Goal: Task Accomplishment & Management: Complete application form

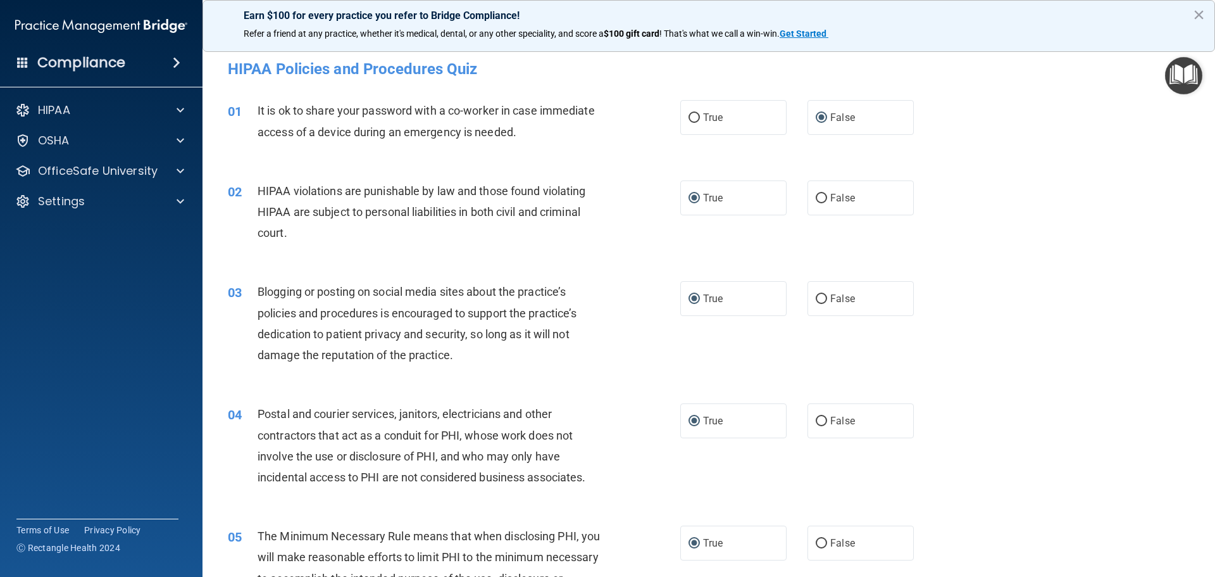
scroll to position [552, 0]
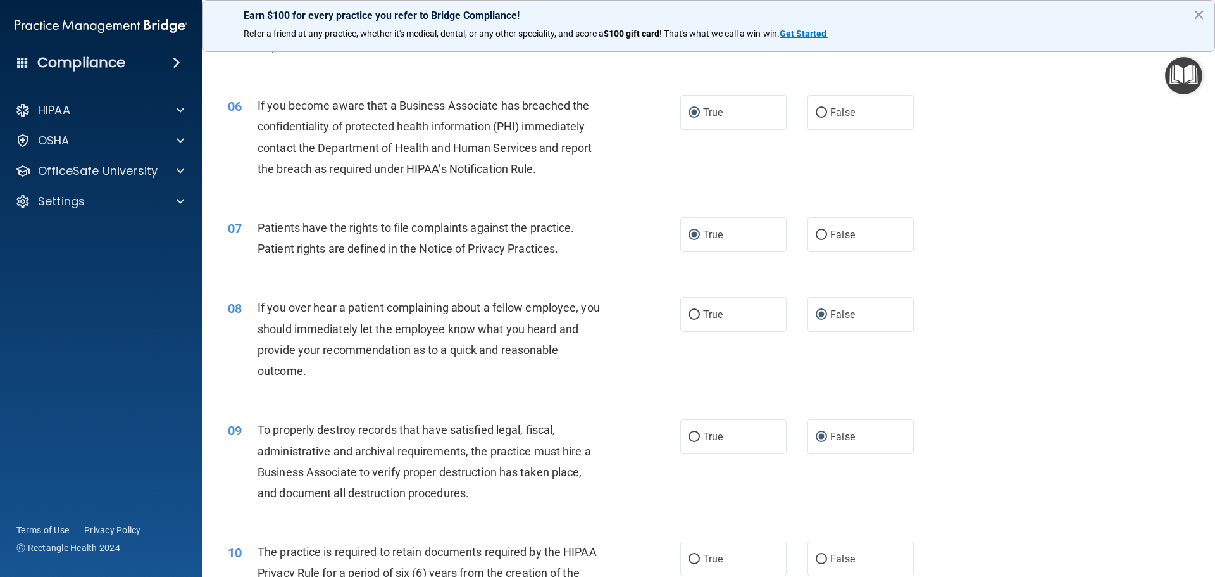
click at [976, 425] on div "09 To properly destroy records that have satisfied legal, fiscal, administrativ…" at bounding box center [708, 464] width 981 height 122
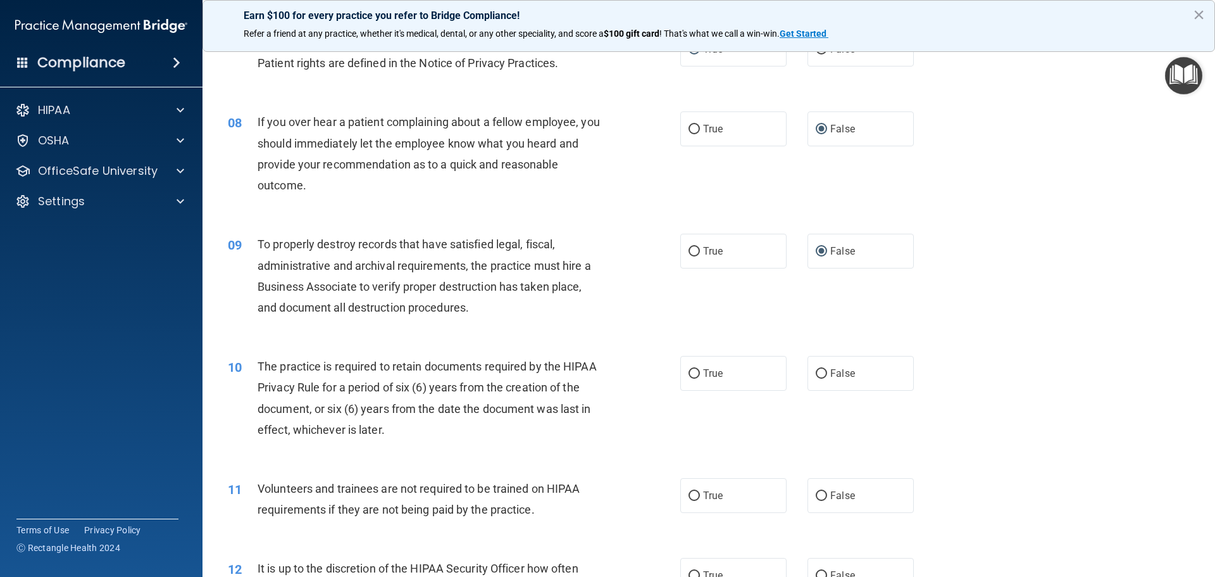
scroll to position [924, 0]
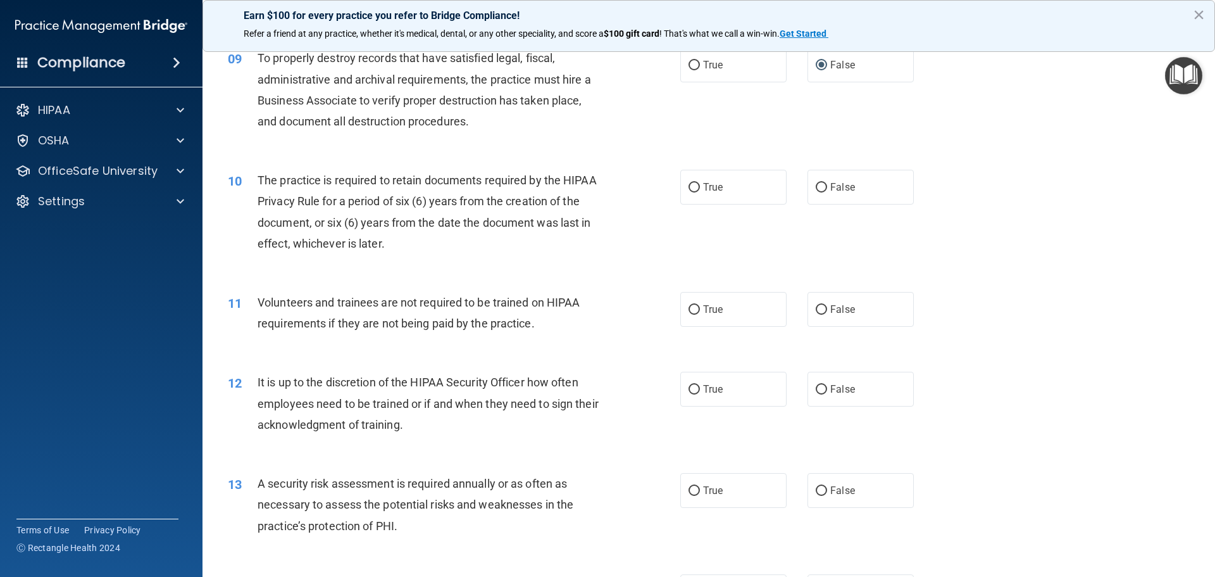
click at [385, 241] on div "The practice is required to retain documents required by the HIPAA Privacy Rule…" at bounding box center [435, 212] width 354 height 84
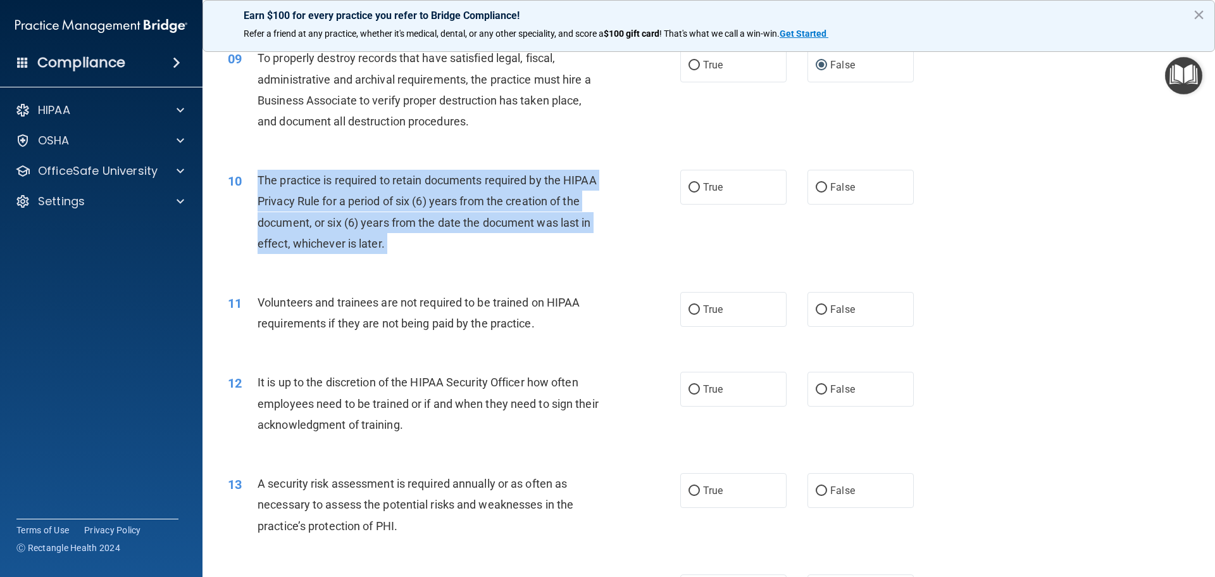
drag, startPoint x: 385, startPoint y: 241, endPoint x: 261, endPoint y: 180, distance: 137.5
click at [261, 180] on div "The practice is required to retain documents required by the HIPAA Privacy Rule…" at bounding box center [435, 212] width 354 height 84
copy ng-form "The practice is required to retain documents required by the HIPAA Privacy Rule…"
click at [694, 185] on input "True" at bounding box center [694, 187] width 11 height 9
radio input "true"
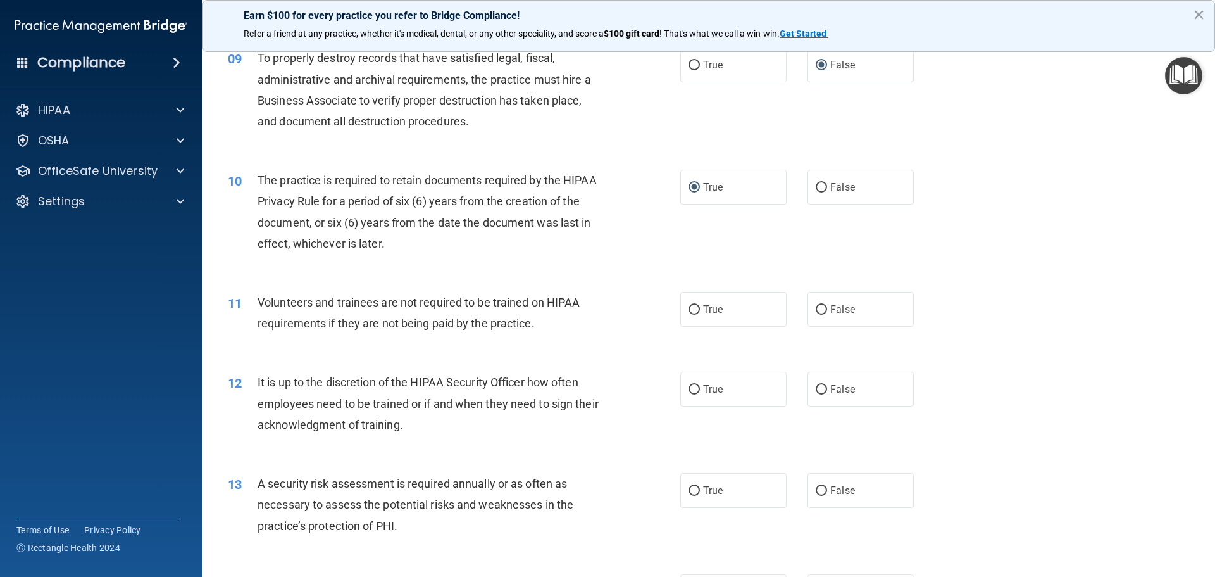
click at [543, 334] on div "Volunteers and trainees are not required to be trained on HIPAA requirements if…" at bounding box center [435, 313] width 354 height 42
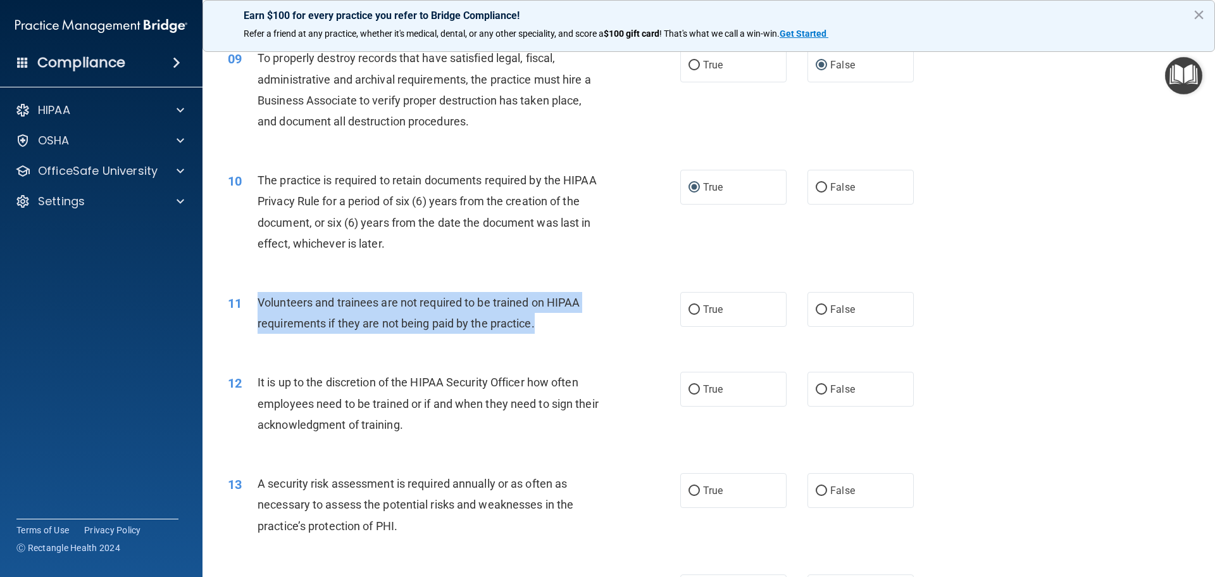
drag, startPoint x: 540, startPoint y: 324, endPoint x: 259, endPoint y: 304, distance: 281.7
click at [259, 304] on div "Volunteers and trainees are not required to be trained on HIPAA requirements if…" at bounding box center [435, 313] width 354 height 42
copy span "Volunteers and trainees are not required to be trained on HIPAA requirements if…"
click at [816, 310] on input "False" at bounding box center [821, 309] width 11 height 9
radio input "true"
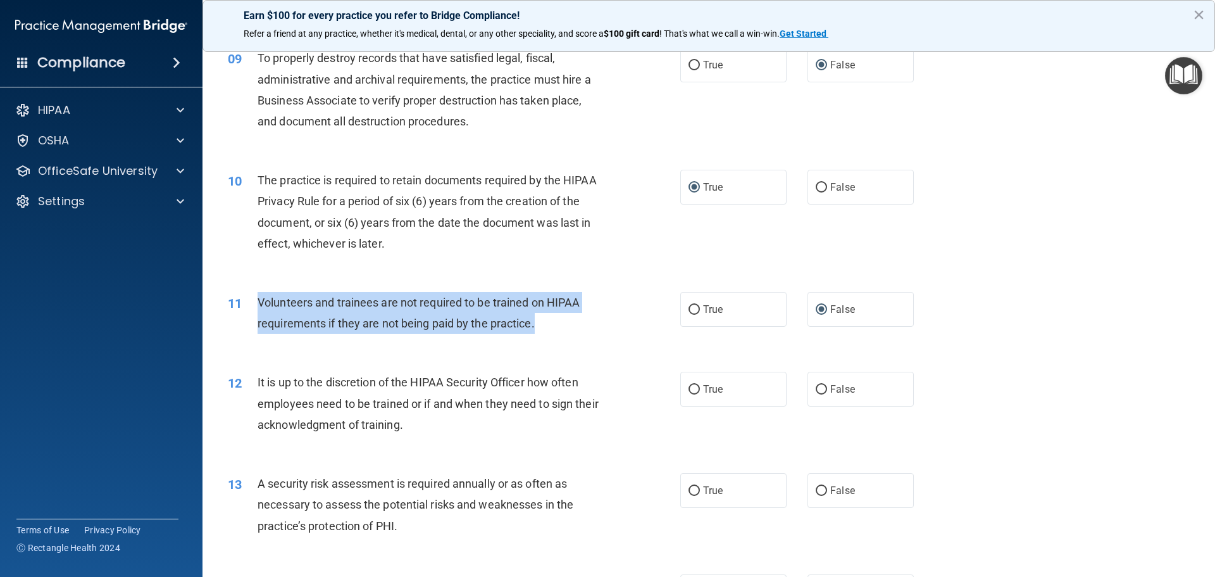
click at [641, 316] on div "11 Volunteers and trainees are not required to be trained on HIPAA requirements…" at bounding box center [454, 316] width 490 height 48
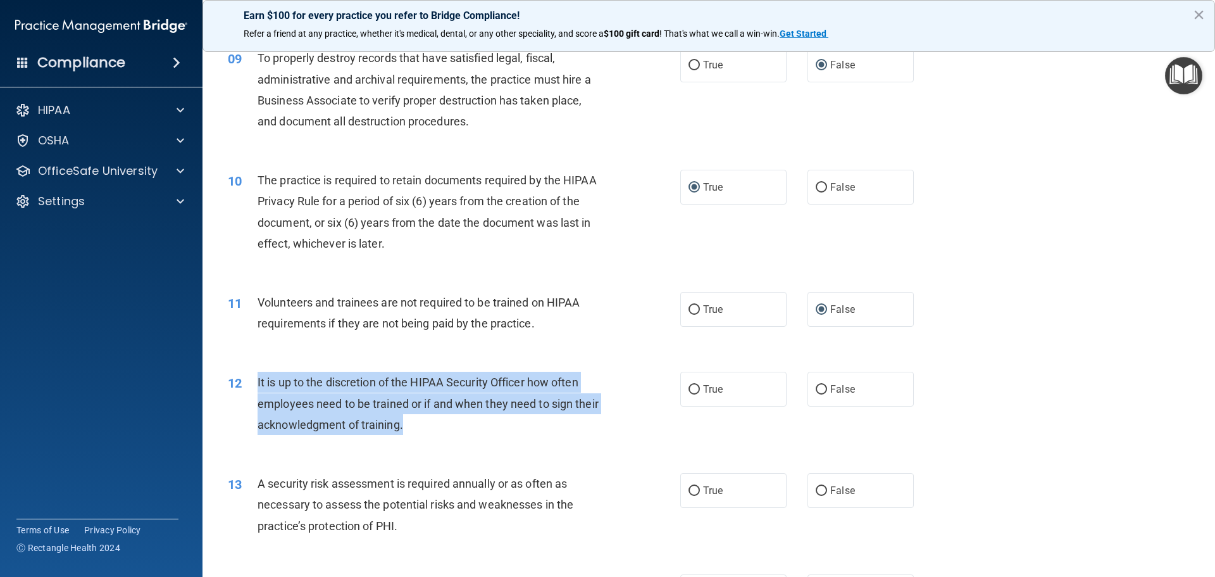
drag, startPoint x: 436, startPoint y: 425, endPoint x: 249, endPoint y: 392, distance: 189.7
click at [249, 392] on div "12 It is up to the discretion of the HIPAA Security Officer how often employees…" at bounding box center [454, 406] width 490 height 70
copy div "It is up to the discretion of the HIPAA Security Officer how often employees ne…"
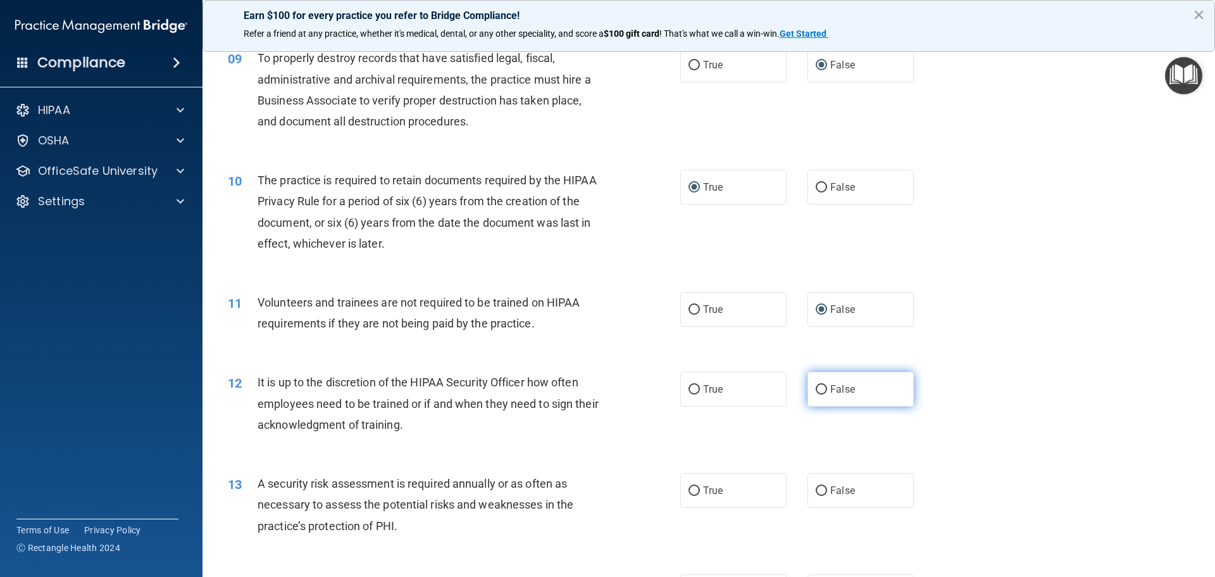
click at [810, 382] on label "False" at bounding box center [860, 388] width 106 height 35
click at [816, 385] on input "False" at bounding box center [821, 389] width 11 height 9
radio input "true"
click at [400, 528] on div "A security risk assessment is required annually or as often as necessary to ass…" at bounding box center [435, 504] width 354 height 63
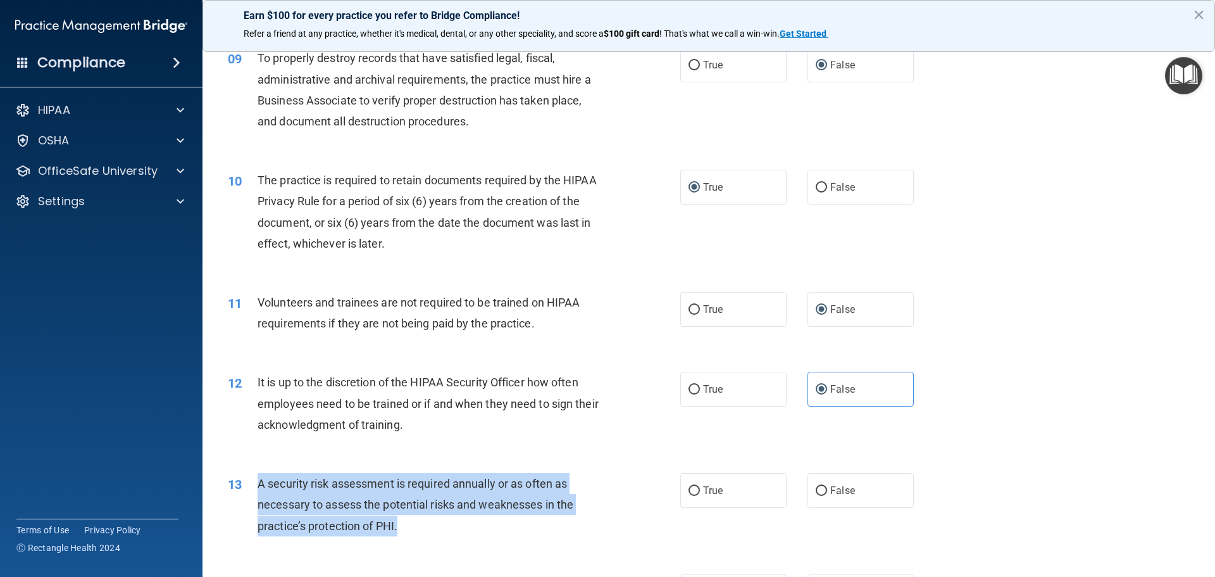
drag, startPoint x: 397, startPoint y: 527, endPoint x: 254, endPoint y: 491, distance: 148.1
click at [254, 491] on div "13 A security risk assessment is required annually or as often as necessary to …" at bounding box center [454, 508] width 490 height 70
copy div "A security risk assessment is required annually or as often as necessary to ass…"
click at [689, 486] on input "True" at bounding box center [694, 490] width 11 height 9
radio input "true"
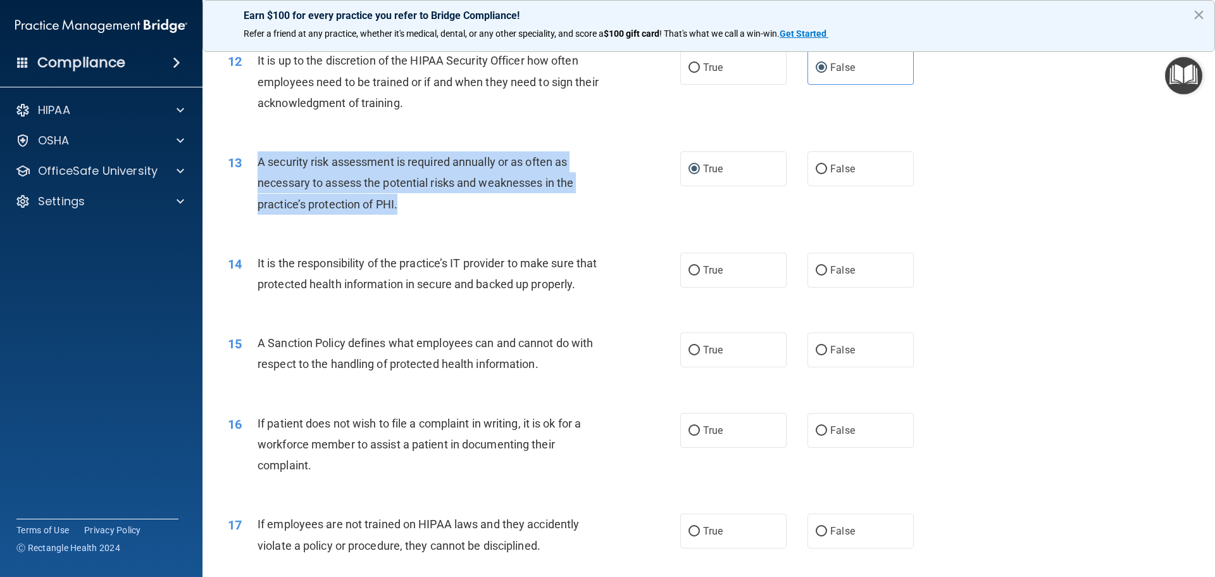
scroll to position [1299, 0]
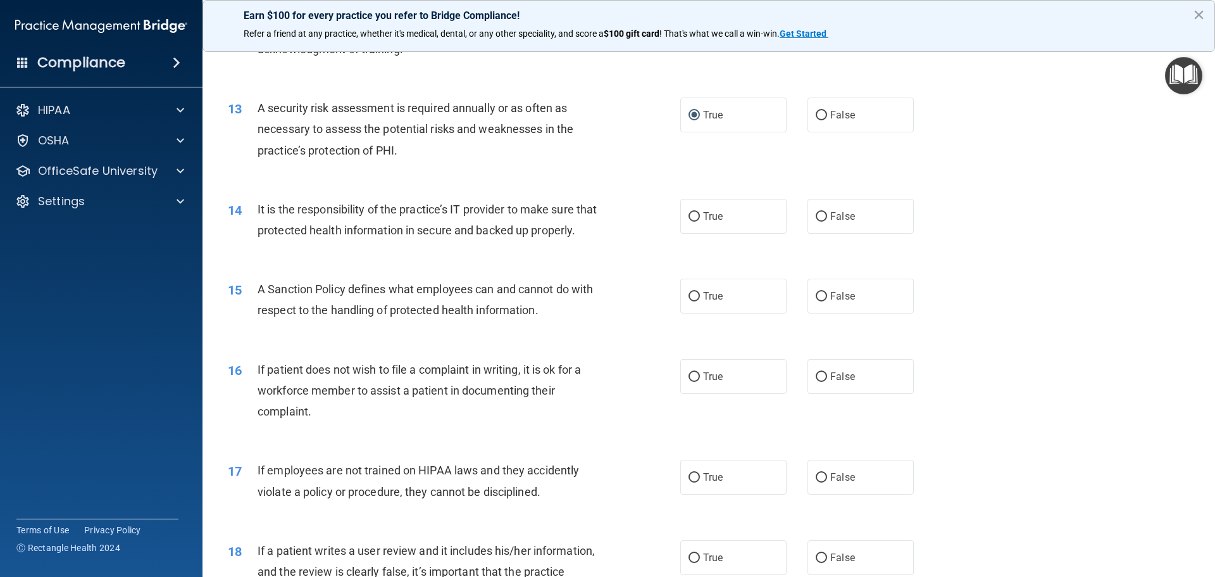
click at [421, 247] on div "14 It is the responsibility of the practice’s IT provider to make sure that pro…" at bounding box center [454, 223] width 490 height 48
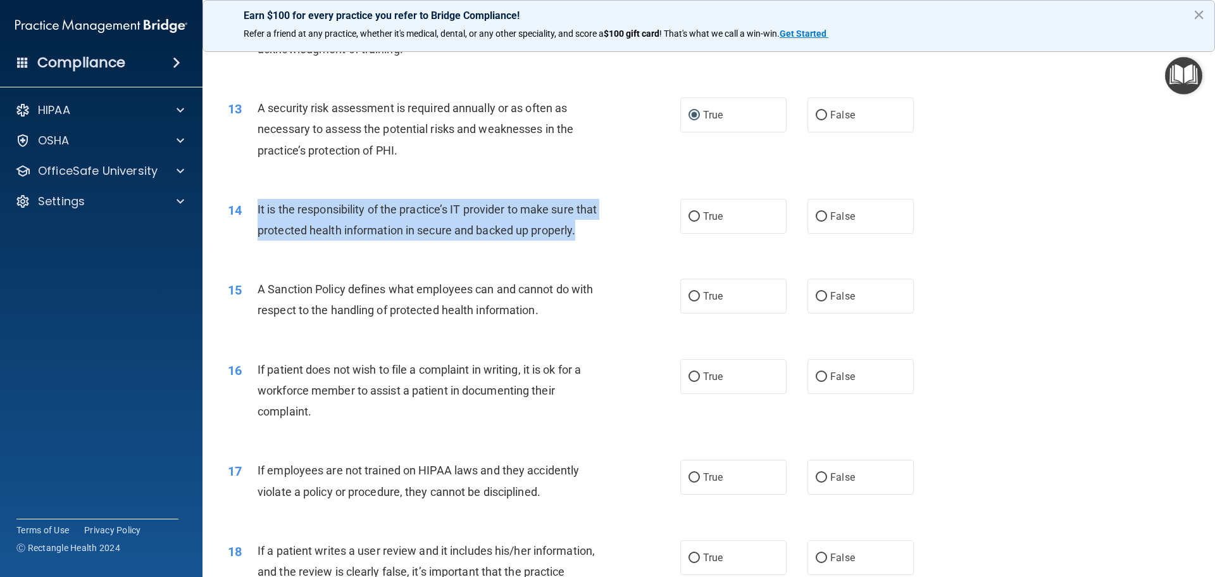
drag, startPoint x: 308, startPoint y: 255, endPoint x: 251, endPoint y: 219, distance: 66.9
click at [251, 219] on div "14 It is the responsibility of the practice’s IT provider to make sure that pro…" at bounding box center [454, 223] width 490 height 48
copy div "It is the responsibility of the practice’s IT provider to make sure that protec…"
click at [693, 216] on input "True" at bounding box center [694, 216] width 11 height 9
radio input "true"
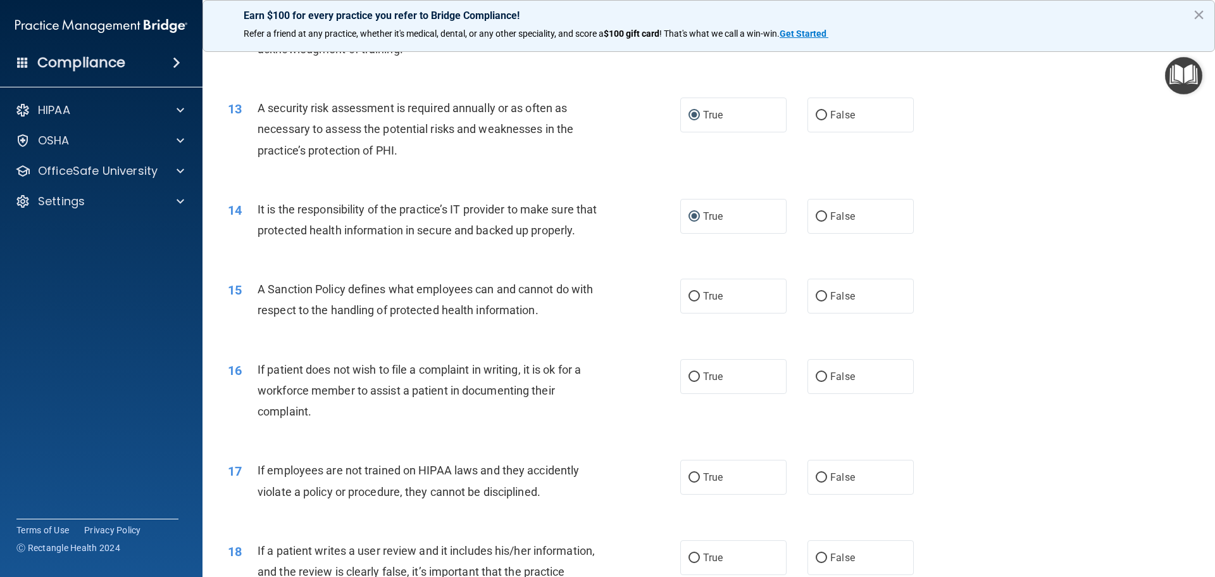
click at [564, 327] on div "15 A Sanction Policy defines what employees can and cannot do with respect to t…" at bounding box center [454, 302] width 490 height 48
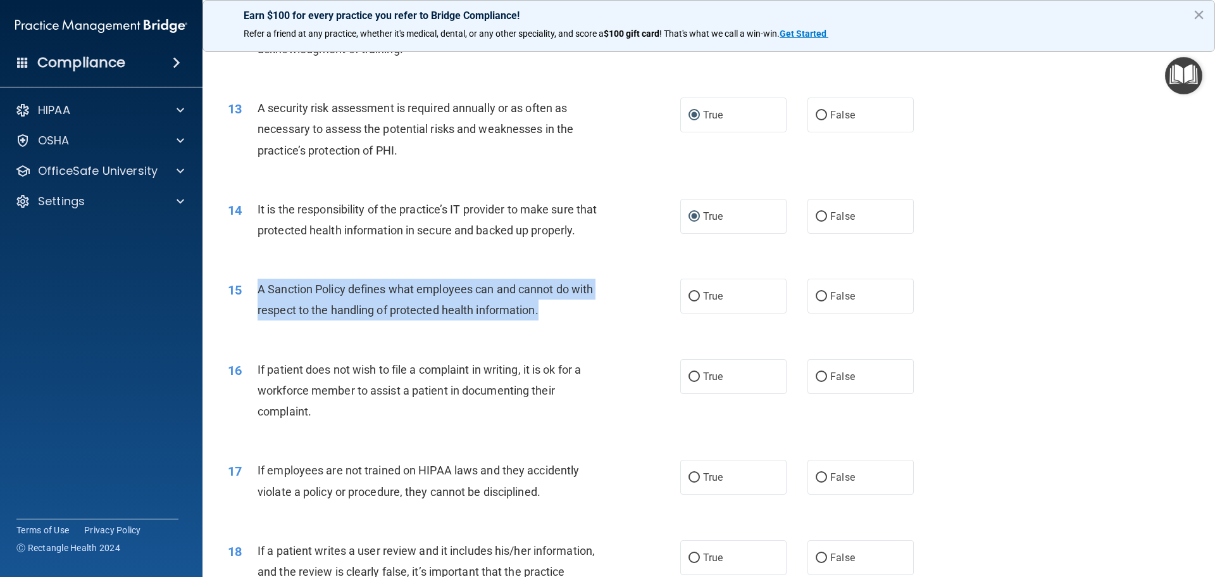
drag, startPoint x: 544, startPoint y: 334, endPoint x: 256, endPoint y: 315, distance: 288.6
click at [256, 315] on div "15 A Sanction Policy defines what employees can and cannot do with respect to t…" at bounding box center [454, 302] width 490 height 48
copy div "A Sanction Policy defines what employees can and cannot do with respect to the …"
click at [816, 301] on input "False" at bounding box center [821, 296] width 11 height 9
radio input "true"
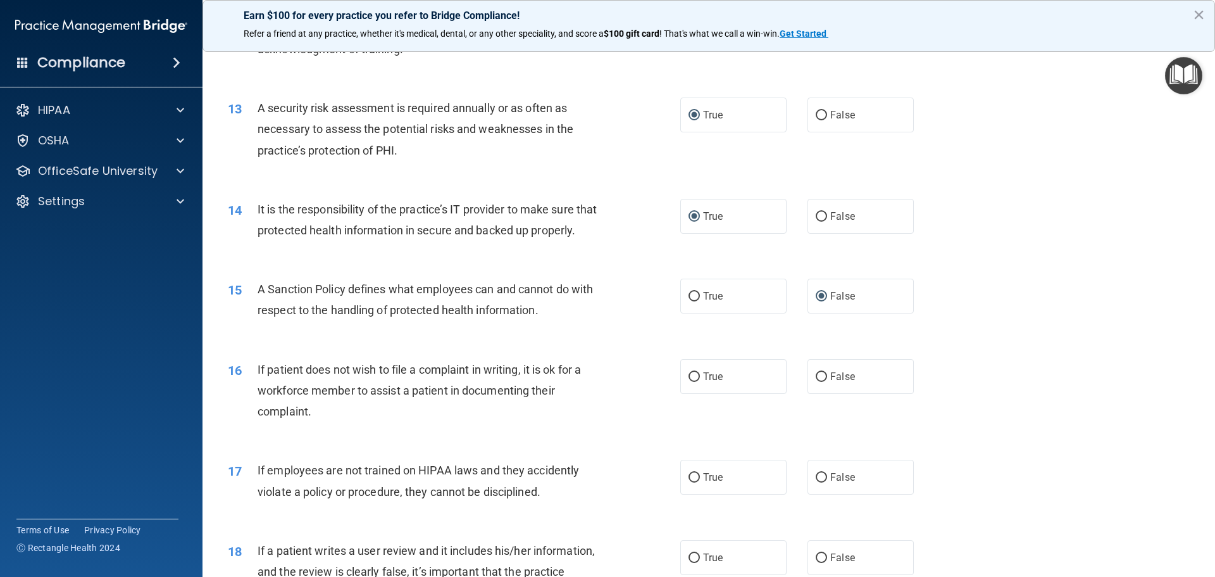
click at [384, 428] on div "16 If patient does not wish to file a complaint in writing, it is ok for a work…" at bounding box center [454, 394] width 490 height 70
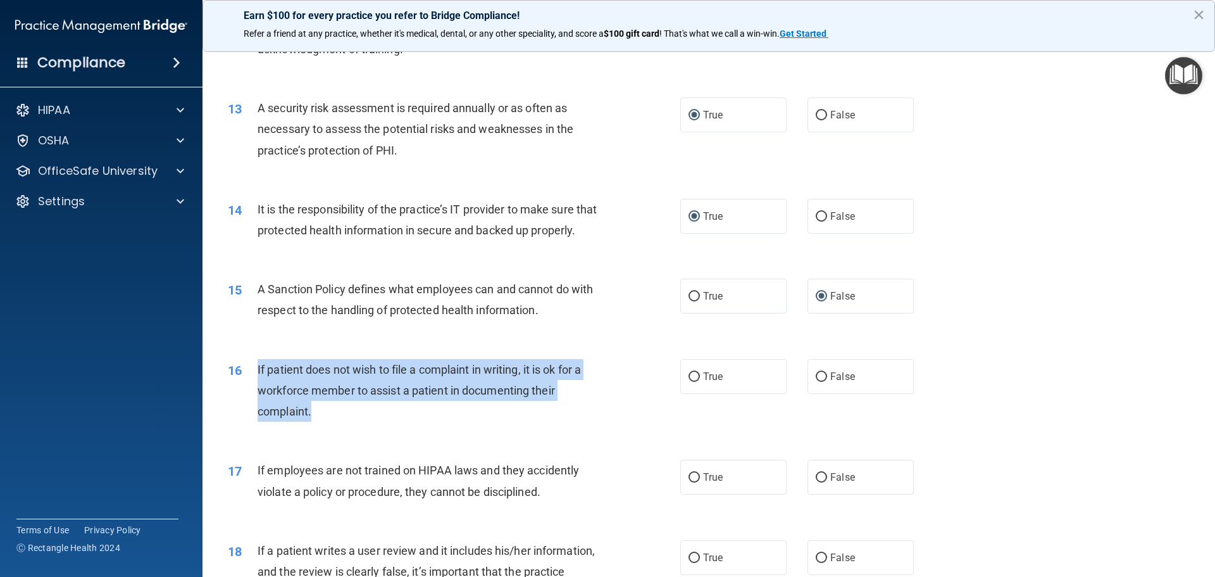
drag, startPoint x: 315, startPoint y: 435, endPoint x: 251, endPoint y: 402, distance: 71.9
click at [251, 402] on div "16 If patient does not wish to file a complaint in writing, it is ok for a work…" at bounding box center [454, 394] width 490 height 70
copy div "If patient does not wish to file a complaint in writing, it is ok for a workfor…"
click at [816, 382] on input "False" at bounding box center [821, 376] width 11 height 9
radio input "true"
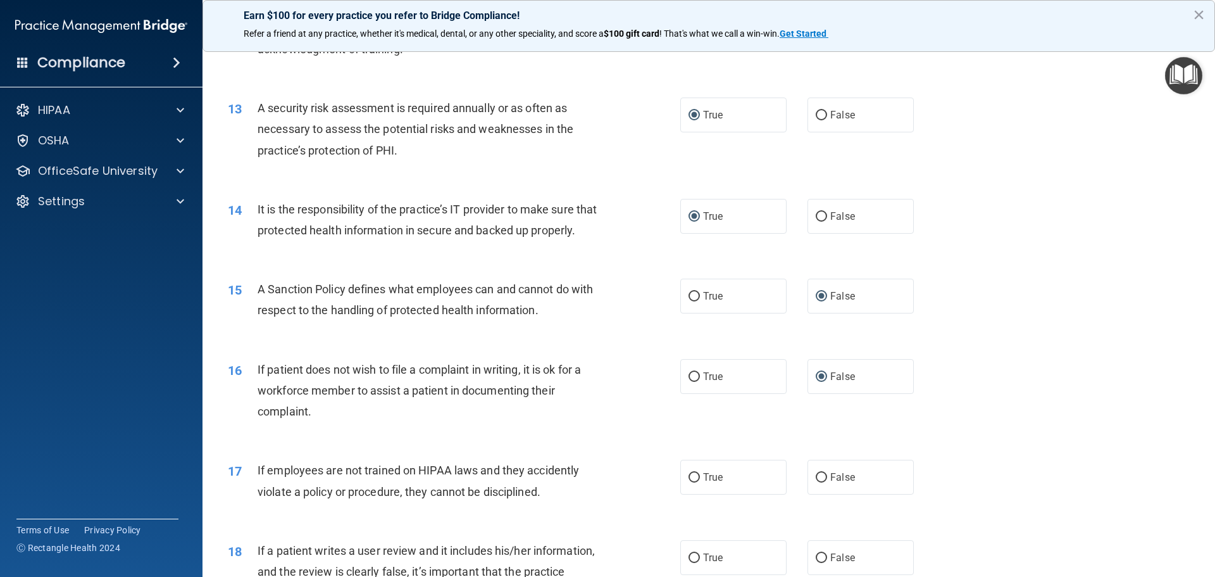
click at [498, 467] on div "17 If employees are not trained on HIPAA laws and they accidently violate a pol…" at bounding box center [708, 484] width 981 height 80
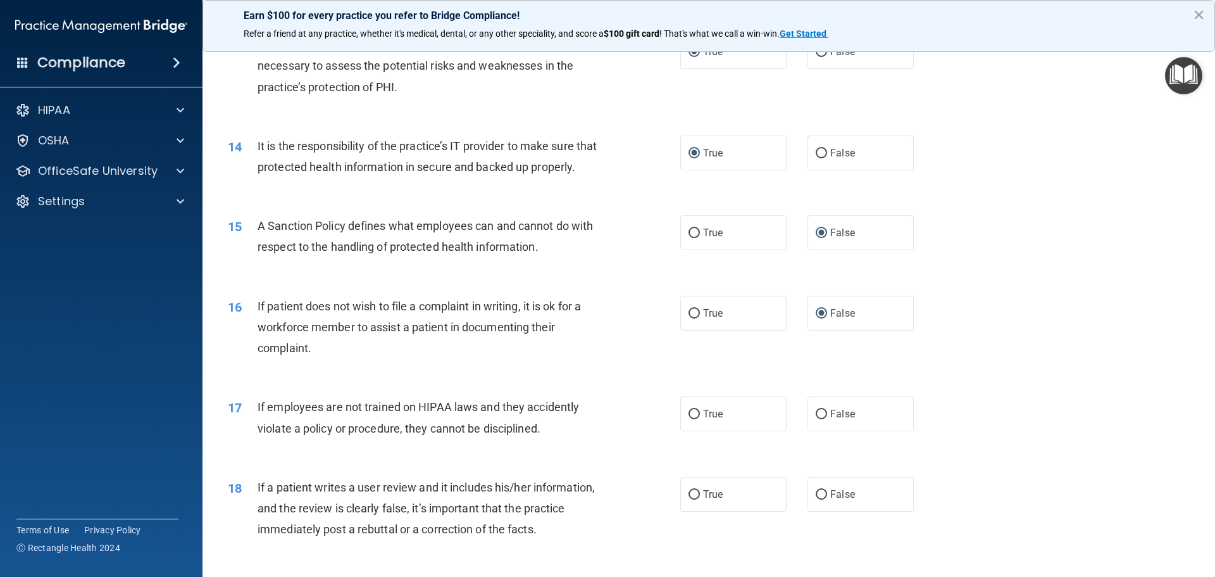
click at [563, 438] on div "If employees are not trained on HIPAA laws and they accidently violate a policy…" at bounding box center [435, 417] width 354 height 42
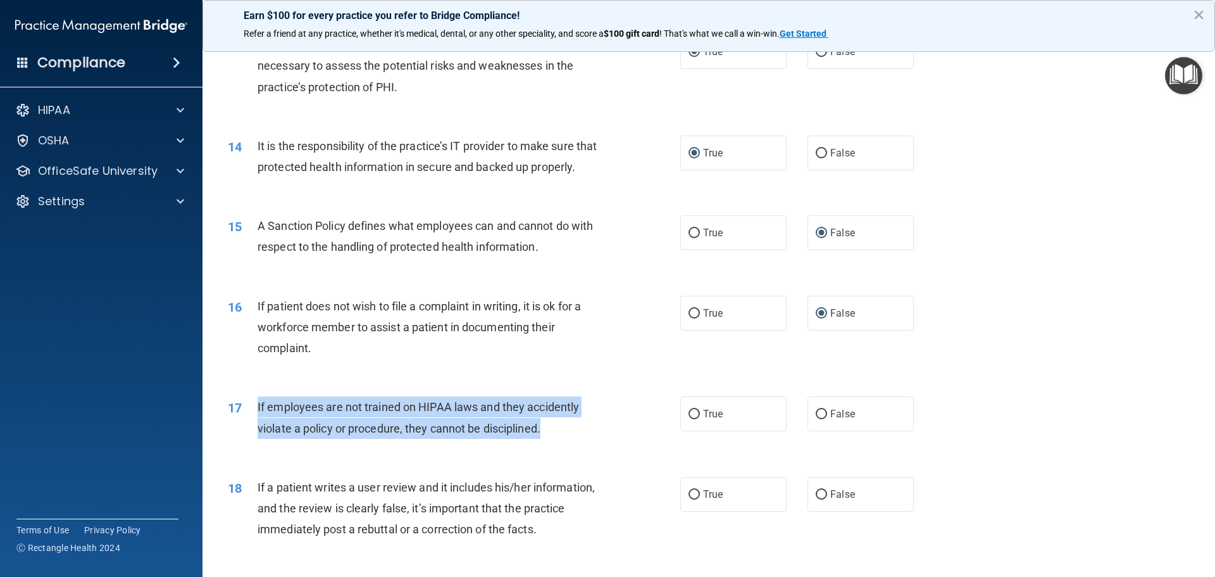
drag, startPoint x: 548, startPoint y: 452, endPoint x: 257, endPoint y: 435, distance: 291.6
click at [258, 435] on div "If employees are not trained on HIPAA laws and they accidently violate a policy…" at bounding box center [435, 417] width 354 height 42
copy span "If employees are not trained on HIPAA laws and they accidently violate a policy…"
click at [816, 419] on input "False" at bounding box center [821, 413] width 11 height 9
radio input "true"
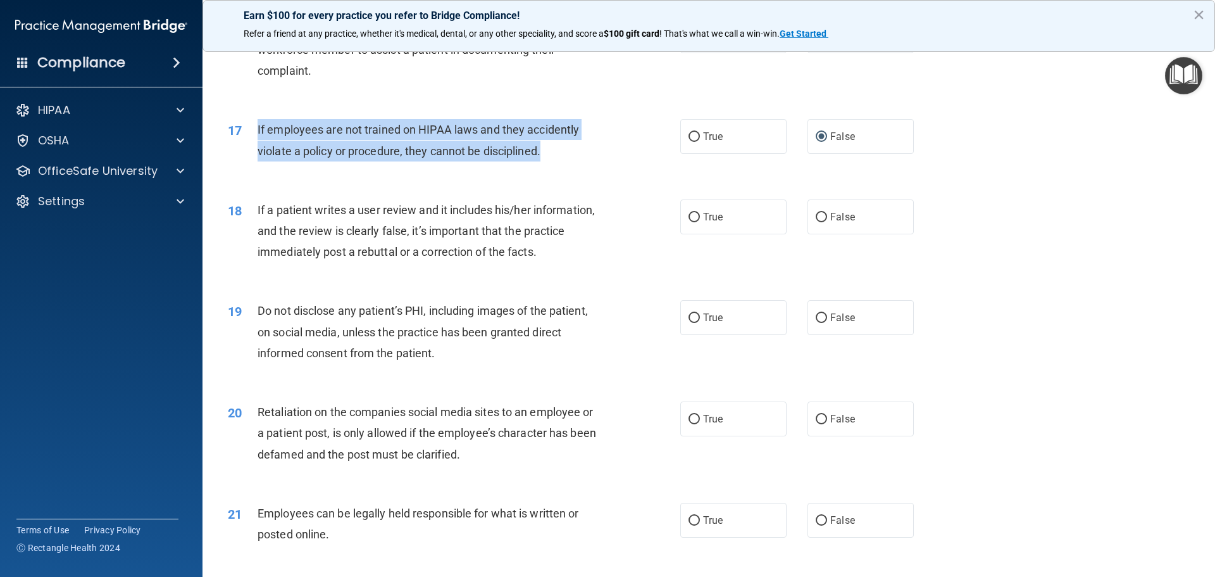
scroll to position [1636, 0]
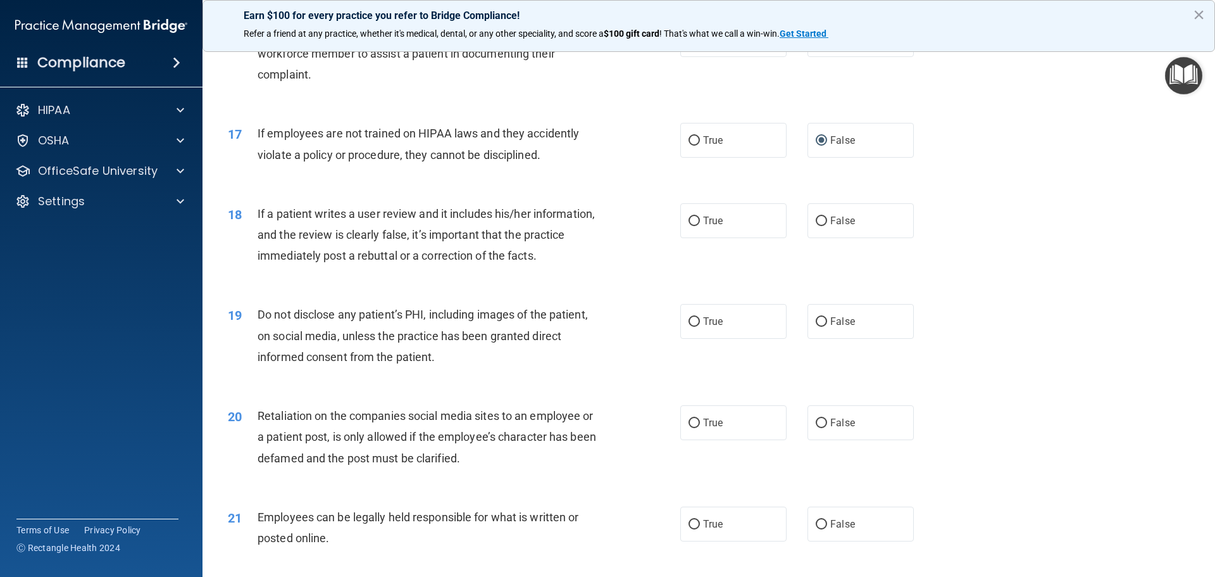
click at [563, 266] on div "If a patient writes a user review and it includes his/her information, and the …" at bounding box center [435, 234] width 354 height 63
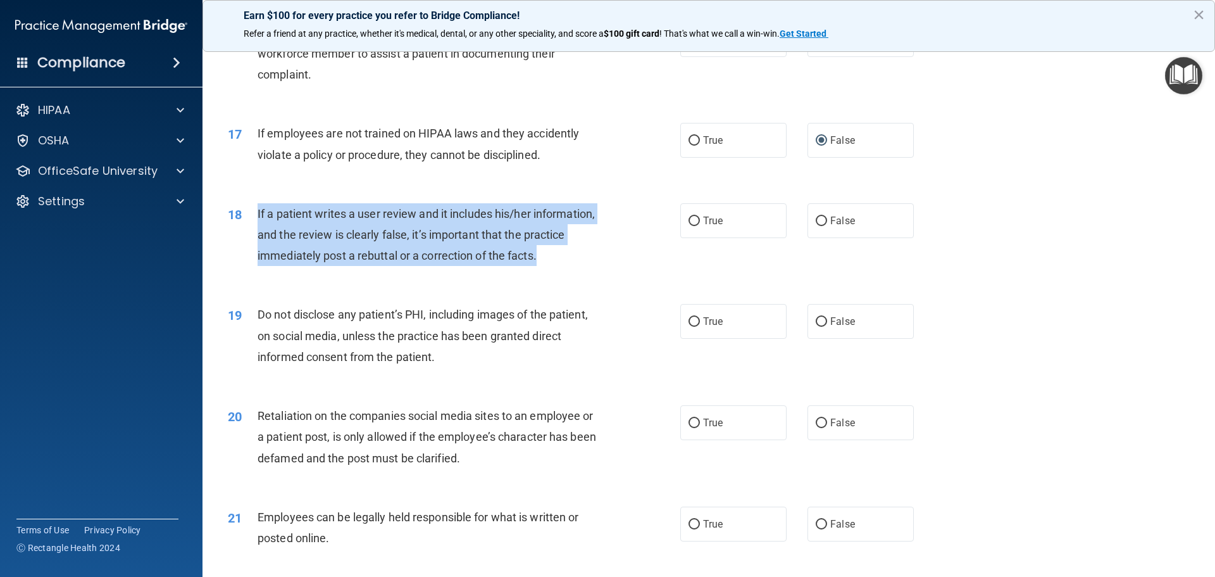
drag, startPoint x: 544, startPoint y: 279, endPoint x: 251, endPoint y: 242, distance: 296.0
click at [251, 242] on div "18 If a patient writes a user review and it includes his/her information, and t…" at bounding box center [454, 238] width 490 height 70
copy div "If a patient writes a user review and it includes his/her information, and the …"
click at [816, 226] on input "False" at bounding box center [821, 220] width 11 height 9
radio input "true"
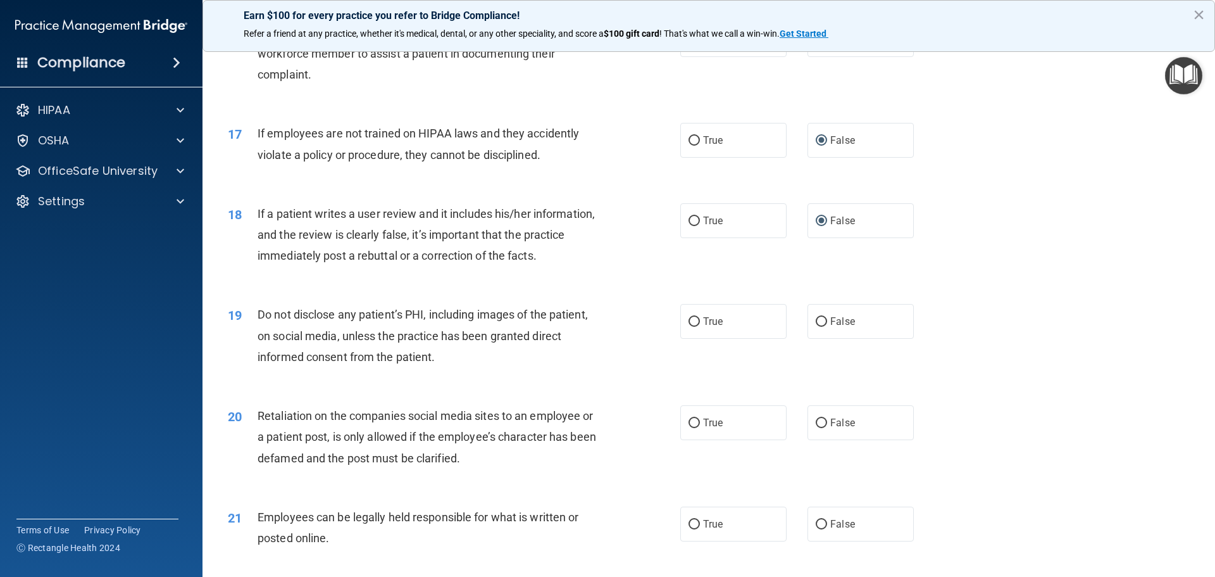
click at [457, 367] on div "Do not disclose any patient’s PHI, including images of the patient, on social m…" at bounding box center [435, 335] width 354 height 63
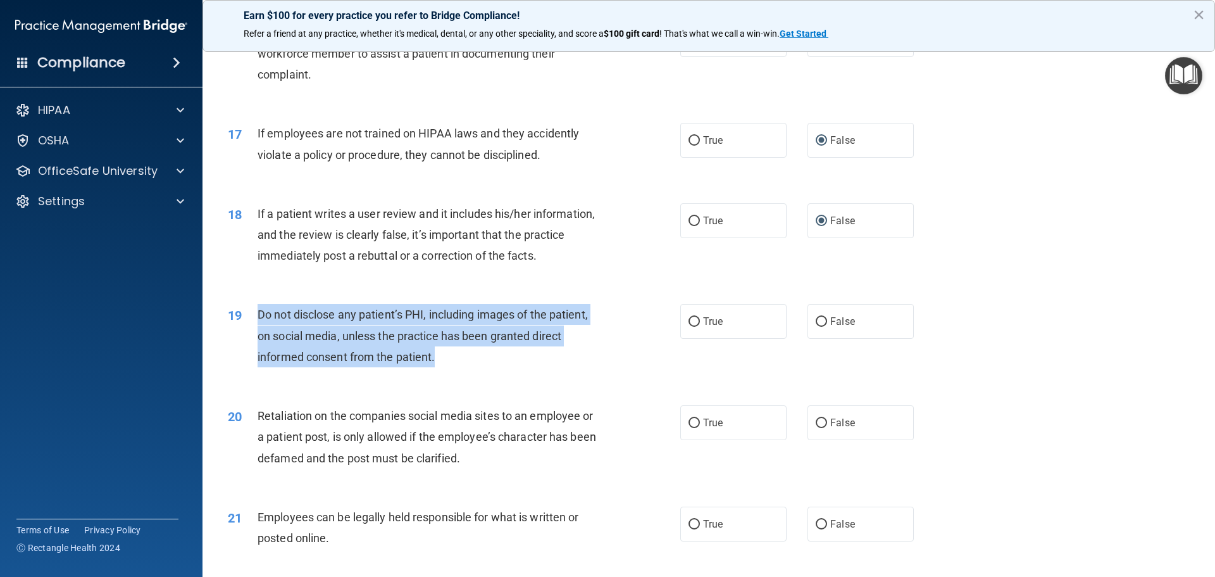
drag, startPoint x: 442, startPoint y: 377, endPoint x: 256, endPoint y: 343, distance: 189.1
click at [256, 343] on div "19 Do not disclose any patient’s PHI, including images of the patient, on socia…" at bounding box center [454, 339] width 490 height 70
copy div "Do not disclose any patient’s PHI, including images of the patient, on social m…"
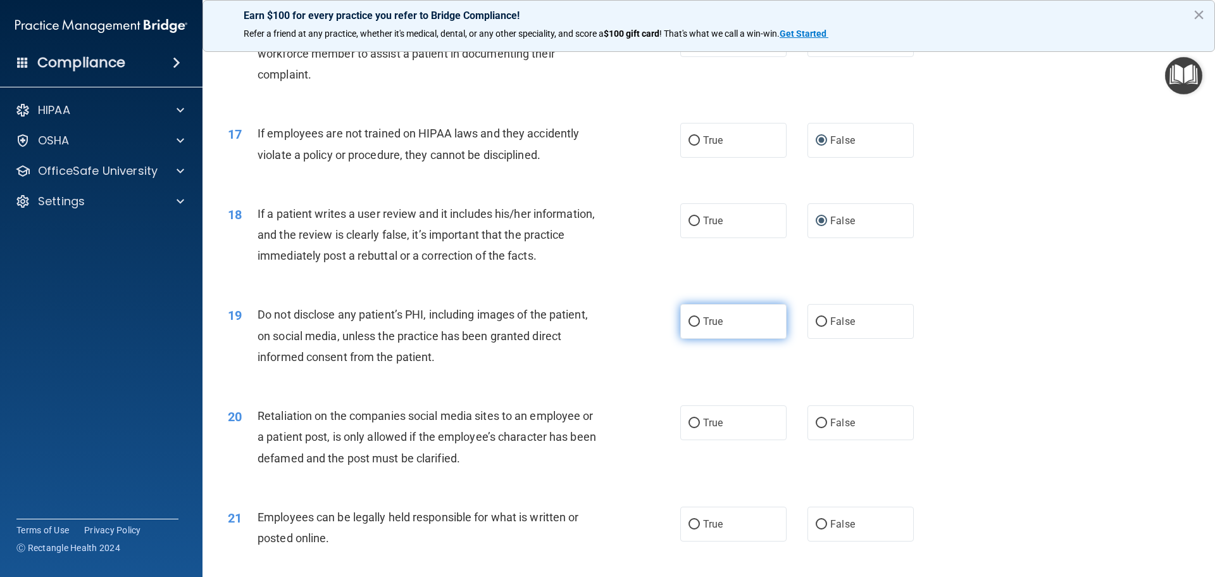
click at [688, 339] on label "True" at bounding box center [733, 321] width 106 height 35
click at [689, 327] on input "True" at bounding box center [694, 321] width 11 height 9
radio input "true"
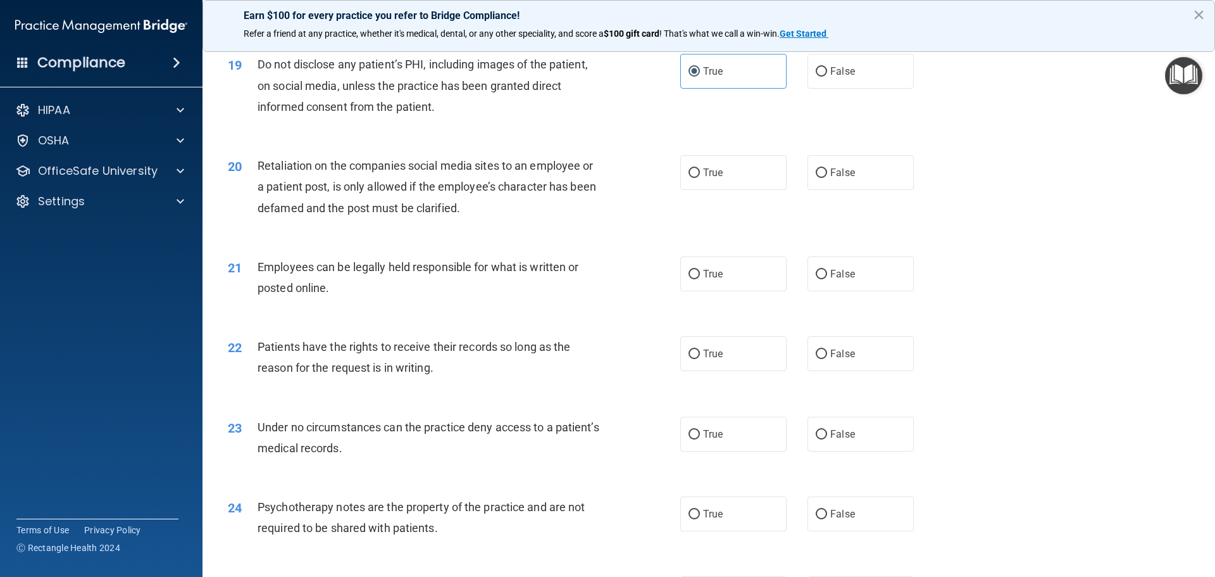
scroll to position [1905, 0]
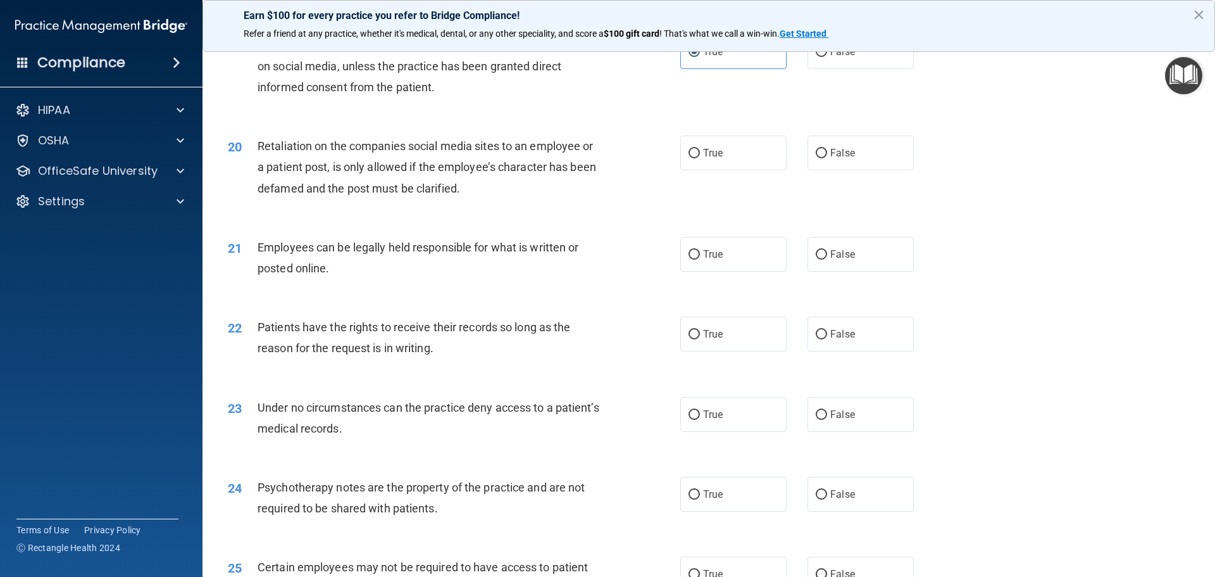
click at [478, 205] on div "20 Retaliation on the companies social media sites to an employee or a patient …" at bounding box center [454, 170] width 490 height 70
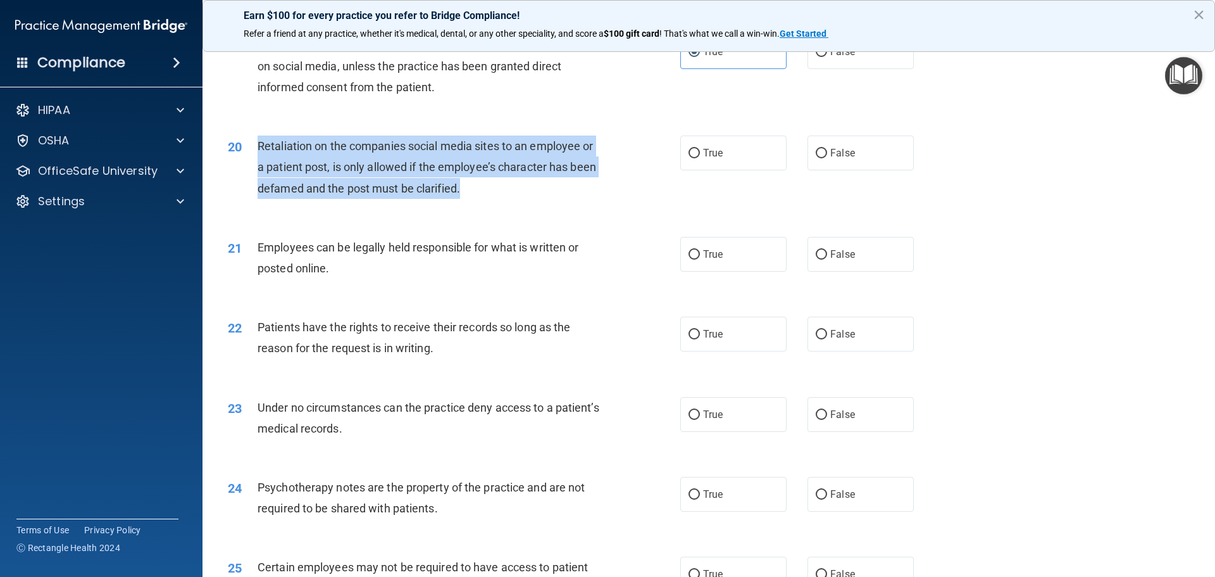
drag, startPoint x: 469, startPoint y: 209, endPoint x: 251, endPoint y: 180, distance: 220.3
click at [251, 180] on div "20 Retaliation on the companies social media sites to an employee or a patient …" at bounding box center [454, 170] width 490 height 70
click at [816, 158] on input "False" at bounding box center [821, 153] width 11 height 9
radio input "true"
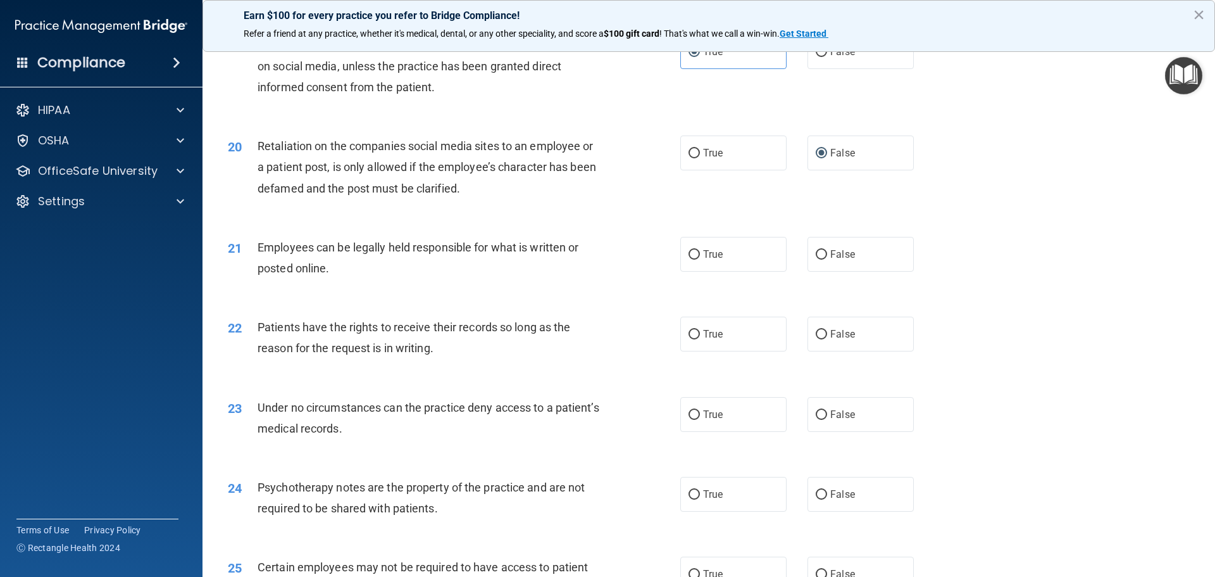
click at [411, 278] on div "Employees can be legally held responsible for what is written or posted online." at bounding box center [435, 258] width 354 height 42
click at [689, 259] on input "True" at bounding box center [694, 254] width 11 height 9
radio input "true"
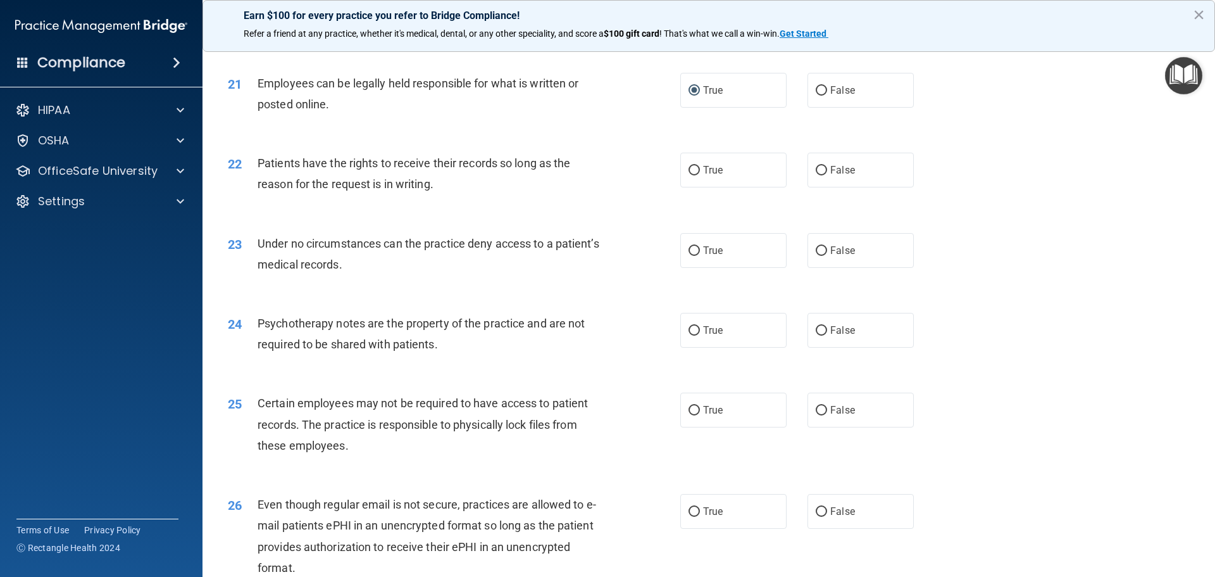
scroll to position [2127, 0]
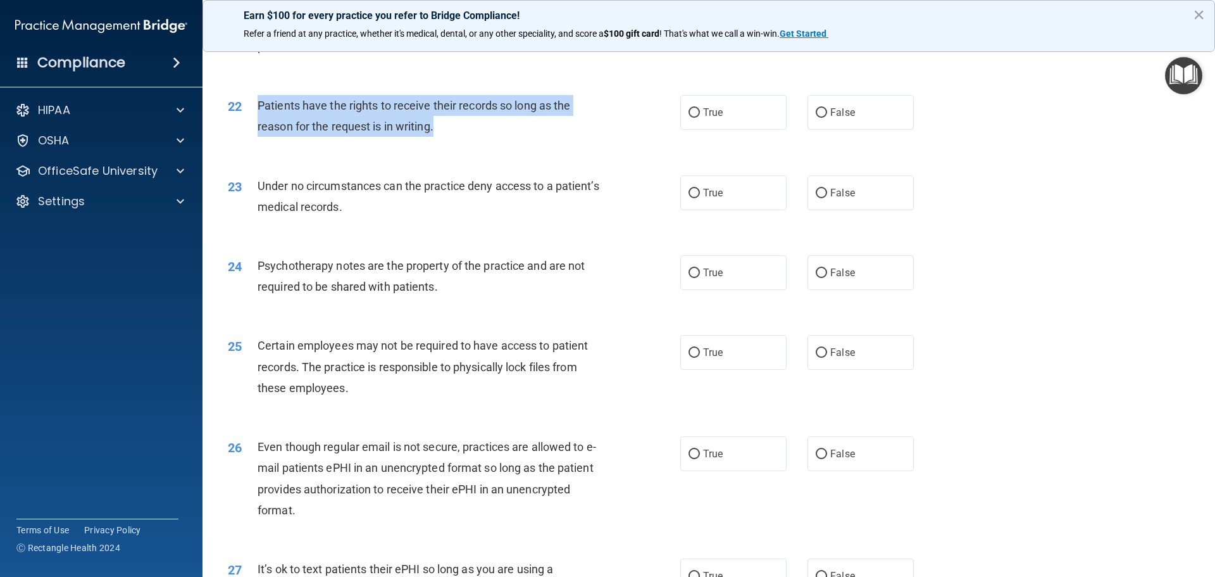
drag, startPoint x: 448, startPoint y: 153, endPoint x: 257, endPoint y: 130, distance: 192.5
click at [258, 130] on div "Patients have the rights to receive their records so long as the reason for the…" at bounding box center [435, 116] width 354 height 42
click at [689, 118] on input "True" at bounding box center [694, 112] width 11 height 9
radio input "true"
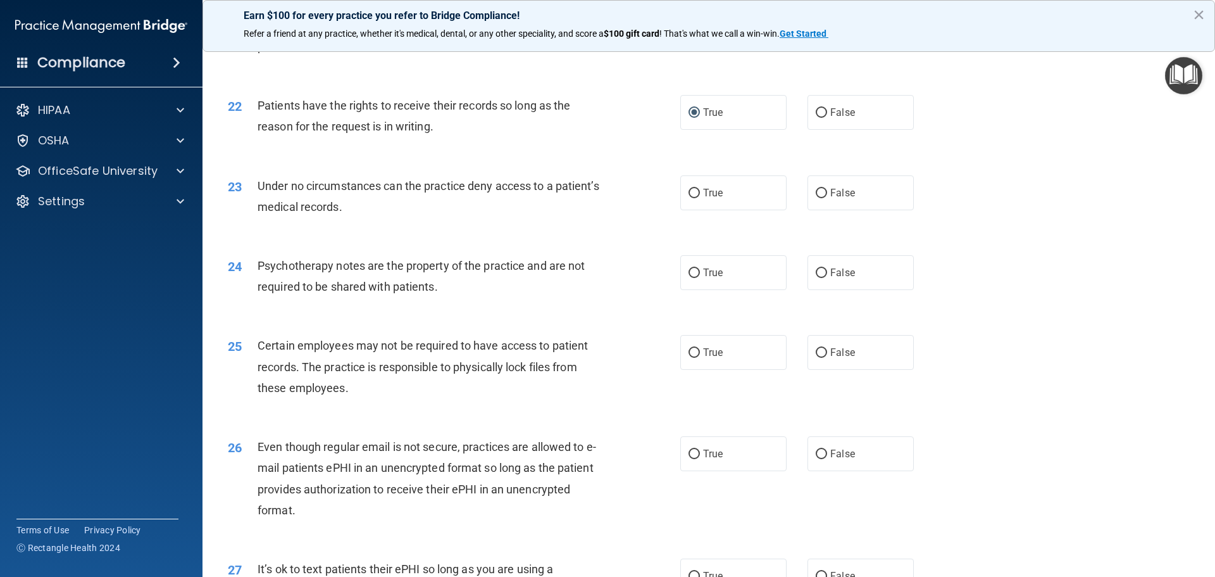
click at [398, 217] on div "Under no circumstances can the practice deny access to a patient’s medical reco…" at bounding box center [435, 196] width 354 height 42
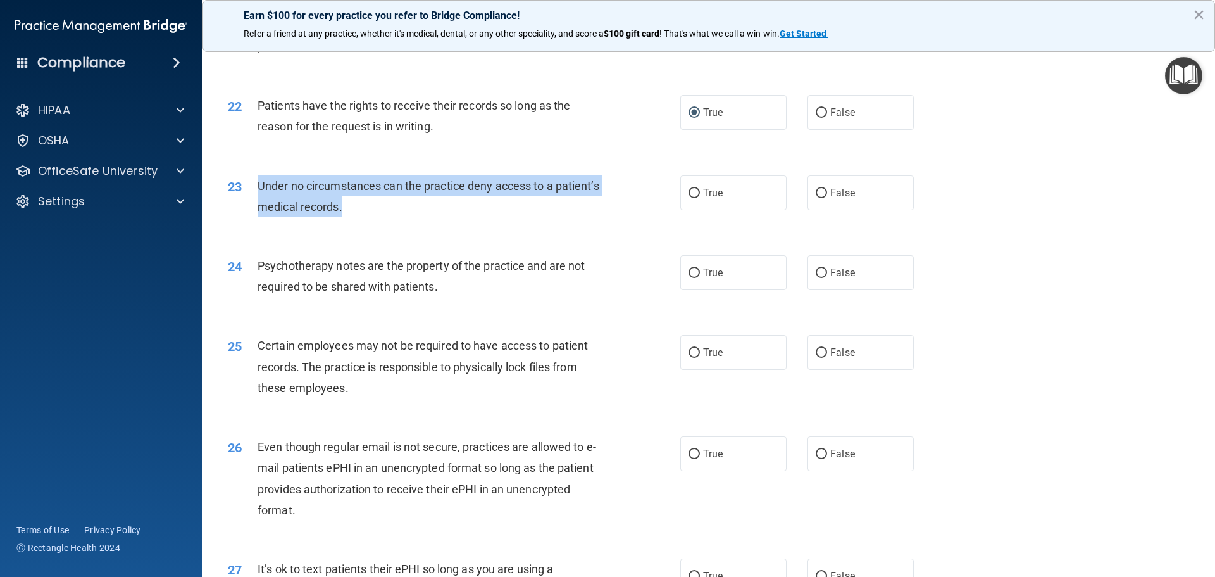
drag, startPoint x: 391, startPoint y: 228, endPoint x: 259, endPoint y: 212, distance: 132.6
click at [259, 212] on div "Under no circumstances can the practice deny access to a patient’s medical reco…" at bounding box center [435, 196] width 354 height 42
click at [816, 198] on input "False" at bounding box center [821, 193] width 11 height 9
radio input "true"
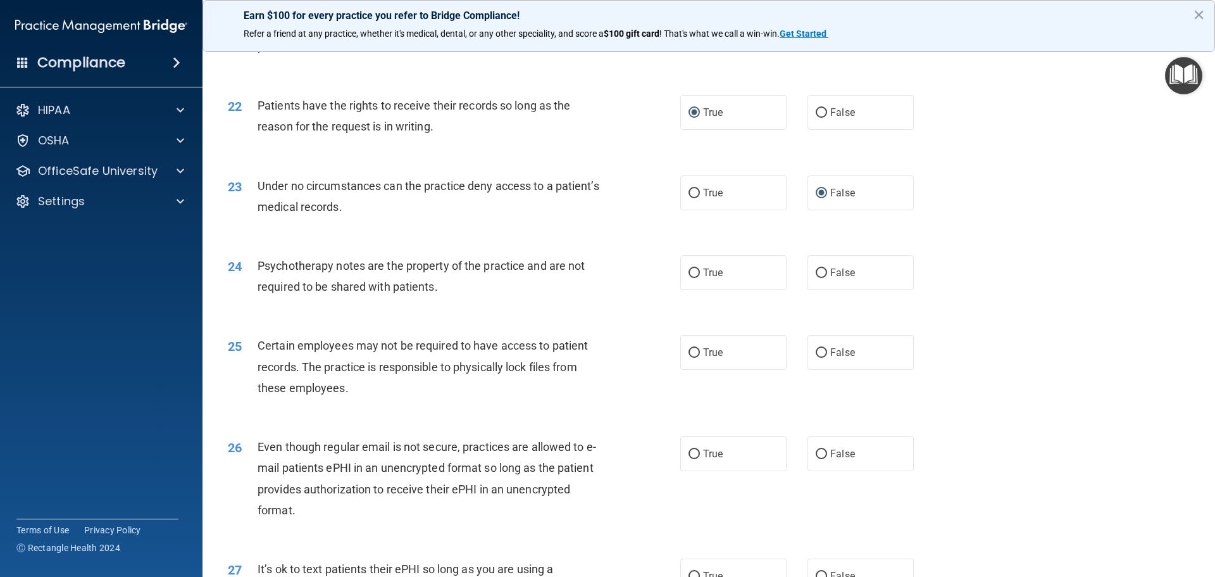
click at [458, 319] on div "24 Psychotherapy notes are the property of the practice and are not required to…" at bounding box center [708, 279] width 981 height 80
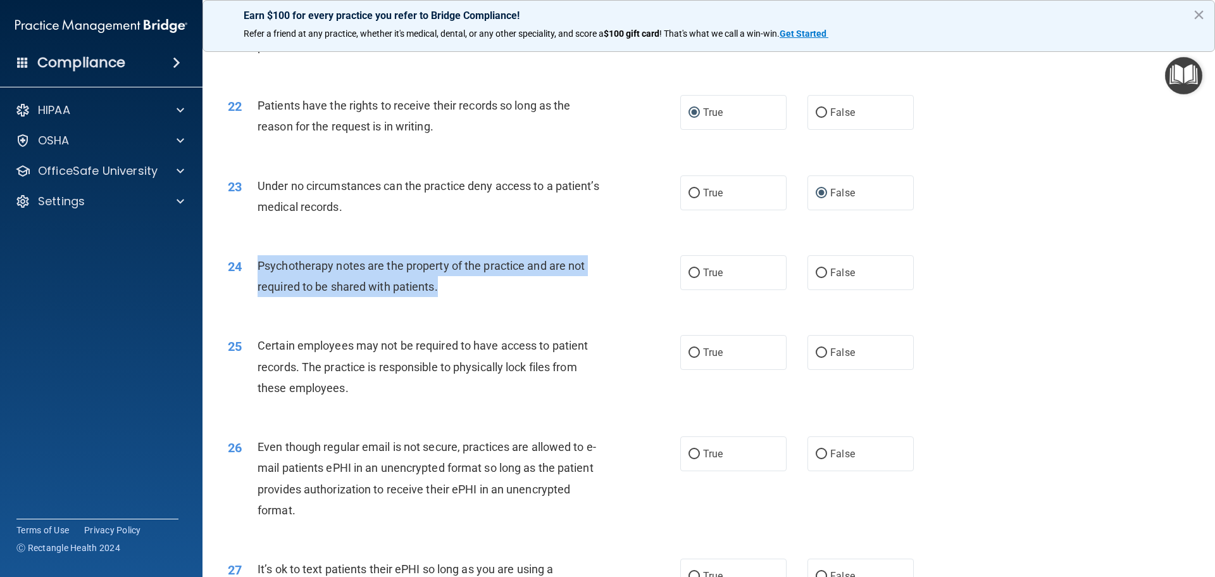
drag, startPoint x: 444, startPoint y: 304, endPoint x: 259, endPoint y: 294, distance: 185.7
click at [259, 294] on div "Psychotherapy notes are the property of the practice and are not required to be…" at bounding box center [435, 276] width 354 height 42
click at [690, 278] on input "True" at bounding box center [694, 272] width 11 height 9
radio input "true"
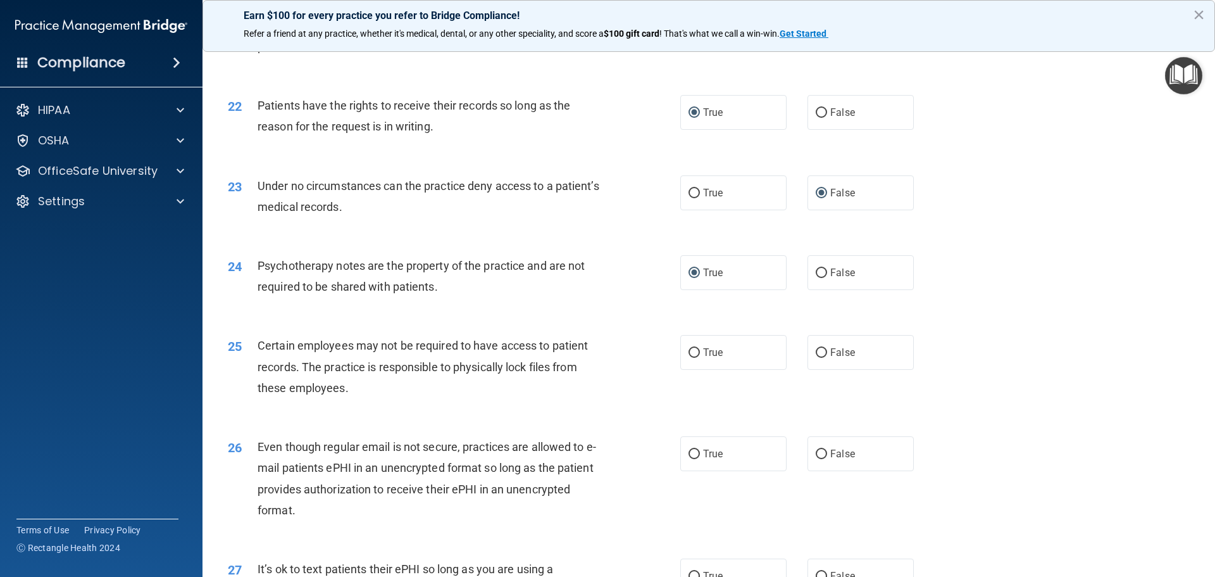
click at [356, 420] on div "25 Certain employees may not be required to have access to patient records. The…" at bounding box center [708, 369] width 981 height 101
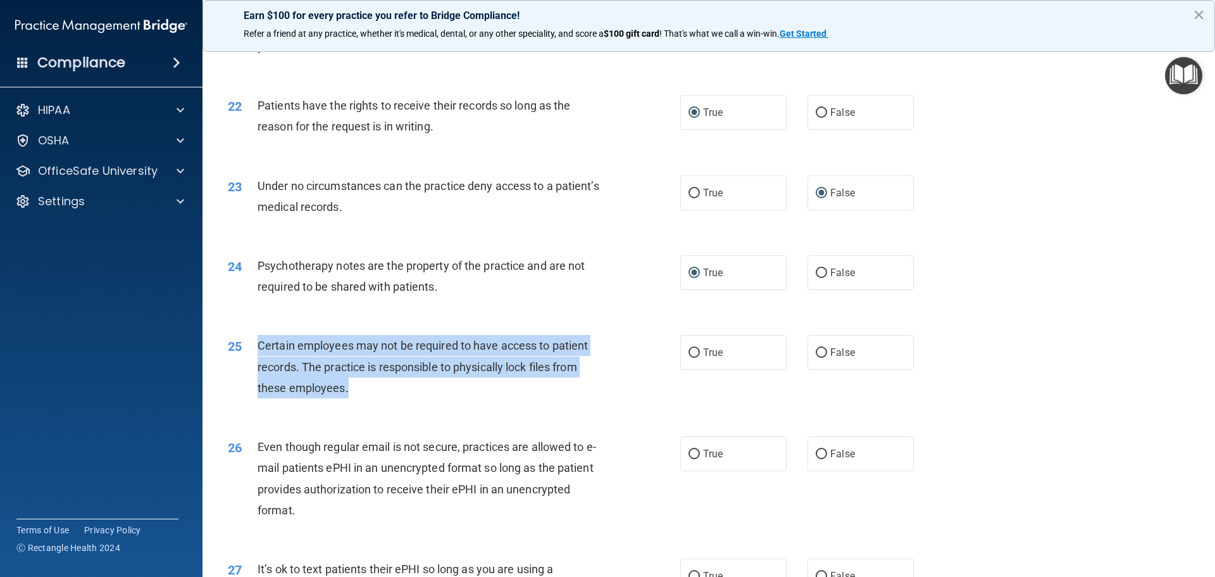
drag, startPoint x: 349, startPoint y: 406, endPoint x: 254, endPoint y: 368, distance: 102.5
click at [254, 368] on div "25 Certain employees may not be required to have access to patient records. The…" at bounding box center [454, 370] width 490 height 70
click at [690, 358] on input "True" at bounding box center [694, 352] width 11 height 9
radio input "true"
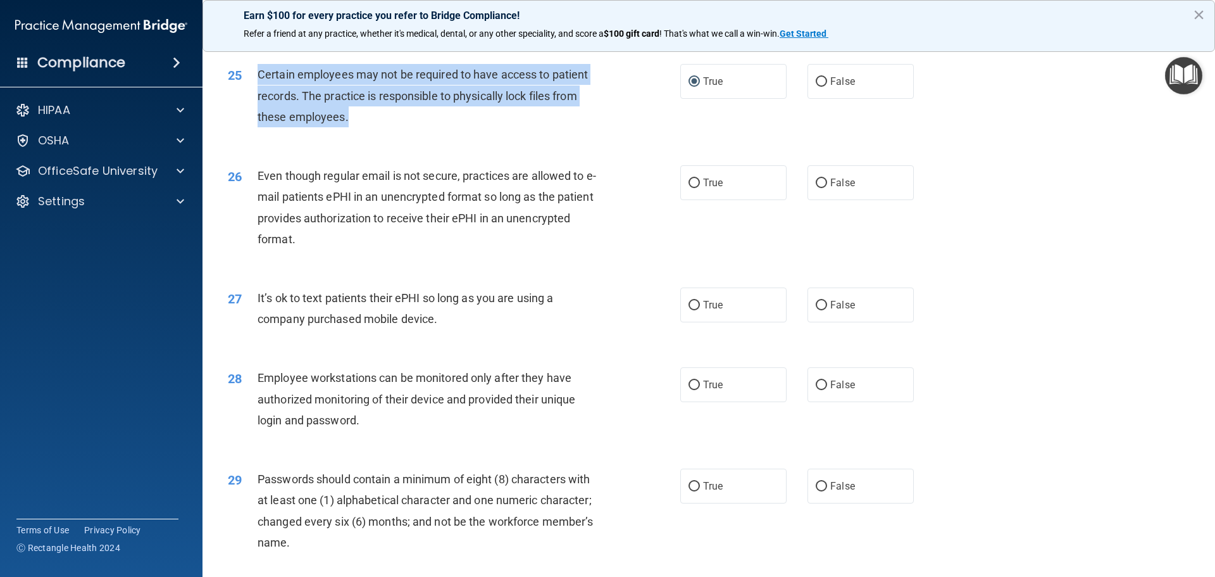
scroll to position [2421, 0]
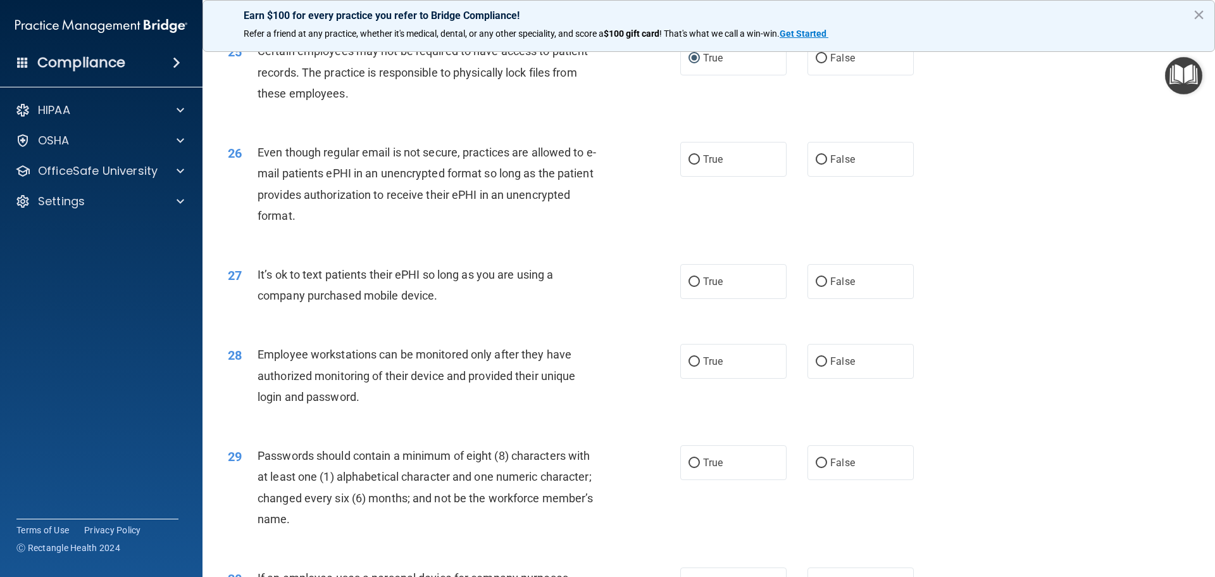
click at [329, 226] on div "Even though regular email is not secure, practices are allowed to e-mail patien…" at bounding box center [435, 184] width 354 height 84
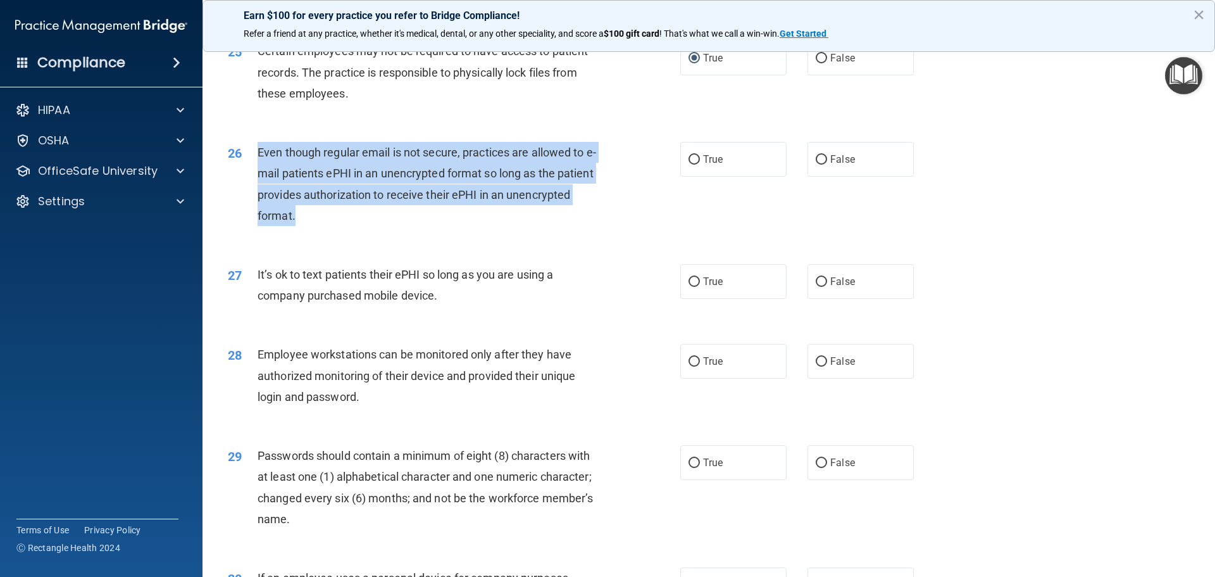
drag, startPoint x: 308, startPoint y: 239, endPoint x: 250, endPoint y: 185, distance: 79.3
click at [250, 185] on div "26 Even though regular email is not secure, practices are allowed to e-mail pat…" at bounding box center [454, 187] width 490 height 90
click at [689, 165] on input "True" at bounding box center [694, 159] width 11 height 9
radio input "true"
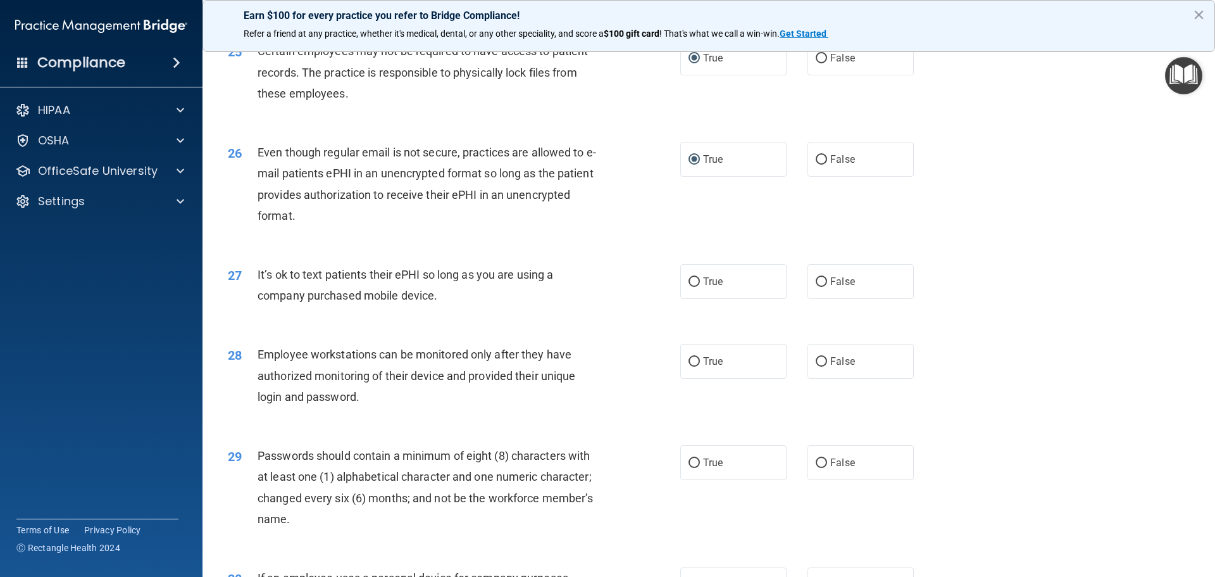
click at [365, 363] on div "28 Employee workstations can be monitored only after they have authorized monit…" at bounding box center [708, 378] width 981 height 101
drag, startPoint x: 439, startPoint y: 318, endPoint x: 257, endPoint y: 294, distance: 183.8
click at [258, 294] on div "It’s ok to text patients their ePHI so long as you are using a company purchase…" at bounding box center [435, 285] width 354 height 42
click at [816, 287] on input "False" at bounding box center [821, 281] width 11 height 9
radio input "true"
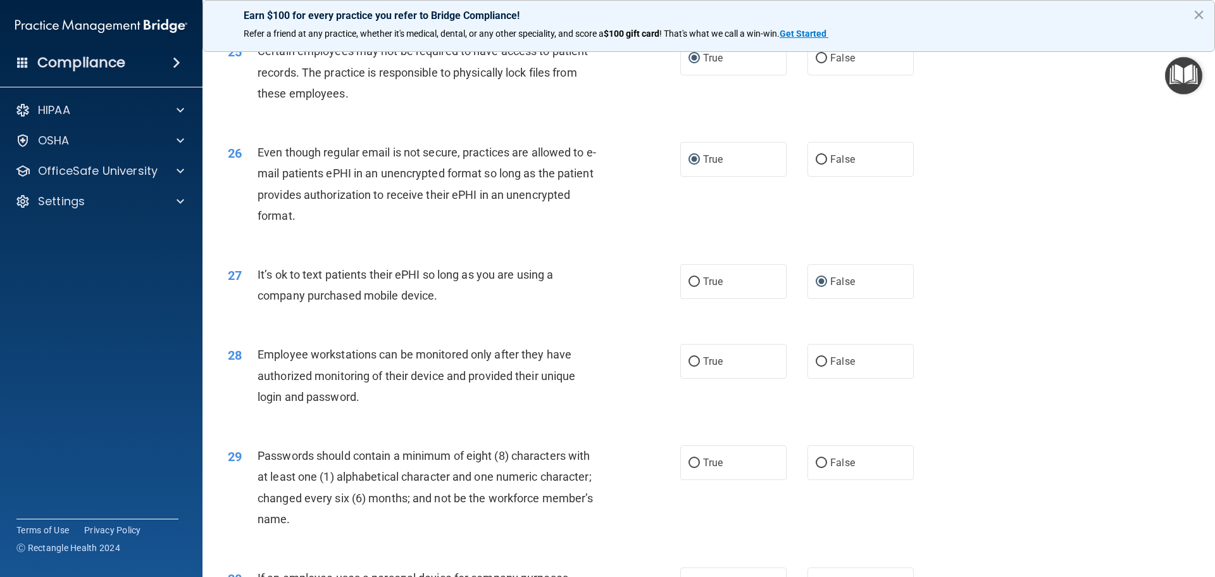
click at [366, 407] on div "Employee workstations can be monitored only after they have authorized monitori…" at bounding box center [435, 375] width 354 height 63
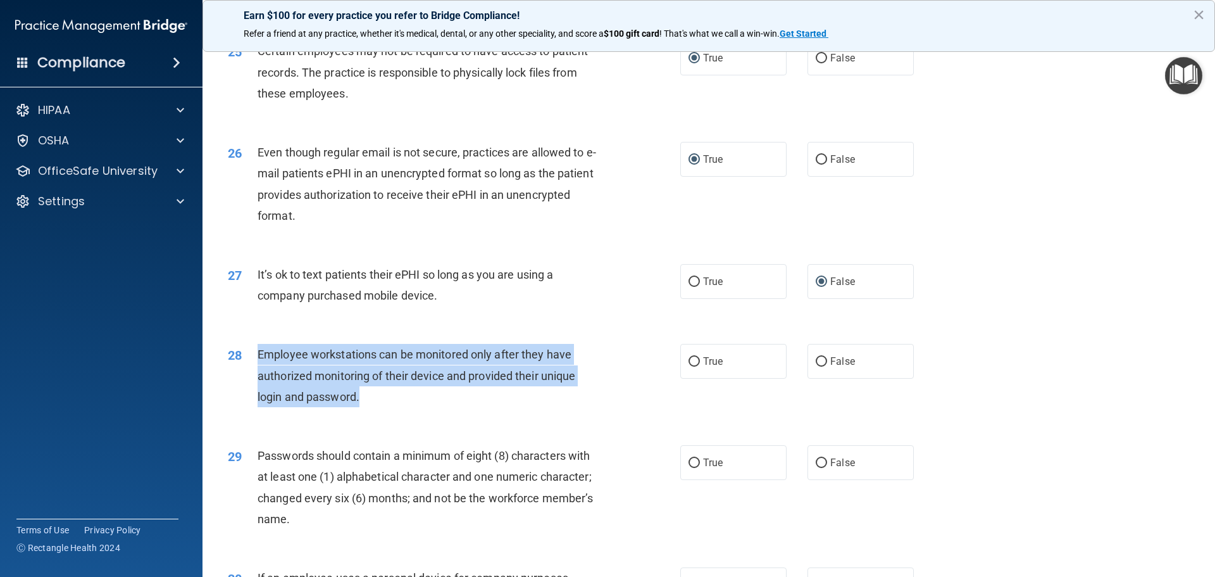
drag, startPoint x: 365, startPoint y: 417, endPoint x: 252, endPoint y: 374, distance: 120.6
click at [252, 374] on div "28 Employee workstations can be monitored only after they have authorized monit…" at bounding box center [454, 379] width 490 height 70
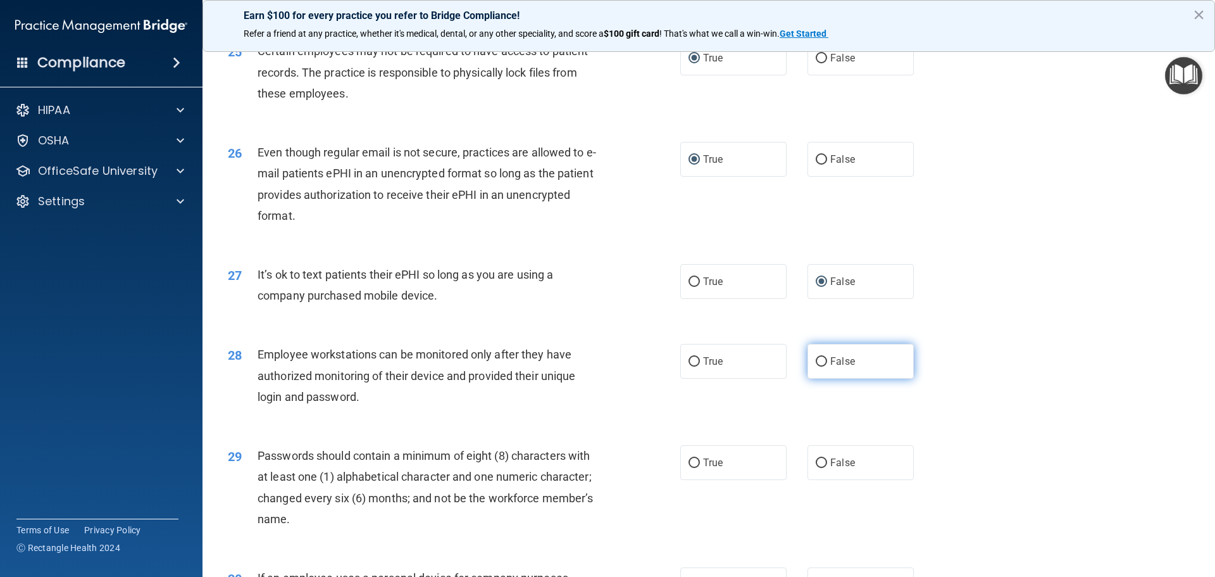
click at [809, 378] on label "False" at bounding box center [860, 361] width 106 height 35
click at [816, 366] on input "False" at bounding box center [821, 361] width 11 height 9
radio input "true"
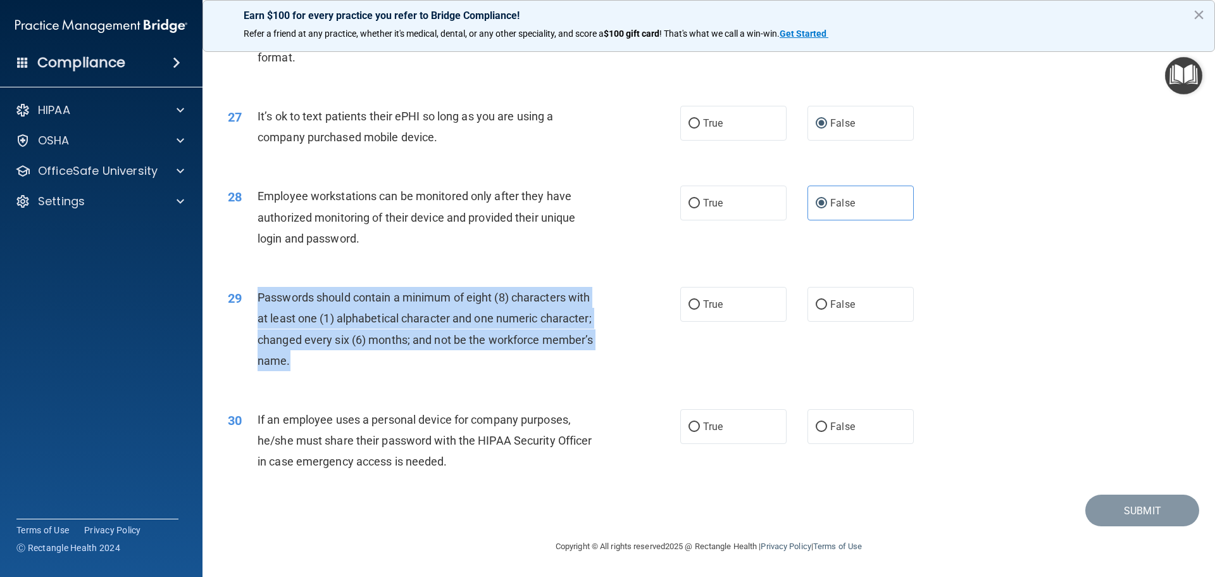
drag, startPoint x: 289, startPoint y: 363, endPoint x: 252, endPoint y: 302, distance: 71.0
click at [252, 302] on div "29 Passwords should contain a minimum of eight (8) characters with at least one…" at bounding box center [454, 332] width 490 height 90
click at [692, 308] on input "True" at bounding box center [694, 304] width 11 height 9
radio input "true"
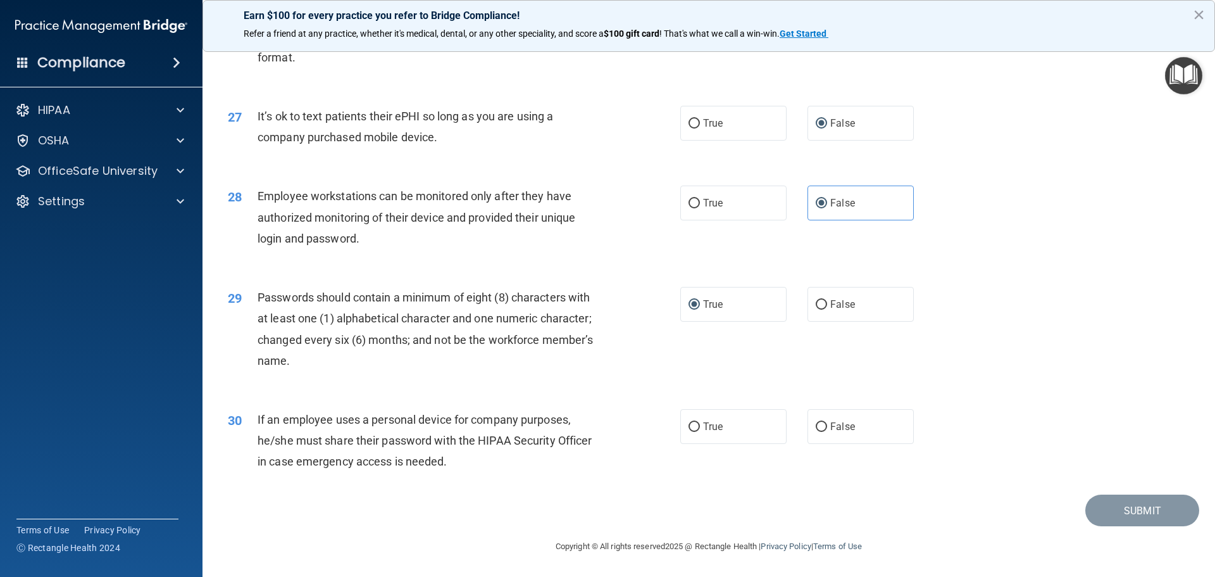
click at [456, 471] on div "If an employee uses a personal device for company purposes, he/she must share t…" at bounding box center [435, 440] width 354 height 63
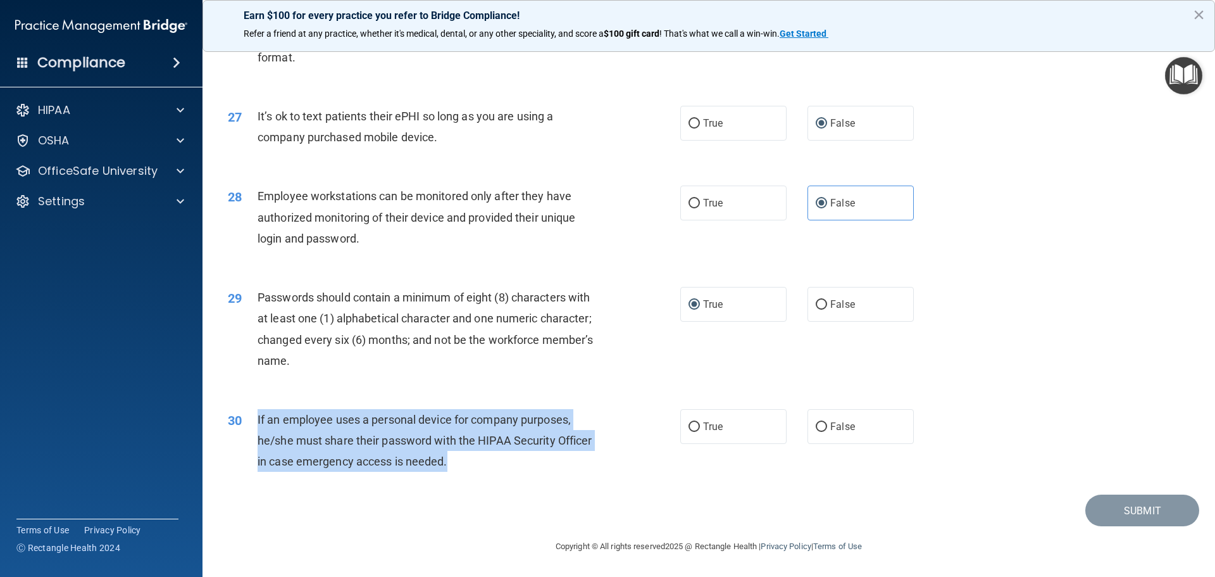
drag, startPoint x: 449, startPoint y: 461, endPoint x: 252, endPoint y: 427, distance: 199.1
click at [252, 427] on div "30 If an employee uses a personal device for company purposes, he/she must shar…" at bounding box center [454, 444] width 490 height 70
click at [689, 425] on input "True" at bounding box center [694, 426] width 11 height 9
radio input "true"
click at [1113, 515] on button "Submit" at bounding box center [1142, 510] width 114 height 32
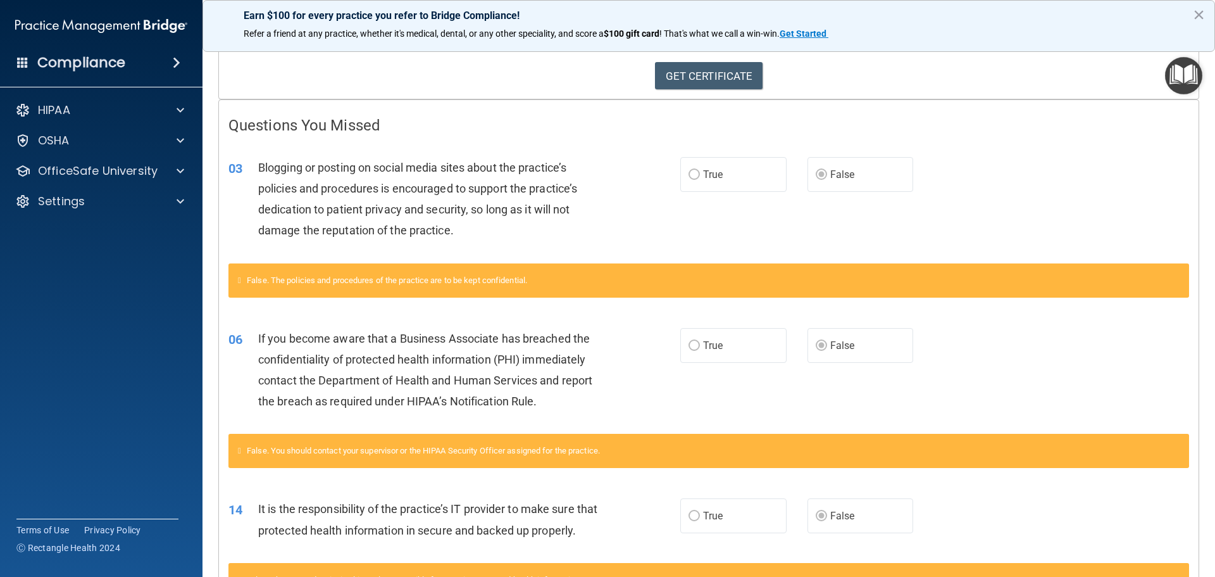
scroll to position [244, 0]
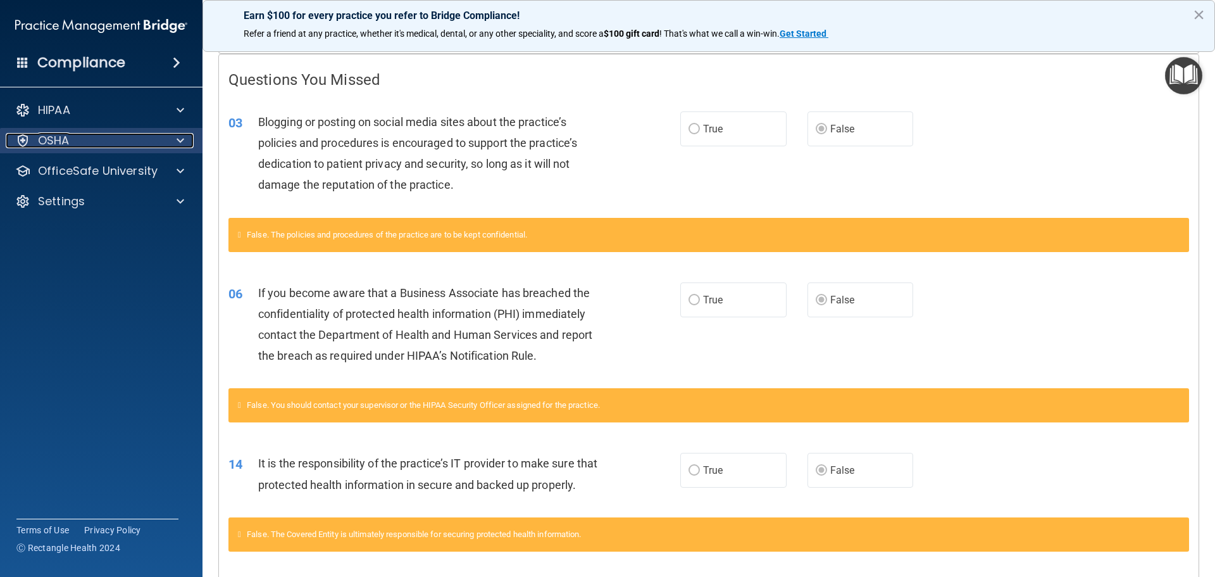
click at [180, 140] on span at bounding box center [181, 140] width 8 height 15
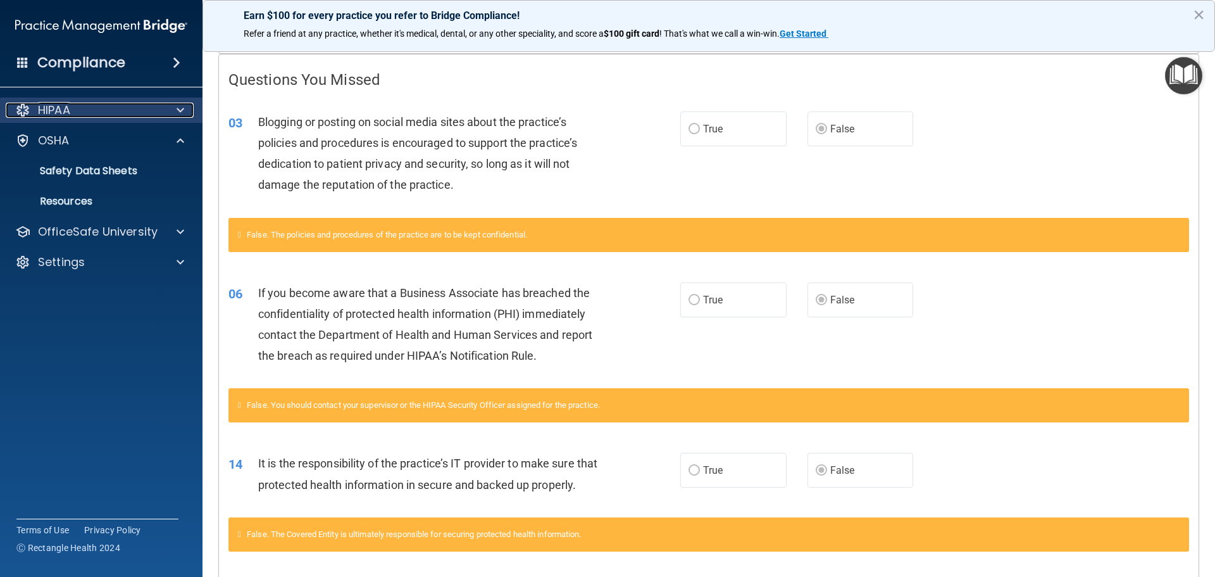
click at [184, 113] on span at bounding box center [181, 110] width 8 height 15
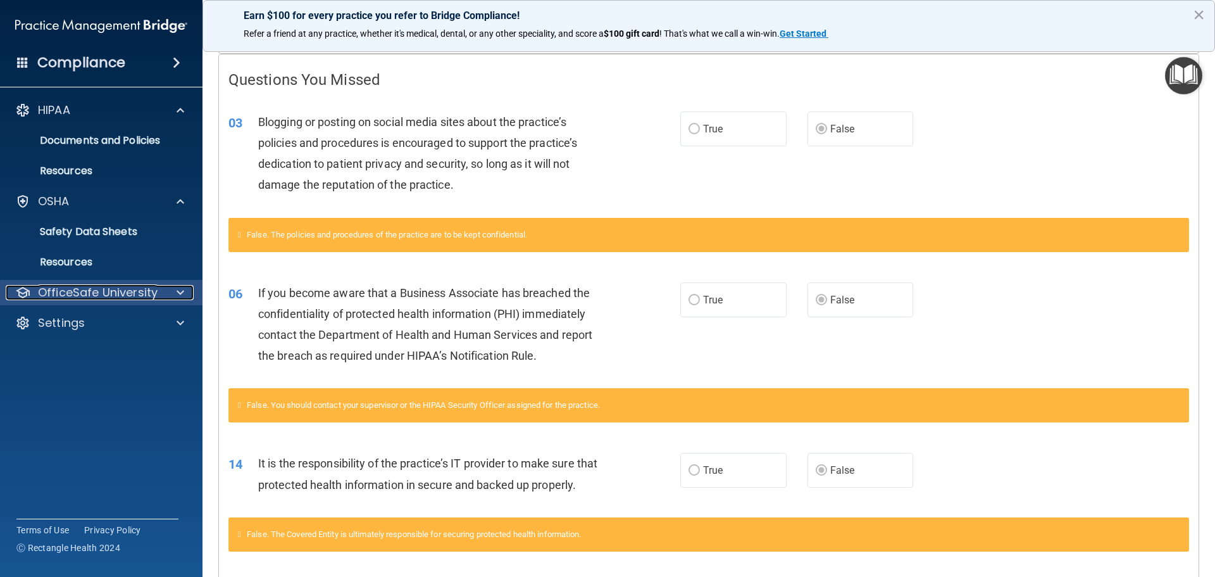
click at [176, 289] on div at bounding box center [179, 292] width 32 height 15
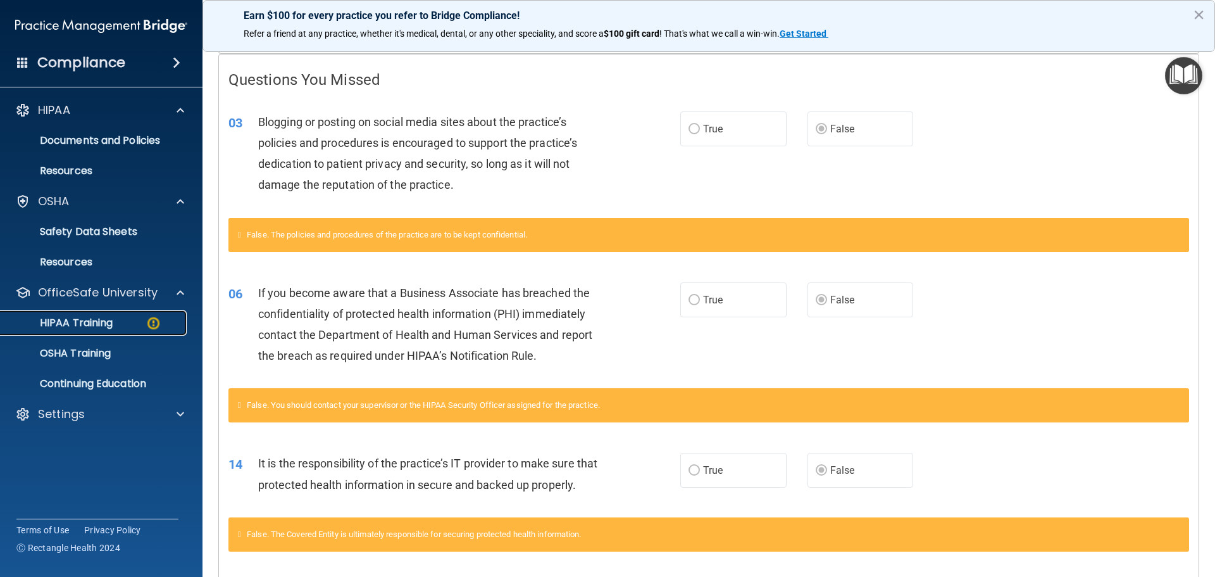
click at [132, 318] on div "HIPAA Training" at bounding box center [94, 322] width 173 height 13
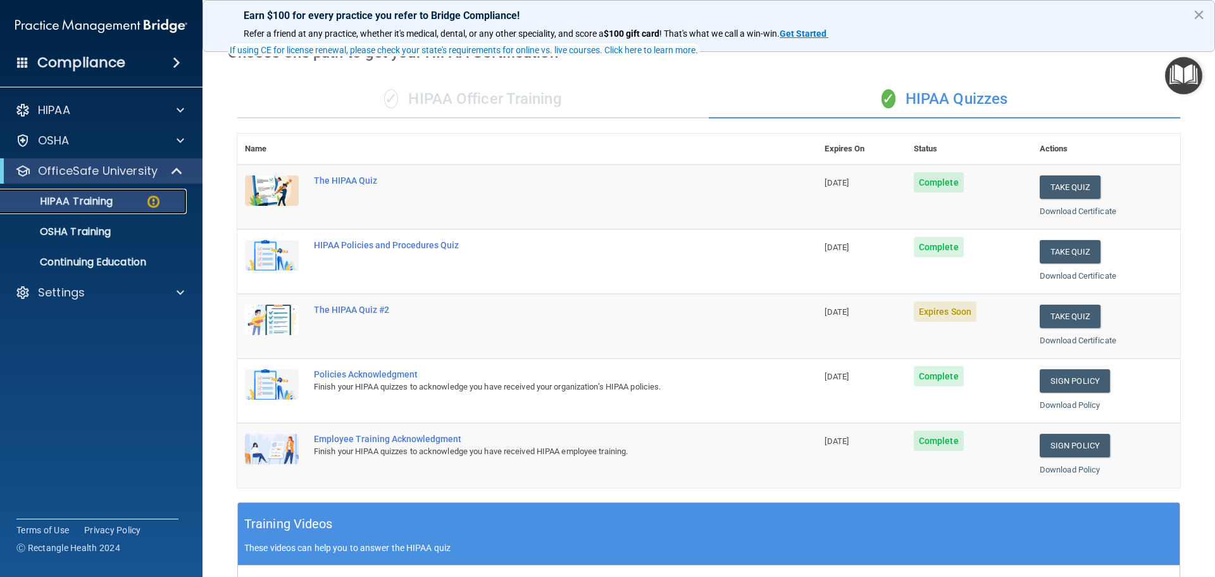
scroll to position [56, 0]
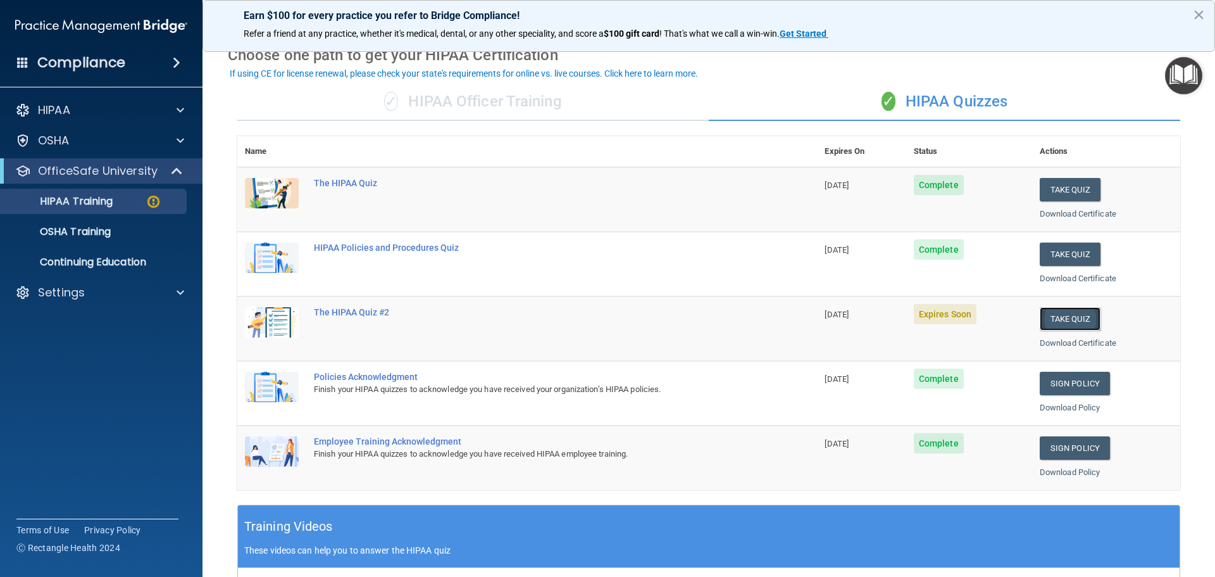
click at [1057, 321] on button "Take Quiz" at bounding box center [1070, 318] width 61 height 23
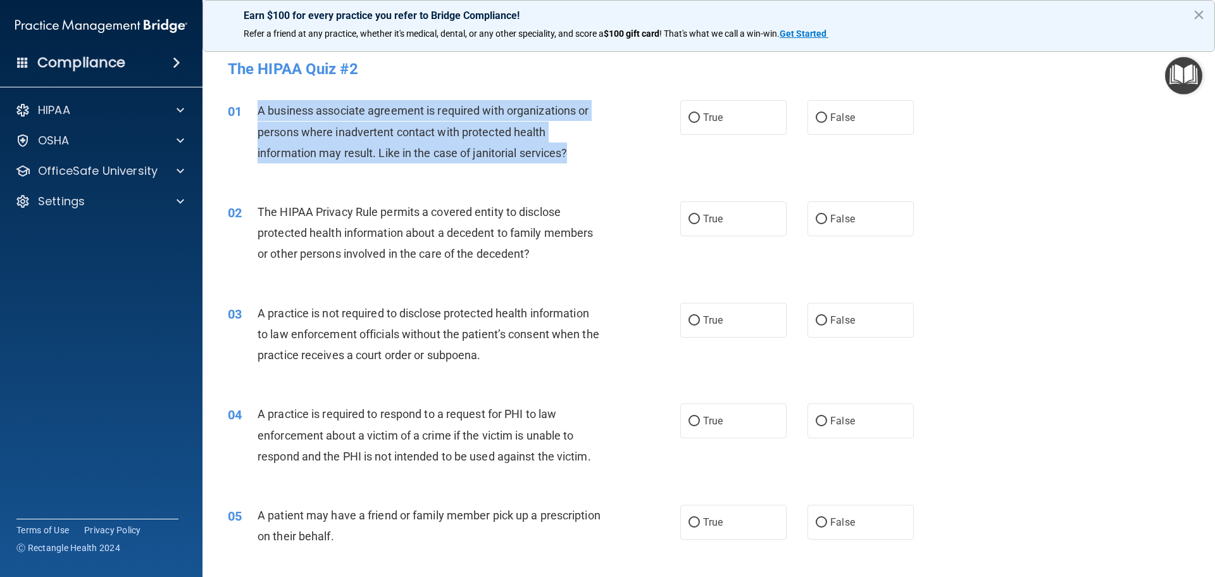
drag, startPoint x: 579, startPoint y: 151, endPoint x: 258, endPoint y: 118, distance: 322.6
click at [258, 118] on div "A business associate agreement is required with organizations or persons where …" at bounding box center [435, 131] width 354 height 63
click at [816, 114] on input "False" at bounding box center [821, 117] width 11 height 9
radio input "true"
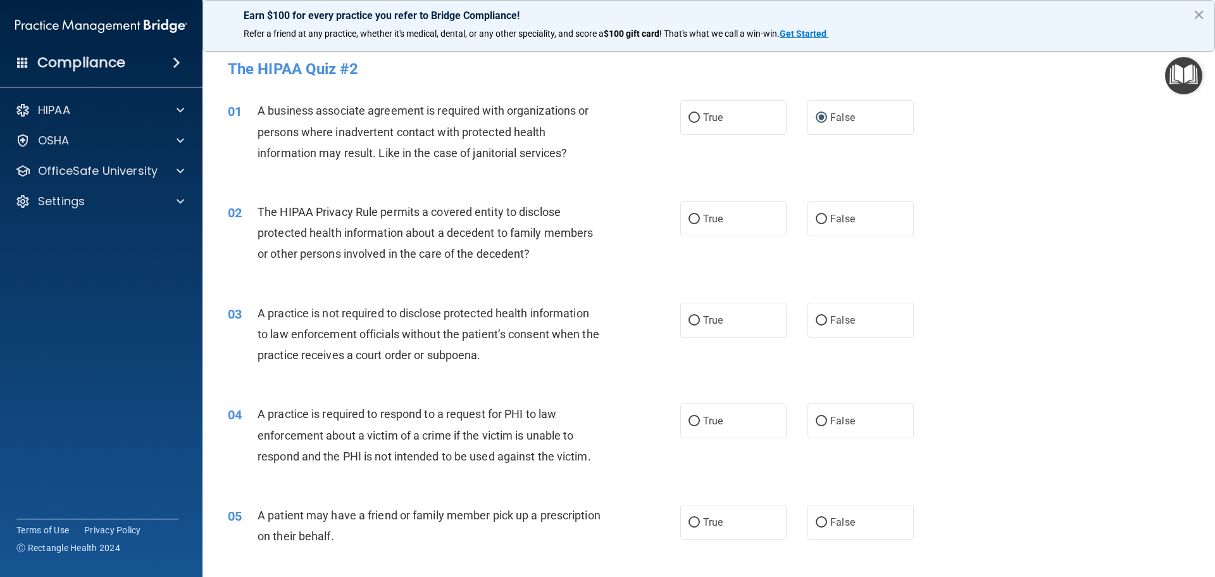
click at [544, 267] on div "02 The HIPAA Privacy Rule permits a covered entity to disclose protected health…" at bounding box center [454, 236] width 490 height 70
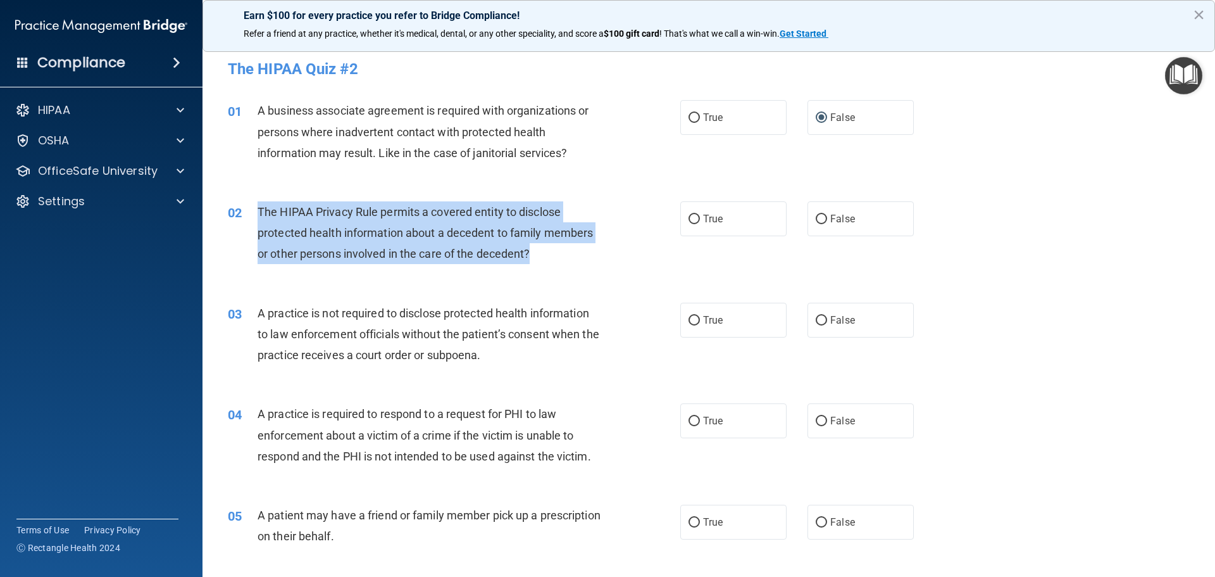
drag, startPoint x: 480, startPoint y: 252, endPoint x: 258, endPoint y: 216, distance: 224.9
click at [258, 216] on div "The HIPAA Privacy Rule permits a covered entity to disclose protected health in…" at bounding box center [435, 232] width 354 height 63
click at [689, 216] on input "True" at bounding box center [694, 219] width 11 height 9
radio input "true"
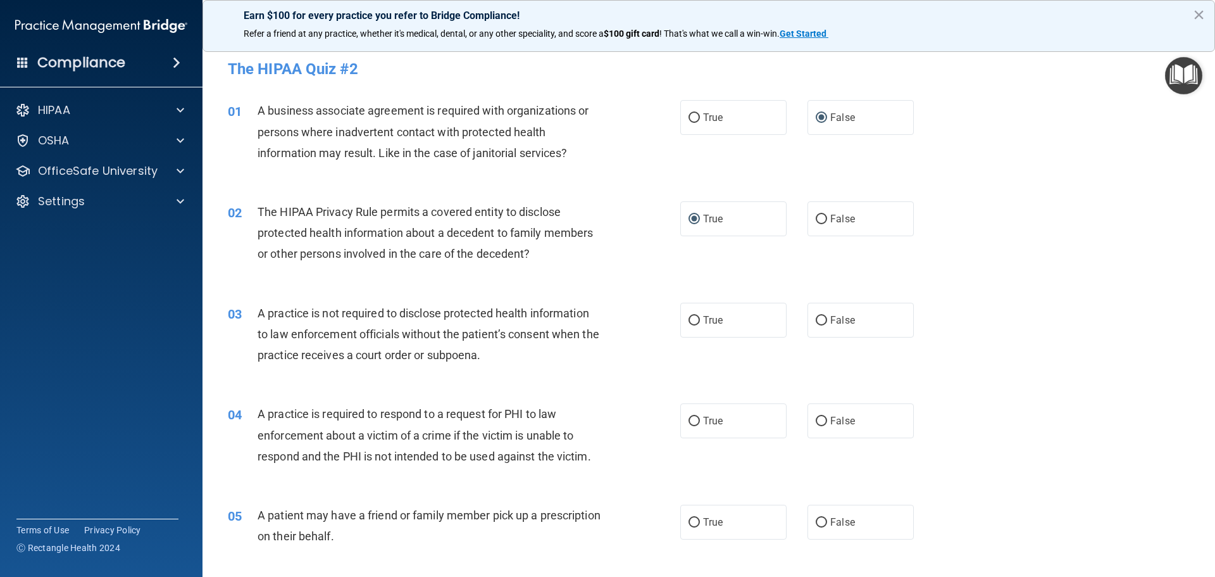
click at [508, 352] on div "A practice is not required to disclose protected health information to law enfo…" at bounding box center [435, 333] width 354 height 63
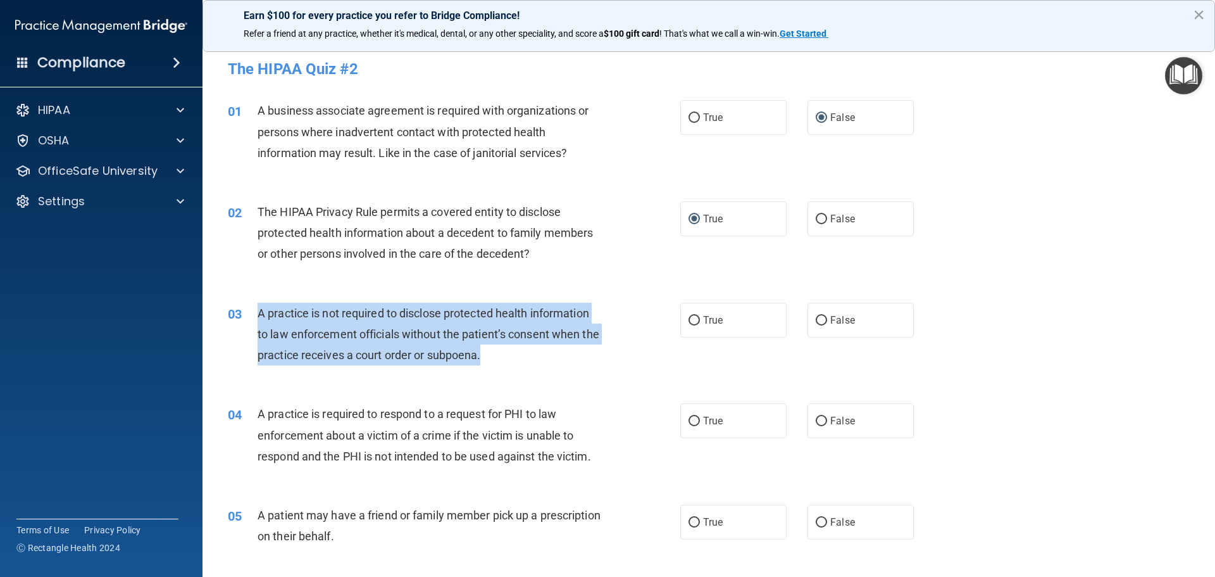
drag, startPoint x: 508, startPoint y: 352, endPoint x: 256, endPoint y: 315, distance: 254.5
click at [256, 316] on div "03 A practice is not required to disclose protected health information to law e…" at bounding box center [454, 337] width 490 height 70
click at [816, 318] on input "False" at bounding box center [821, 320] width 11 height 9
radio input "true"
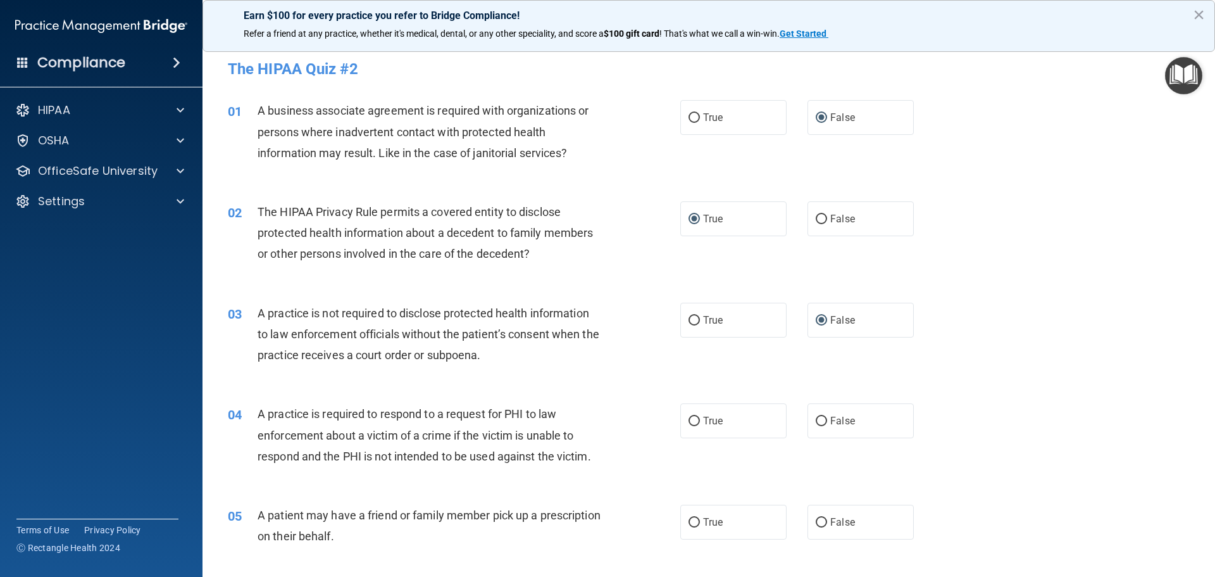
click at [601, 449] on div "A practice is required to respond to a request for PHI to law enforcement about…" at bounding box center [435, 434] width 354 height 63
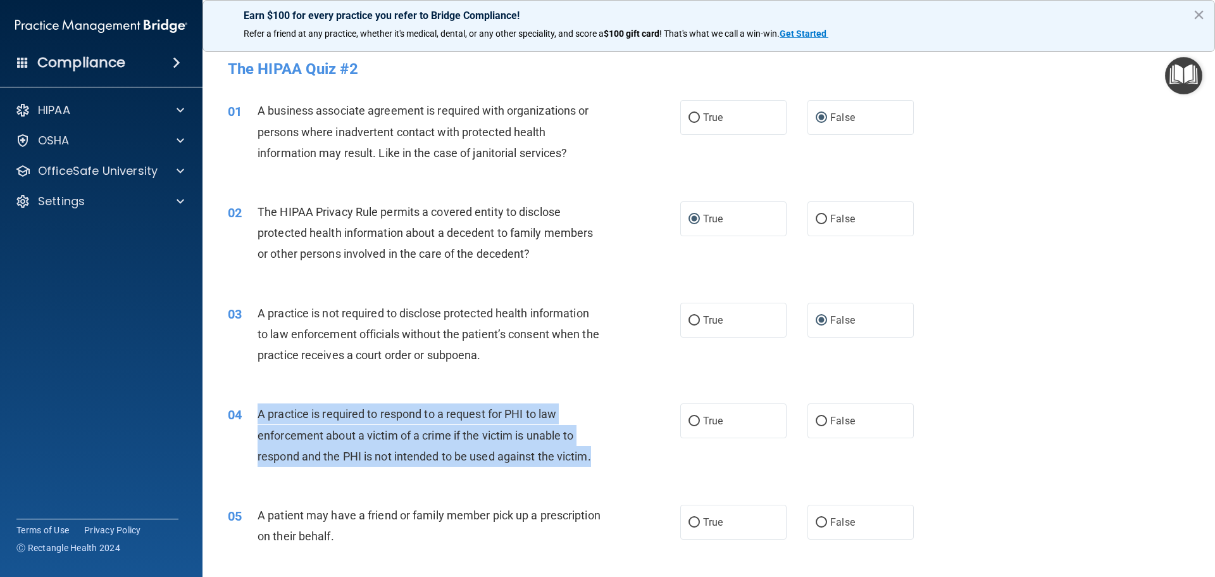
drag, startPoint x: 601, startPoint y: 453, endPoint x: 251, endPoint y: 423, distance: 350.6
click at [251, 423] on div "04 A practice is required to respond to a request for PHI to law enforcement ab…" at bounding box center [454, 438] width 490 height 70
click at [690, 421] on input "True" at bounding box center [694, 420] width 11 height 9
radio input "true"
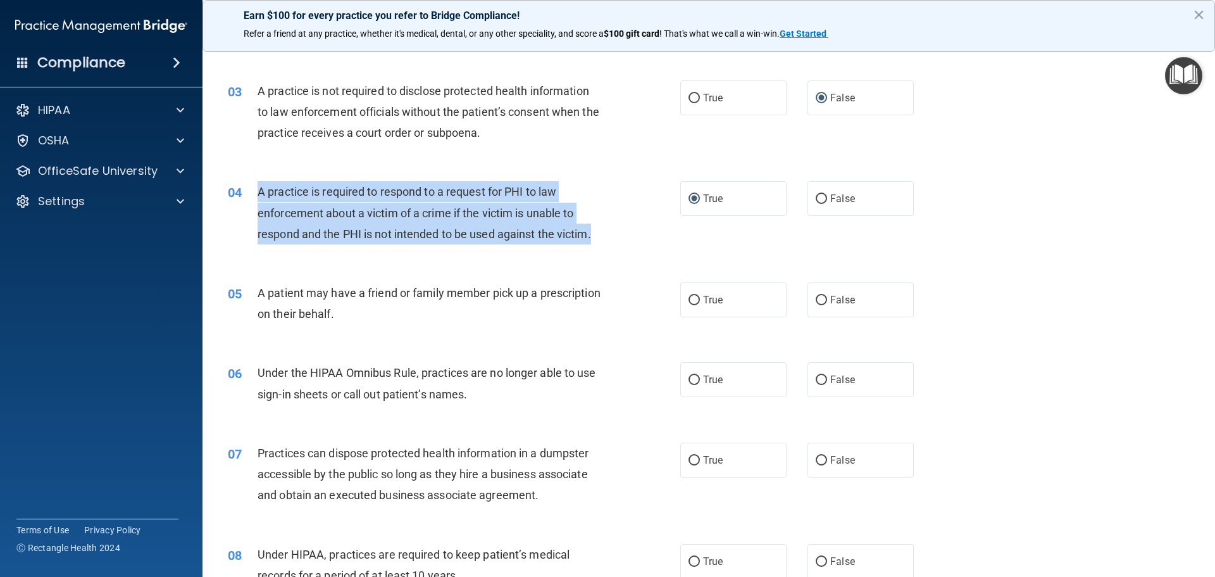
scroll to position [226, 0]
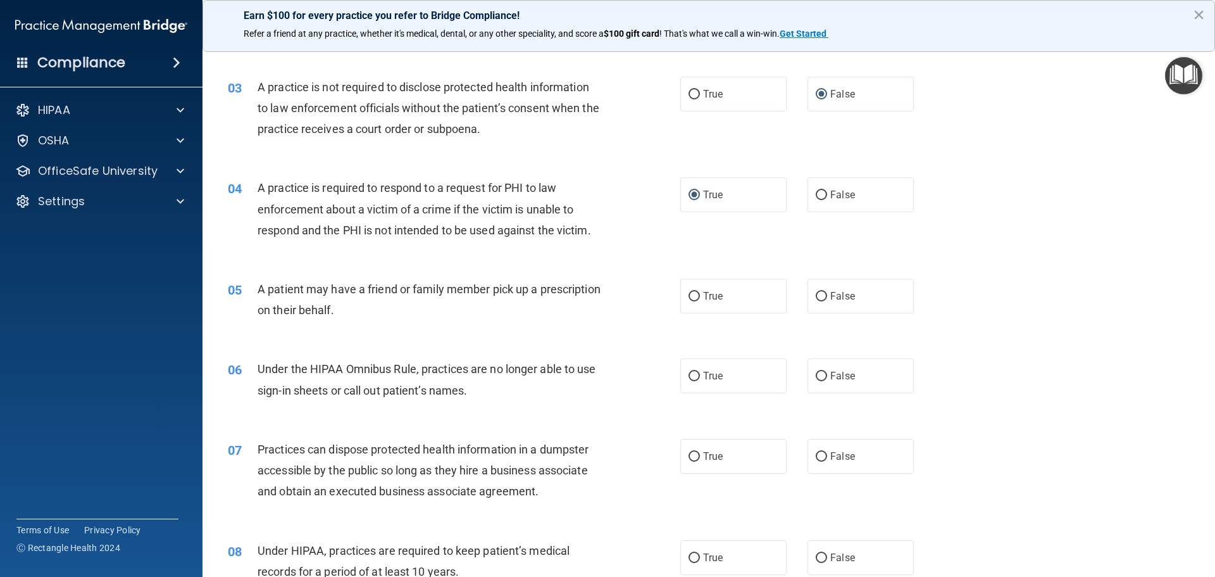
click at [427, 323] on div "05 A patient may have a friend or family member pick up a prescription on their…" at bounding box center [454, 302] width 490 height 48
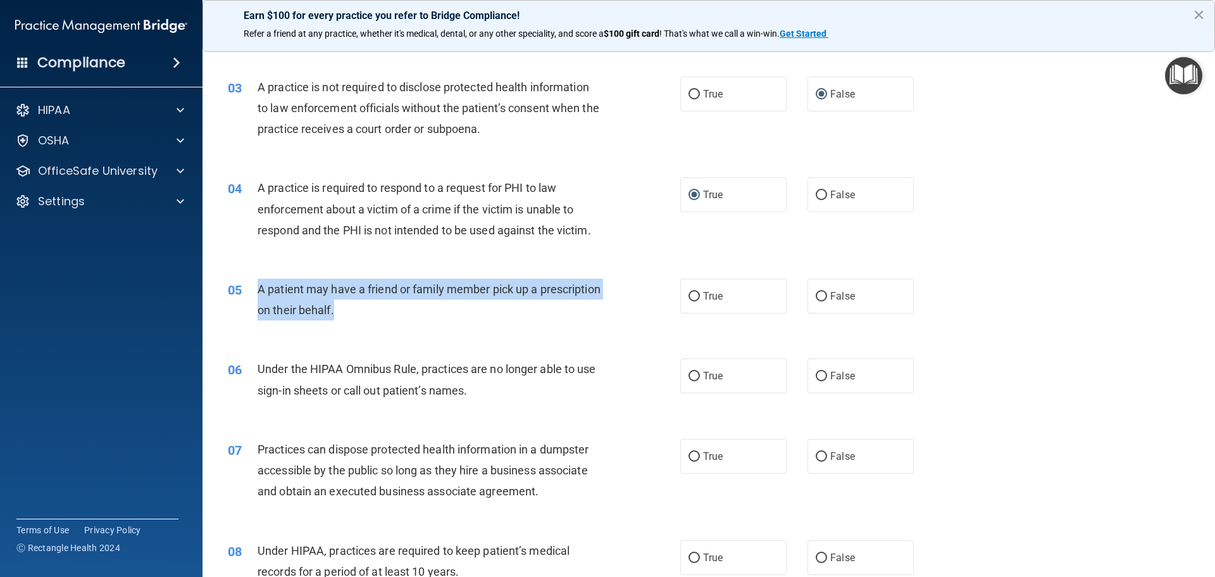
drag, startPoint x: 397, startPoint y: 310, endPoint x: 260, endPoint y: 294, distance: 137.7
click at [260, 294] on span "A patient may have a friend or family member pick up a prescription on their be…" at bounding box center [429, 299] width 343 height 34
click at [689, 294] on input "True" at bounding box center [694, 296] width 11 height 9
radio input "true"
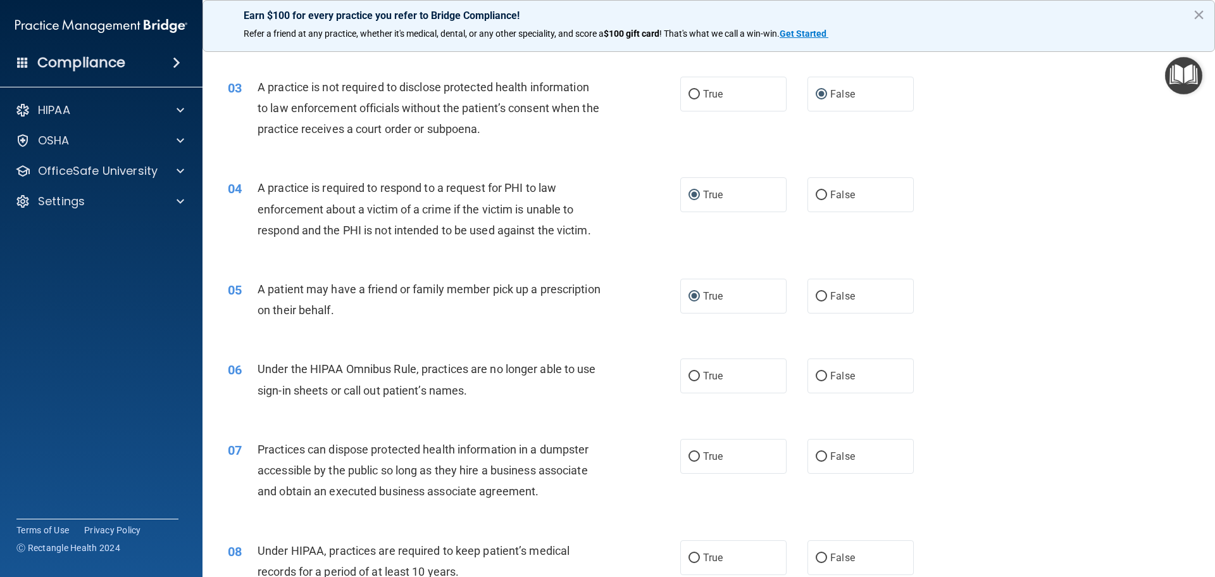
click at [504, 399] on div "Under the HIPAA Omnibus Rule, practices are no longer able to use sign-in sheet…" at bounding box center [435, 379] width 354 height 42
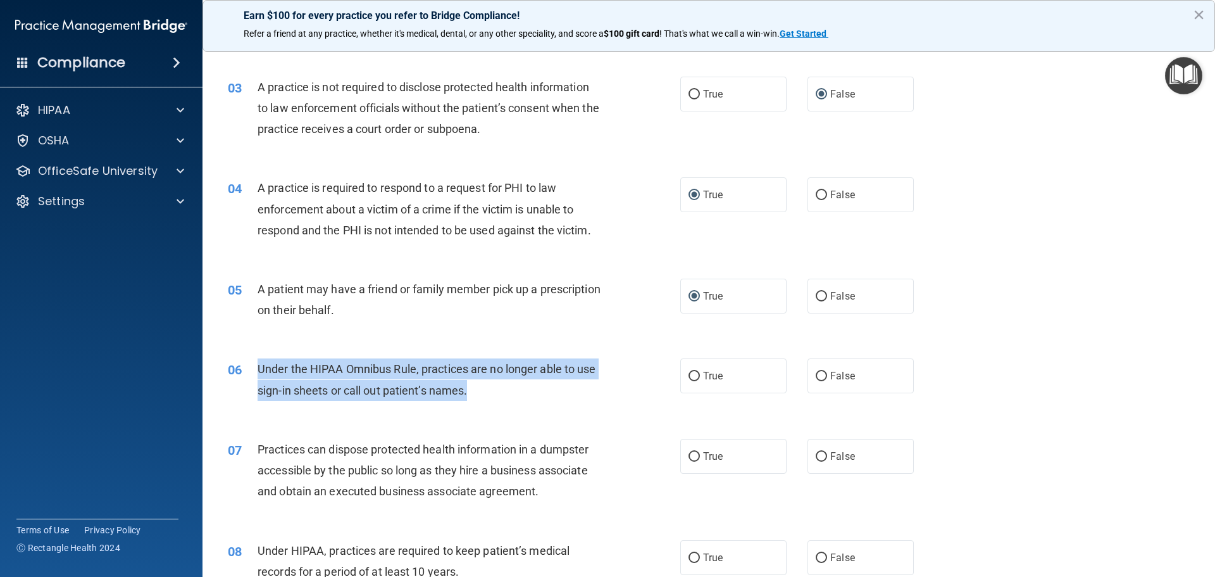
drag, startPoint x: 475, startPoint y: 387, endPoint x: 257, endPoint y: 373, distance: 218.7
click at [258, 373] on div "Under the HIPAA Omnibus Rule, practices are no longer able to use sign-in sheet…" at bounding box center [435, 379] width 354 height 42
click at [816, 380] on input "False" at bounding box center [821, 375] width 11 height 9
radio input "true"
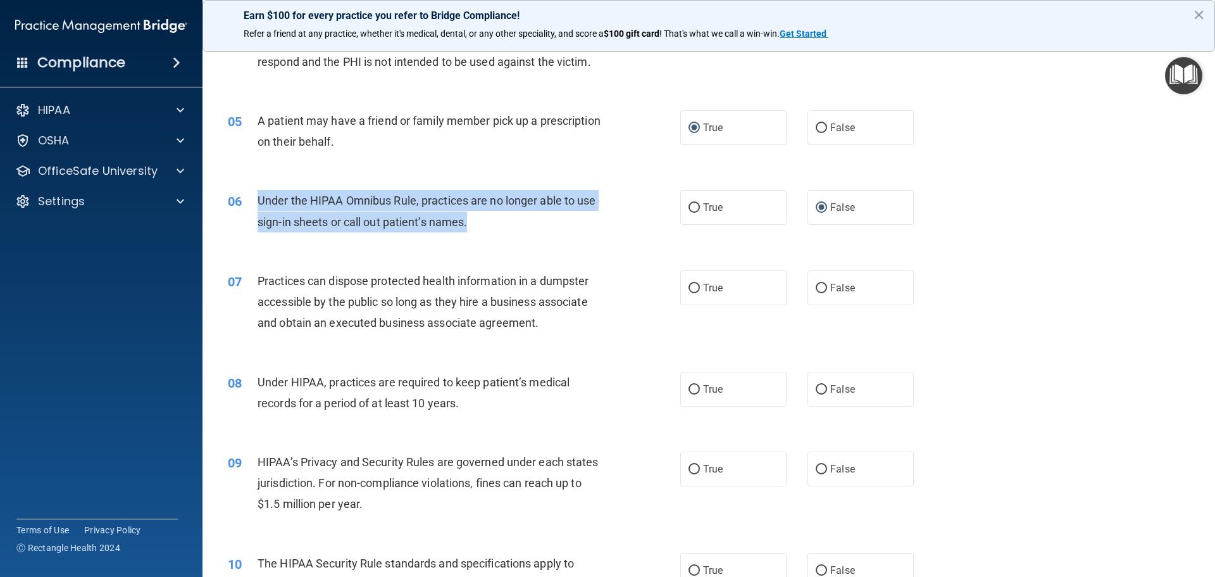
scroll to position [466, 0]
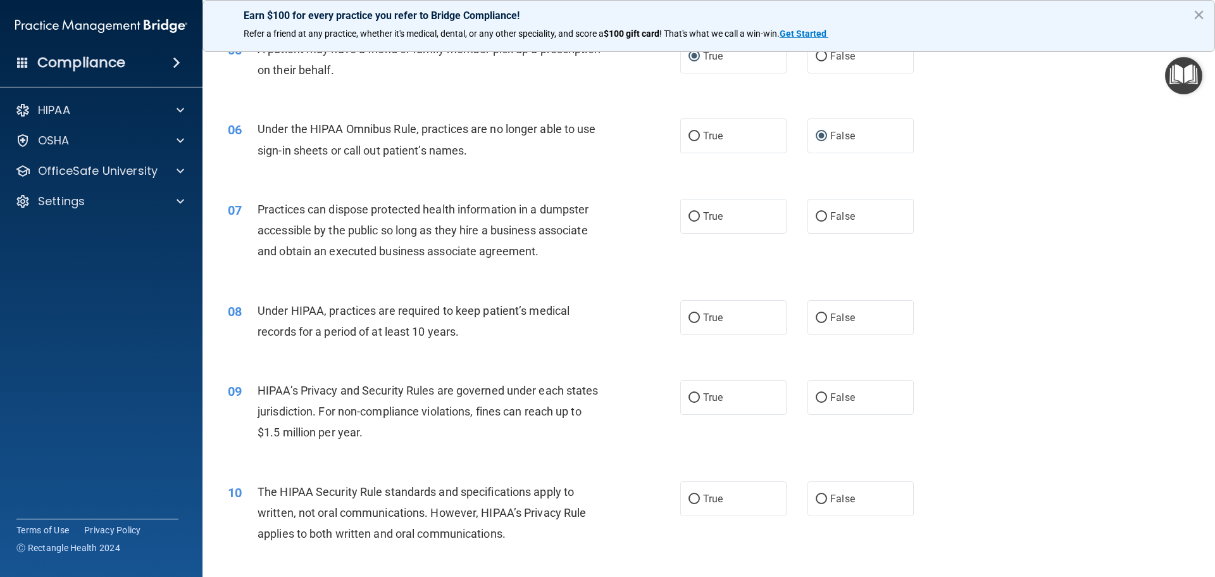
click at [595, 258] on div "Practices can dispose protected health information in a dumpster accessible by …" at bounding box center [435, 230] width 354 height 63
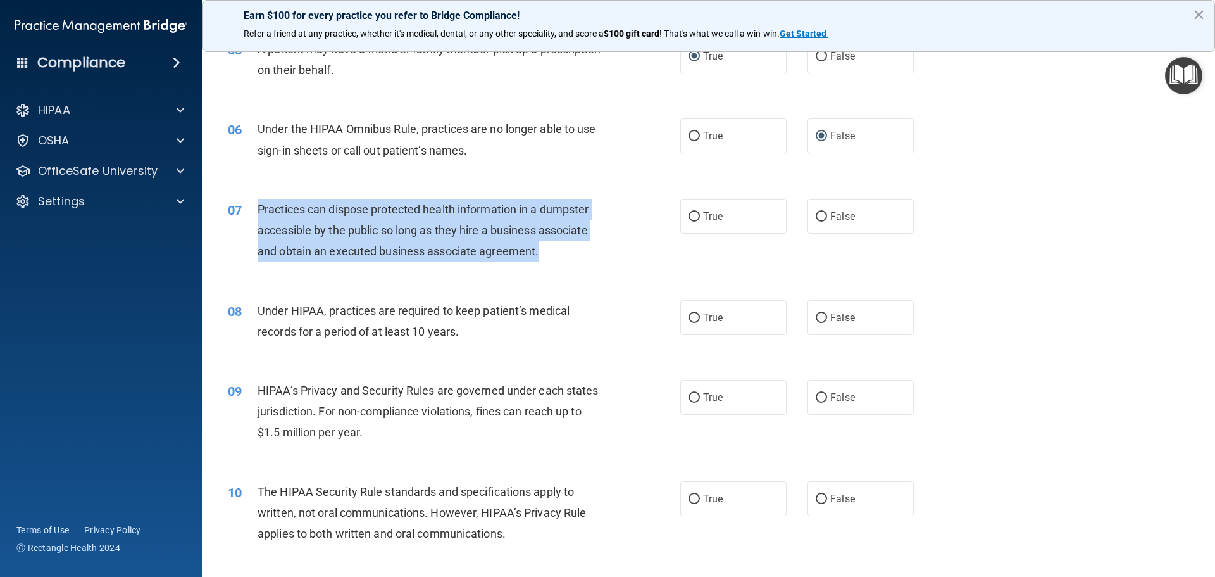
drag, startPoint x: 547, startPoint y: 251, endPoint x: 247, endPoint y: 218, distance: 301.8
click at [247, 218] on div "07 Practices can dispose protected health information in a dumpster accessible …" at bounding box center [454, 234] width 490 height 70
click at [820, 212] on input "False" at bounding box center [821, 216] width 11 height 9
radio input "true"
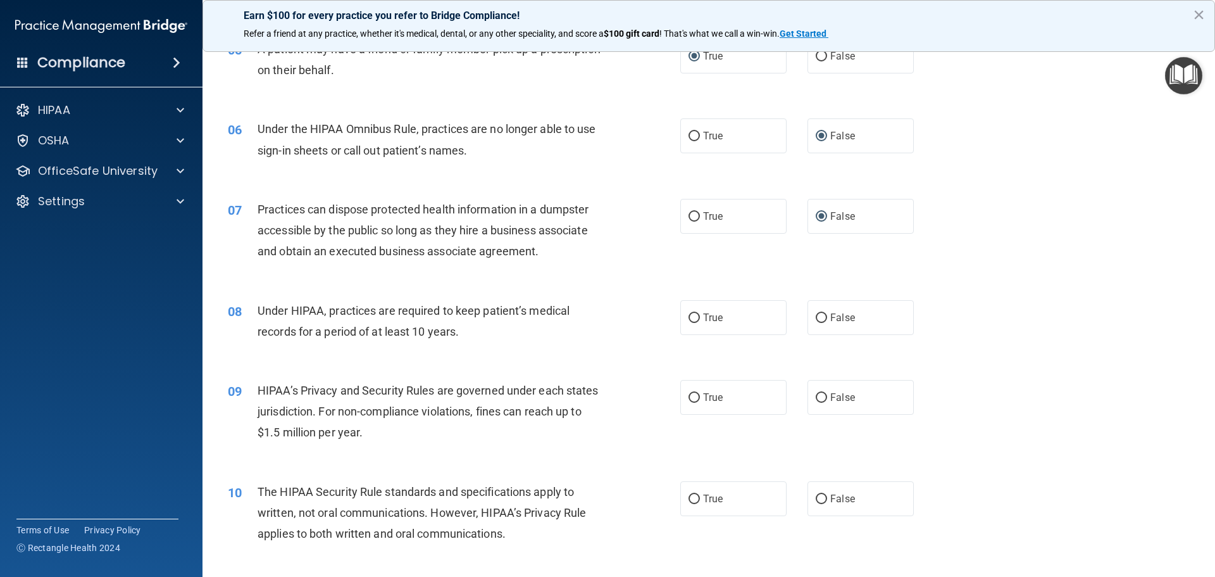
click at [470, 356] on div "08 Under HIPAA, practices are required to keep patient’s medical records for a …" at bounding box center [708, 324] width 981 height 80
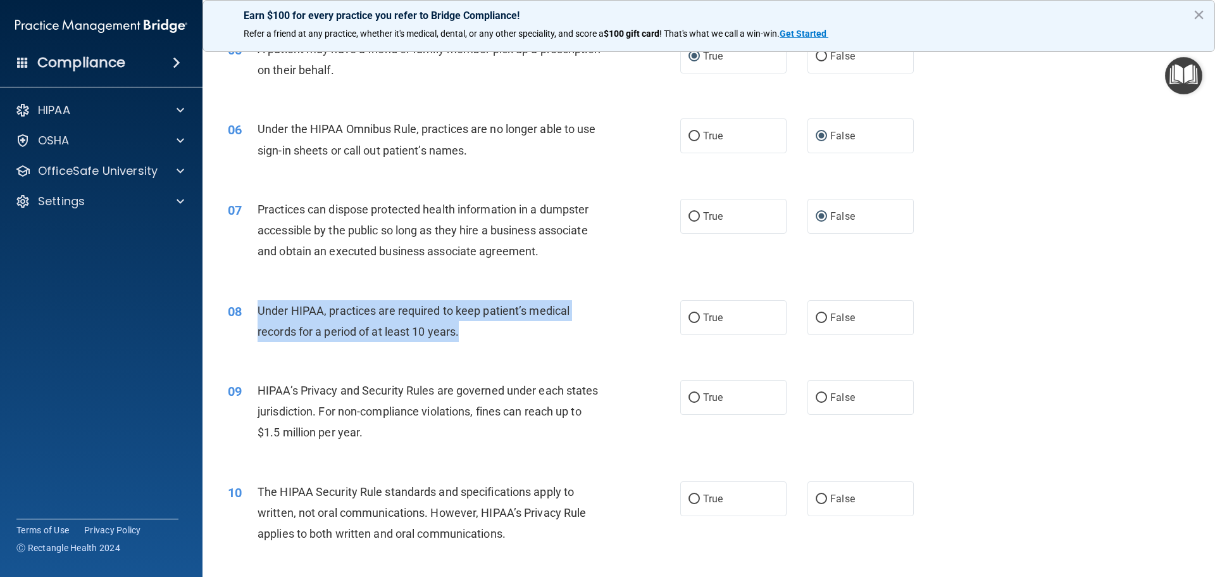
drag, startPoint x: 467, startPoint y: 333, endPoint x: 258, endPoint y: 310, distance: 210.1
click at [258, 310] on div "Under HIPAA, practices are required to keep patient’s medical records for a per…" at bounding box center [435, 321] width 354 height 42
click at [818, 315] on input "False" at bounding box center [821, 317] width 11 height 9
radio input "true"
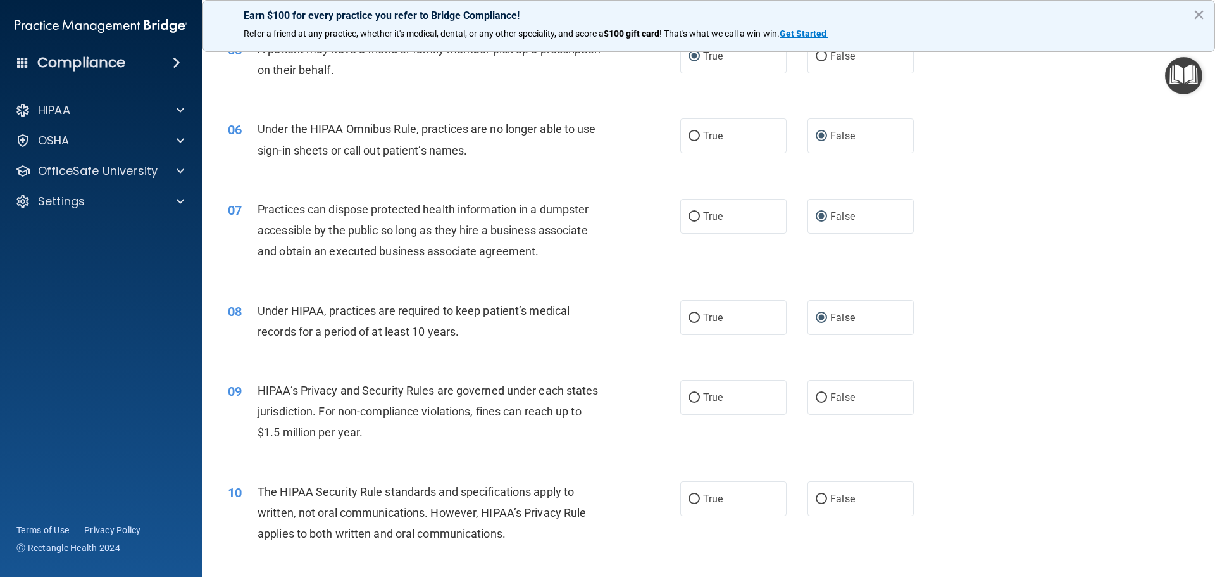
click at [416, 444] on div "09 HIPAA’s Privacy and Security Rules are governed under each states jurisdicti…" at bounding box center [454, 415] width 490 height 70
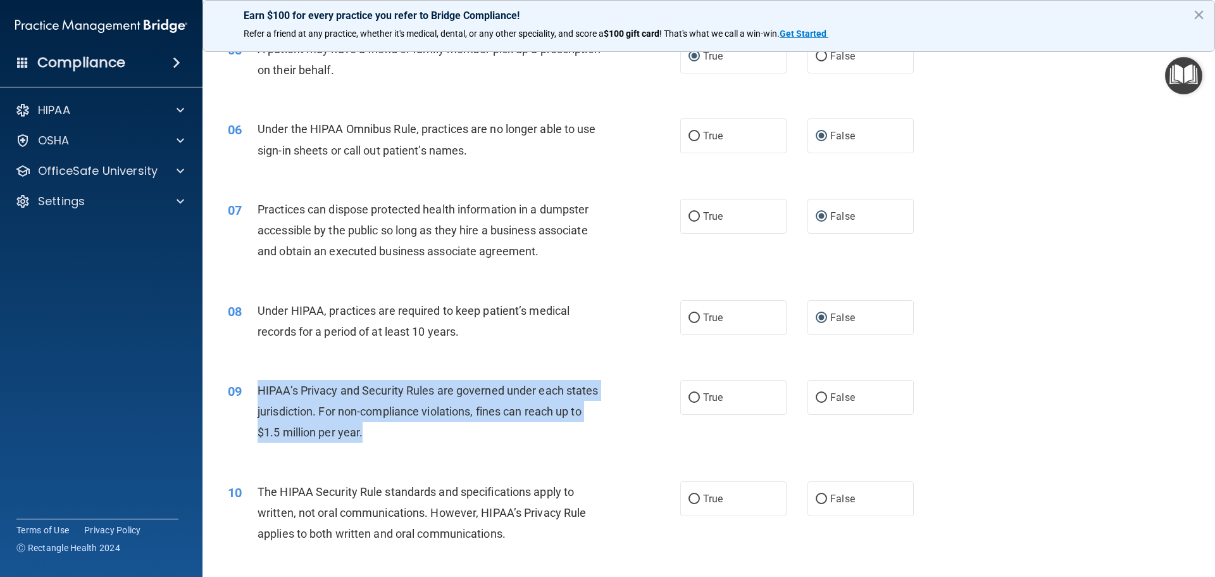
drag, startPoint x: 411, startPoint y: 431, endPoint x: 260, endPoint y: 393, distance: 155.9
click at [260, 393] on div "HIPAA’s Privacy and Security Rules are governed under each states jurisdiction.…" at bounding box center [435, 411] width 354 height 63
click at [689, 397] on input "True" at bounding box center [694, 397] width 11 height 9
radio input "true"
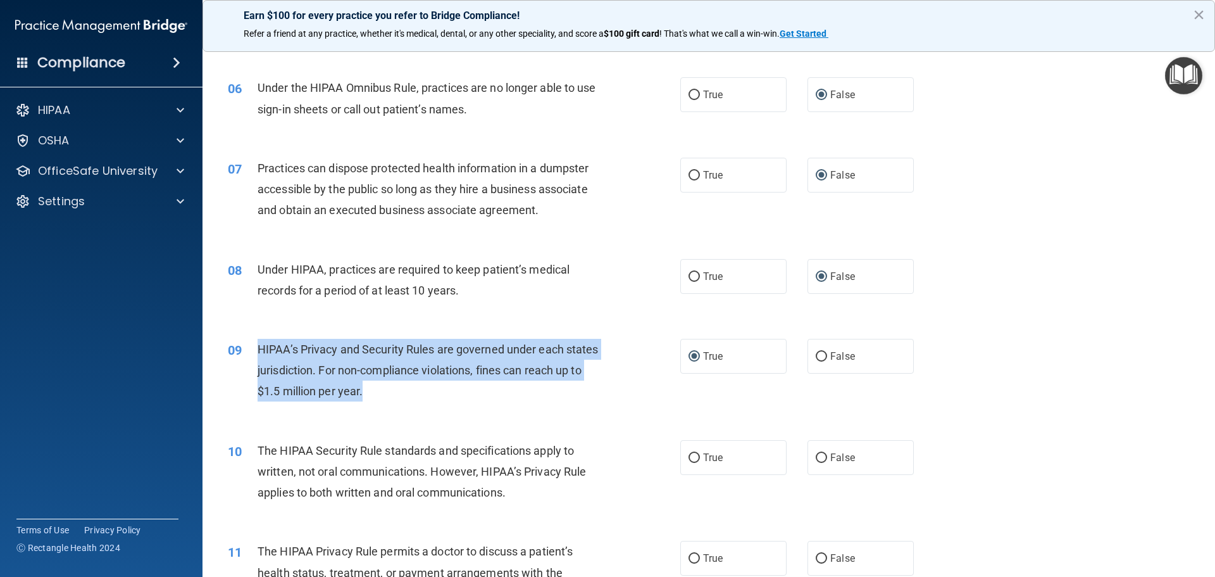
scroll to position [529, 0]
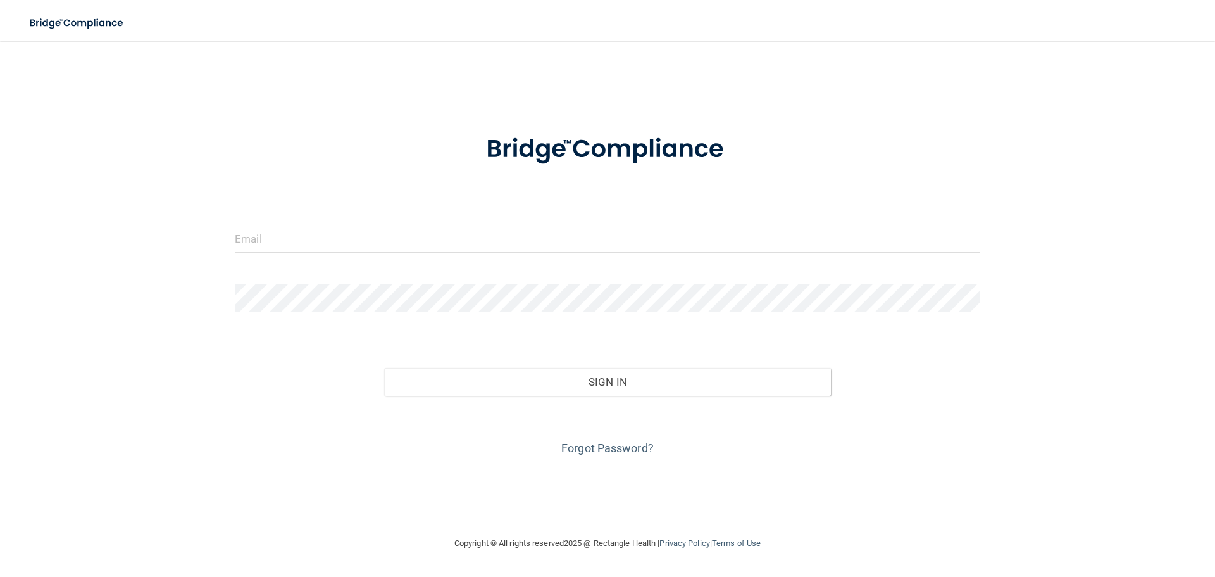
click at [312, 262] on div at bounding box center [607, 243] width 764 height 38
click at [306, 246] on input "email" at bounding box center [607, 238] width 745 height 28
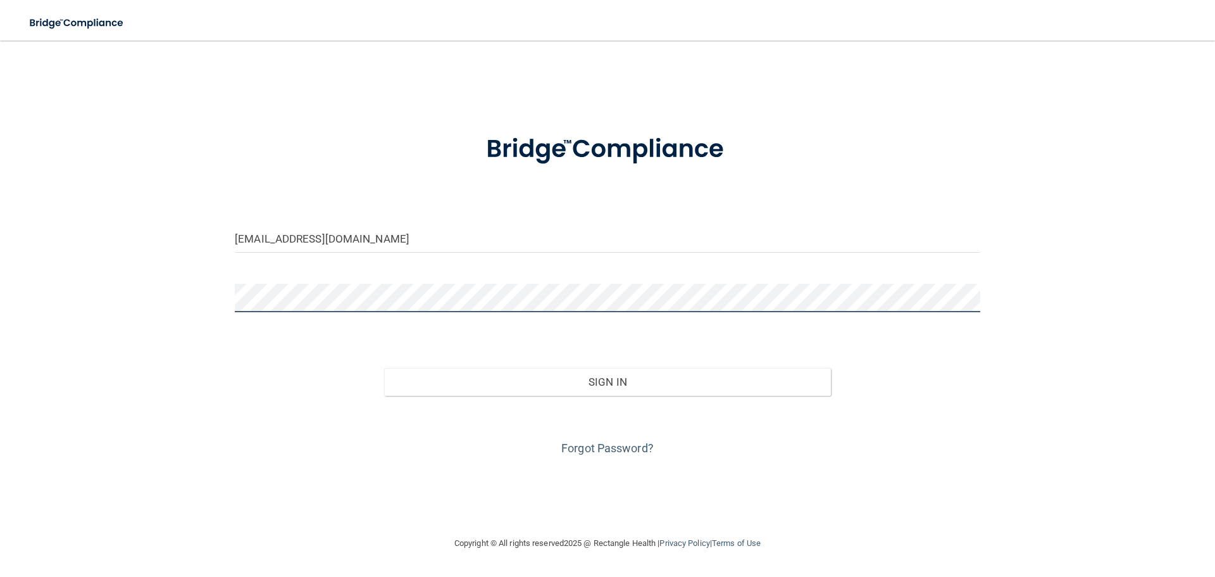
click at [384, 368] on button "Sign In" at bounding box center [607, 382] width 447 height 28
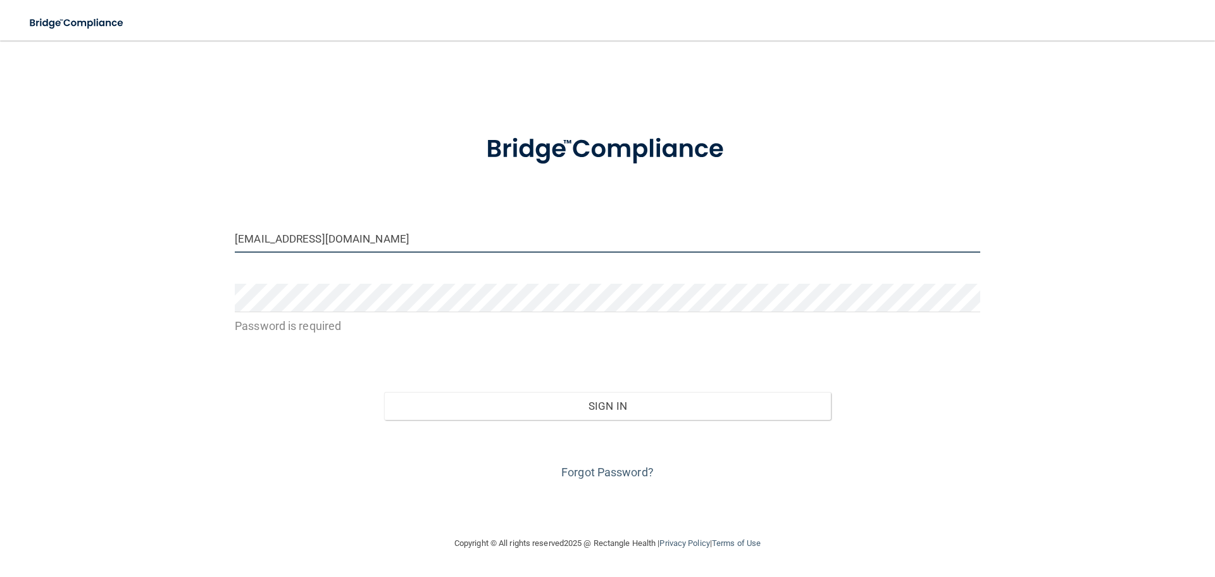
click at [405, 246] on input "[EMAIL_ADDRESS][DOMAIN_NAME]" at bounding box center [607, 238] width 745 height 28
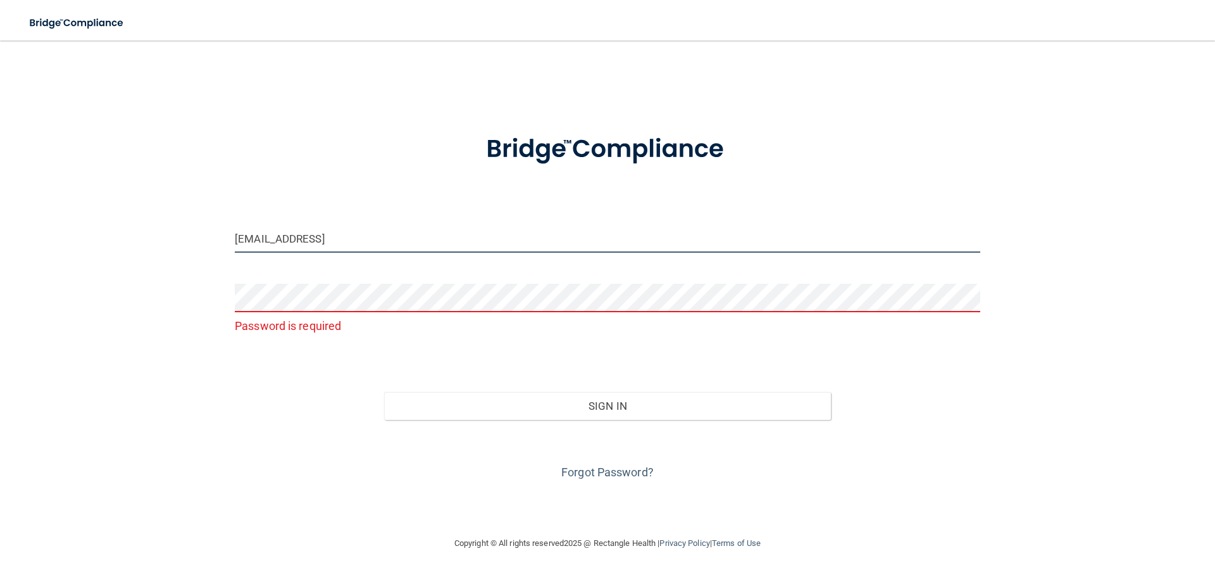
type input "[EMAIL_ADDRESS][DOMAIN_NAME]"
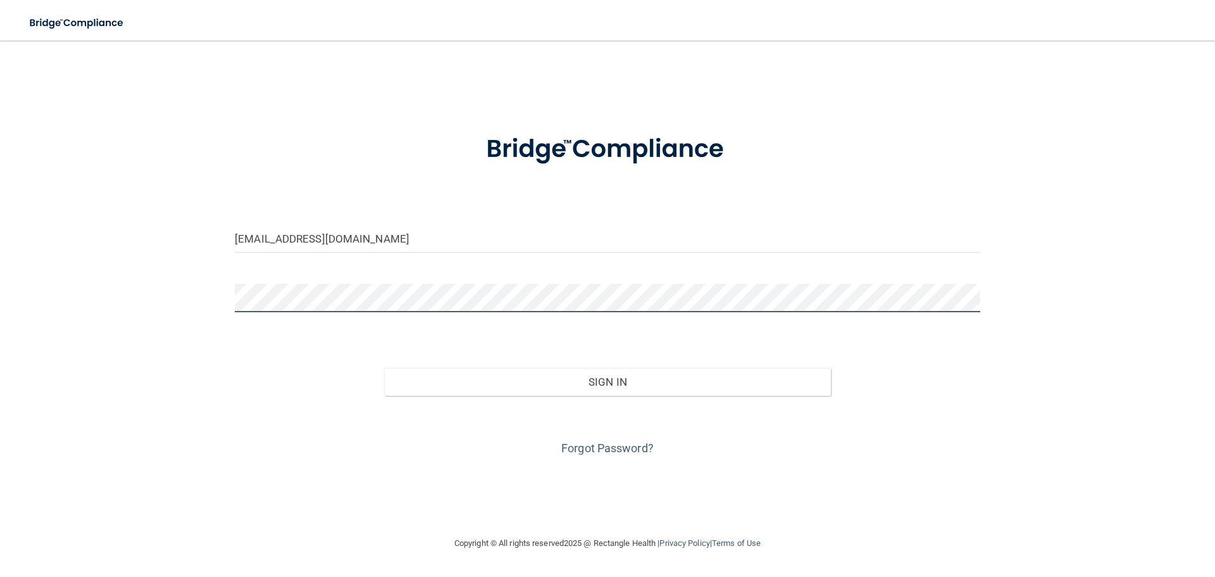
click at [384, 368] on button "Sign In" at bounding box center [607, 382] width 447 height 28
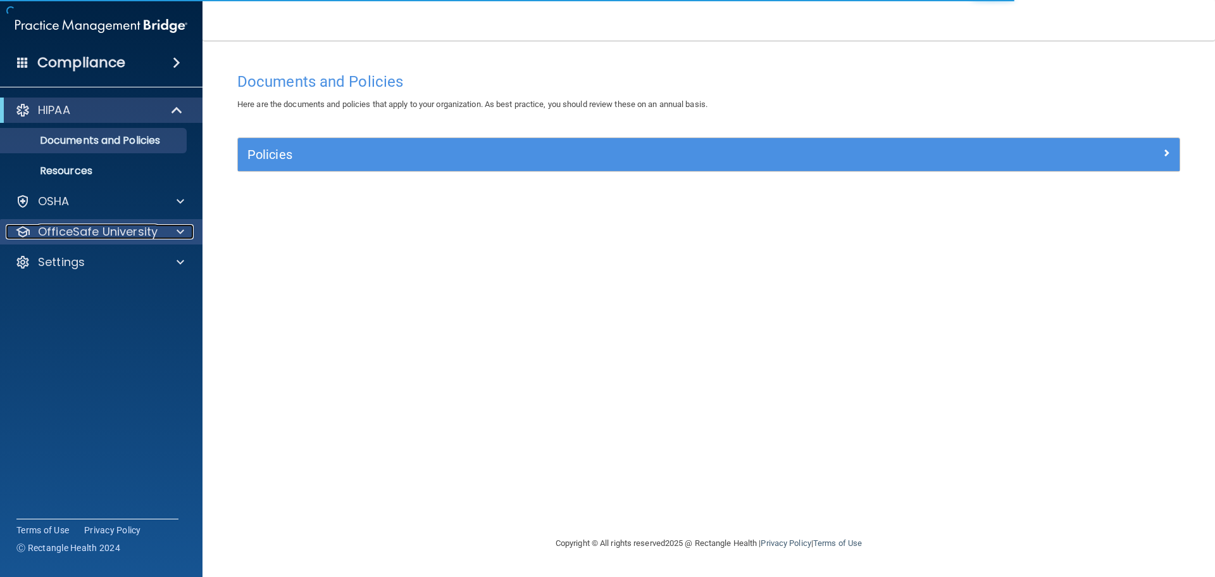
click at [178, 229] on span at bounding box center [181, 231] width 8 height 15
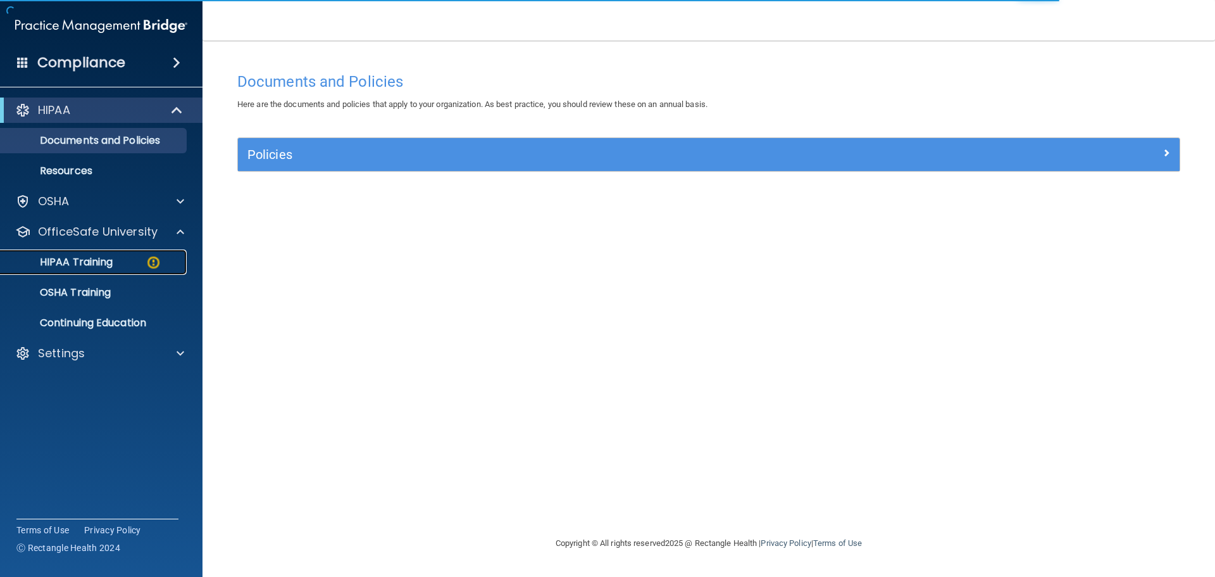
click at [147, 265] on div "HIPAA Training" at bounding box center [94, 262] width 173 height 13
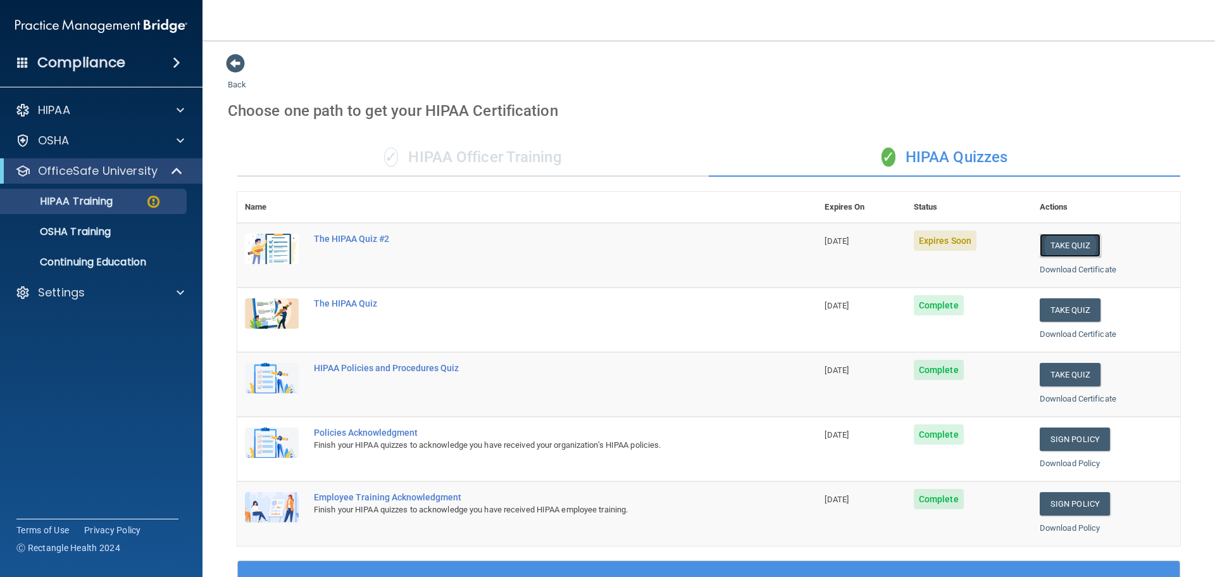
click at [1047, 243] on button "Take Quiz" at bounding box center [1070, 245] width 61 height 23
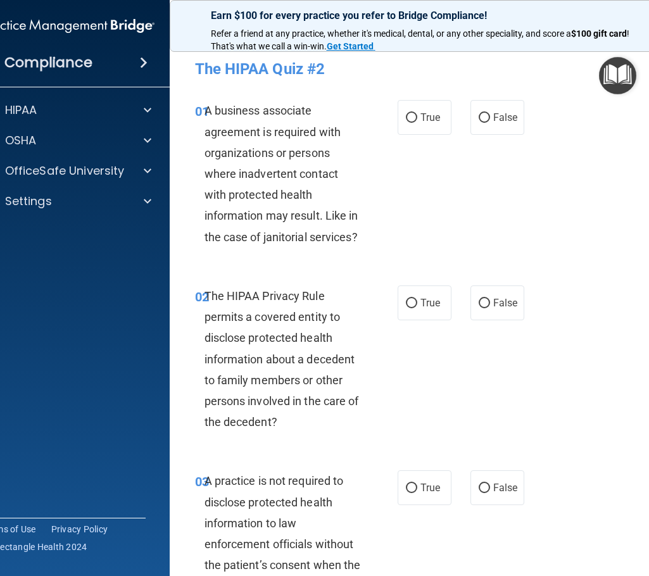
click at [414, 179] on div "01 A business associate agreement is required with organizations or persons whe…" at bounding box center [425, 176] width 481 height 185
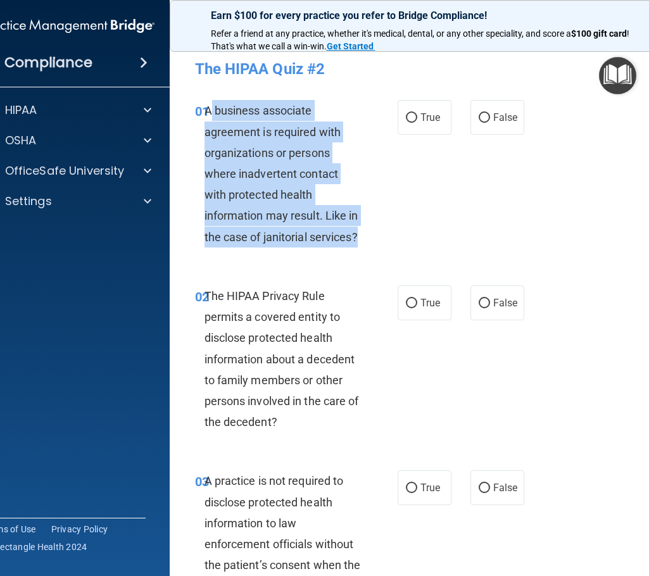
drag, startPoint x: 365, startPoint y: 236, endPoint x: 208, endPoint y: 114, distance: 198.9
click at [208, 114] on div "01 A business associate agreement is required with organizations or persons whe…" at bounding box center [296, 177] width 240 height 154
copy span "business associate agreement is required with organizations or persons where in…"
click at [481, 114] on input "False" at bounding box center [483, 117] width 11 height 9
radio input "true"
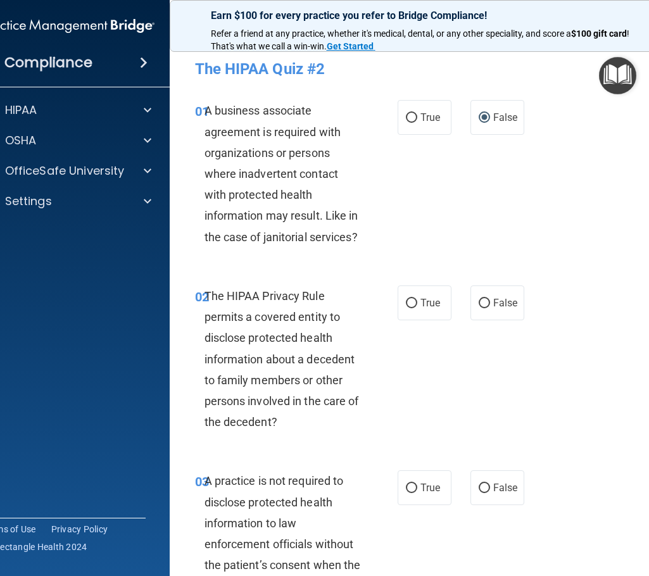
click at [361, 411] on div "The HIPAA Privacy Rule permits a covered entity to disclose protected health in…" at bounding box center [287, 358] width 166 height 147
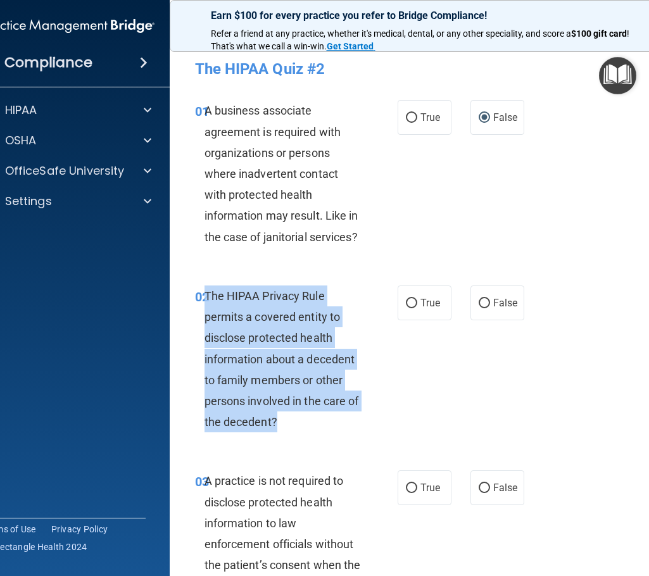
drag, startPoint x: 279, startPoint y: 423, endPoint x: 202, endPoint y: 294, distance: 151.0
click at [204, 294] on div "The HIPAA Privacy Rule permits a covered entity to disclose protected health in…" at bounding box center [287, 358] width 166 height 147
copy span "The HIPAA Privacy Rule permits a covered entity to disclose protected health in…"
click at [406, 303] on input "True" at bounding box center [411, 303] width 11 height 9
radio input "true"
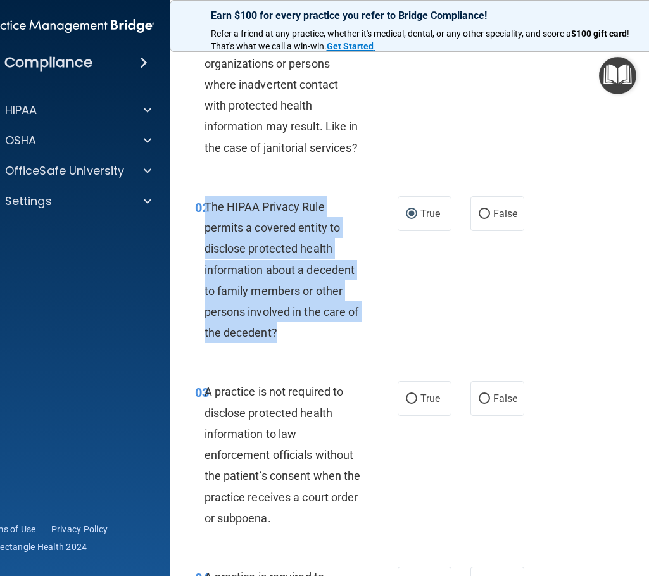
scroll to position [127, 0]
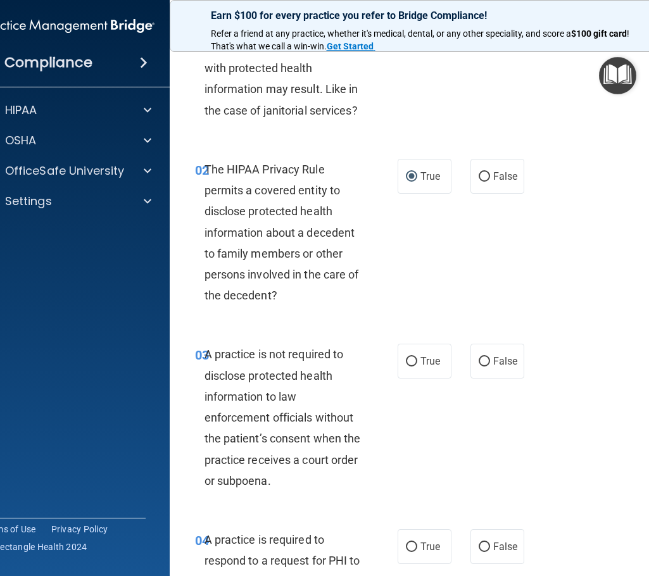
click at [280, 490] on div "A practice is not required to disclose protected health information to law enfo…" at bounding box center [287, 417] width 166 height 147
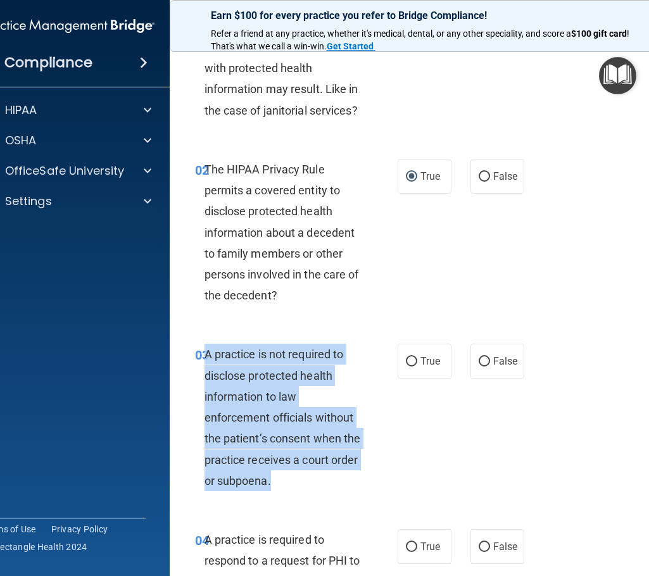
drag, startPoint x: 267, startPoint y: 481, endPoint x: 201, endPoint y: 352, distance: 145.2
click at [204, 352] on div "A practice is not required to disclose protected health information to law enfo…" at bounding box center [287, 417] width 166 height 147
copy span "A practice is not required to disclose protected health information to law enfo…"
click at [406, 359] on input "True" at bounding box center [411, 361] width 11 height 9
radio input "true"
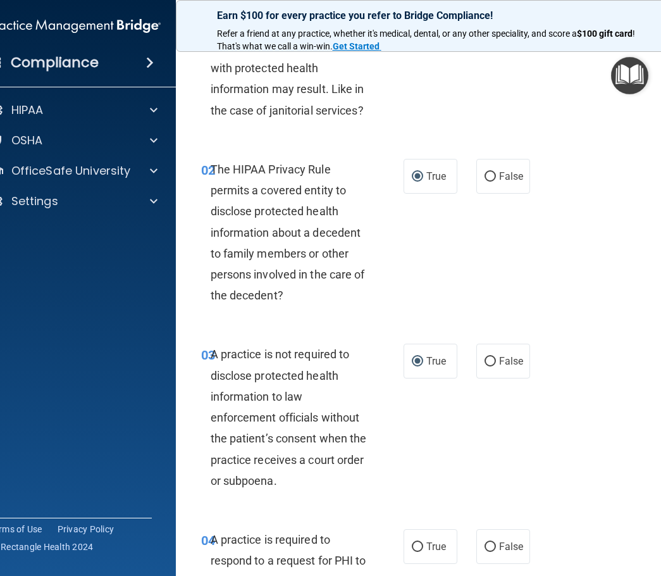
click at [605, 197] on div "02 The HIPAA Privacy Rule permits a covered entity to disclose protected health…" at bounding box center [432, 235] width 481 height 185
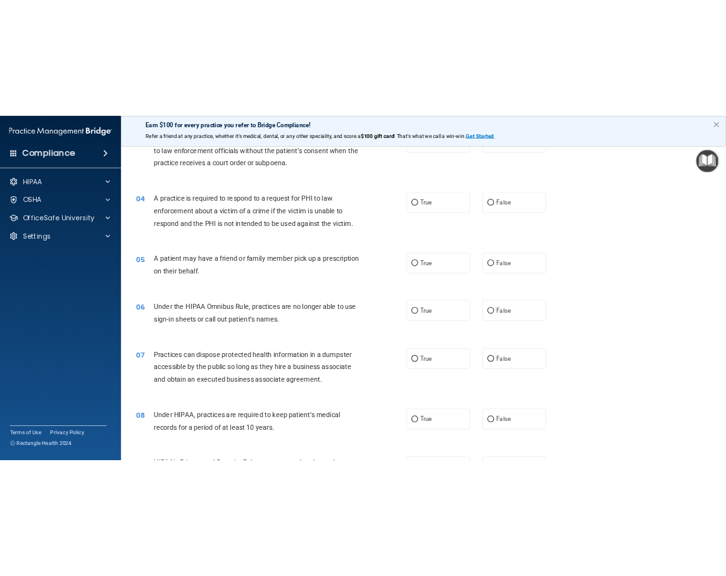
scroll to position [444, 0]
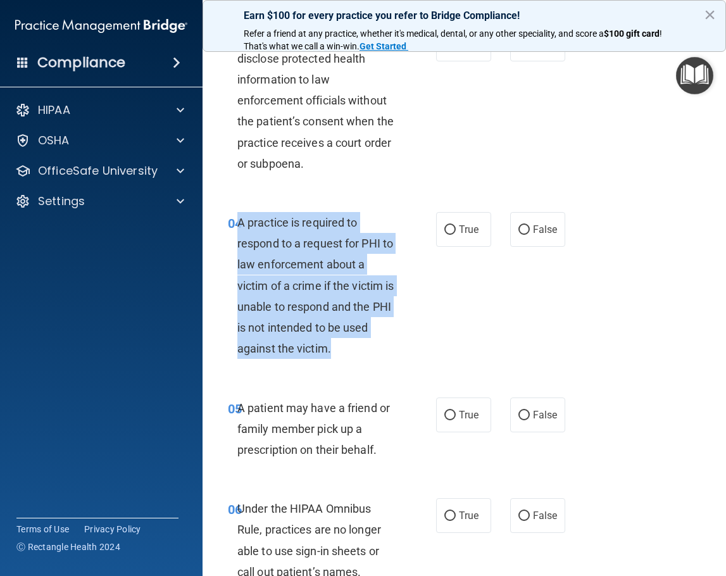
drag, startPoint x: 331, startPoint y: 351, endPoint x: 268, endPoint y: 239, distance: 128.7
click at [237, 224] on span "A practice is required to respond to a request for PHI to law enforcement about…" at bounding box center [315, 285] width 156 height 139
copy span "A practice is required to respond to a request for PHI to law enforcement about…"
click at [519, 230] on input "False" at bounding box center [523, 229] width 11 height 9
radio input "true"
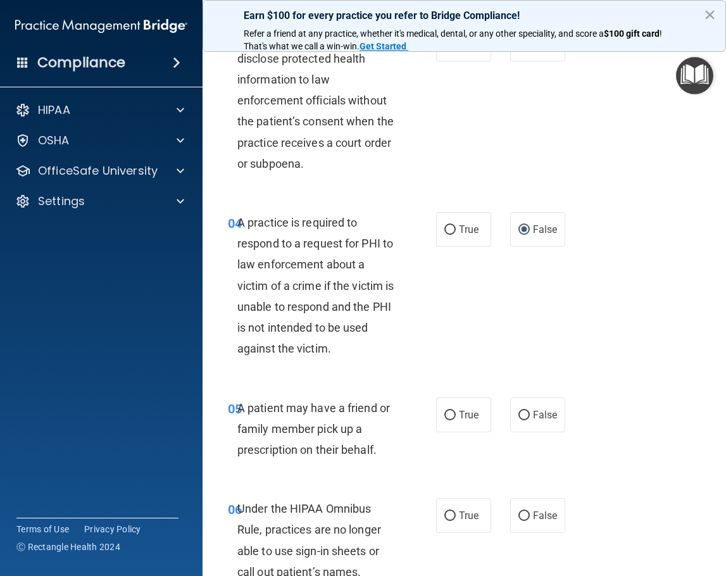
click at [397, 451] on div "A patient may have a friend or family member pick up a prescription on their be…" at bounding box center [322, 428] width 170 height 63
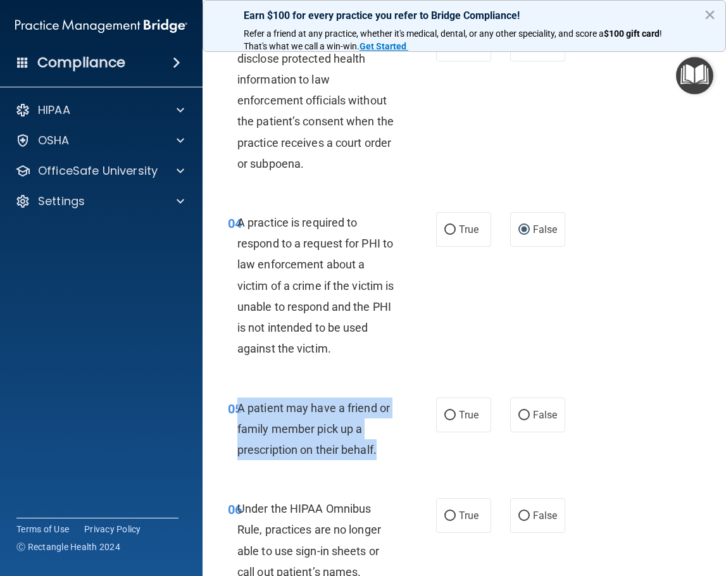
drag, startPoint x: 383, startPoint y: 451, endPoint x: 239, endPoint y: 411, distance: 149.9
click at [239, 411] on div "A patient may have a friend or family member pick up a prescription on their be…" at bounding box center [322, 428] width 170 height 63
copy span "A patient may have a friend or family member pick up a prescription on their be…"
click at [446, 415] on input "True" at bounding box center [449, 415] width 11 height 9
radio input "true"
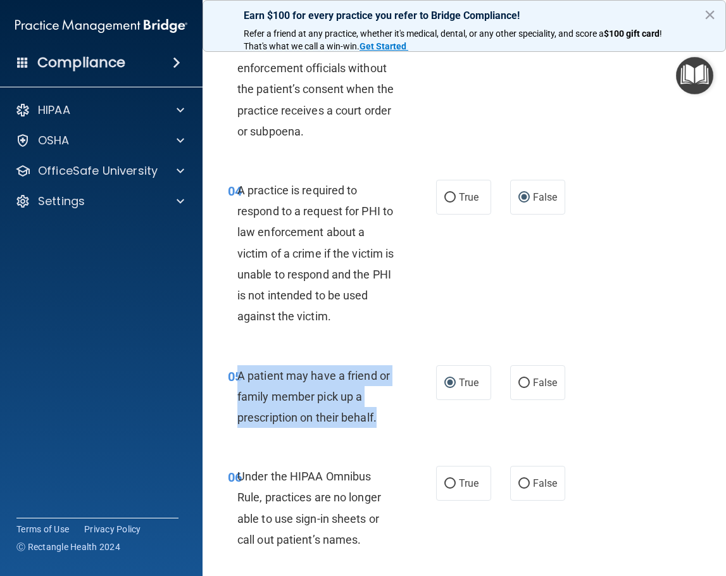
scroll to position [507, 0]
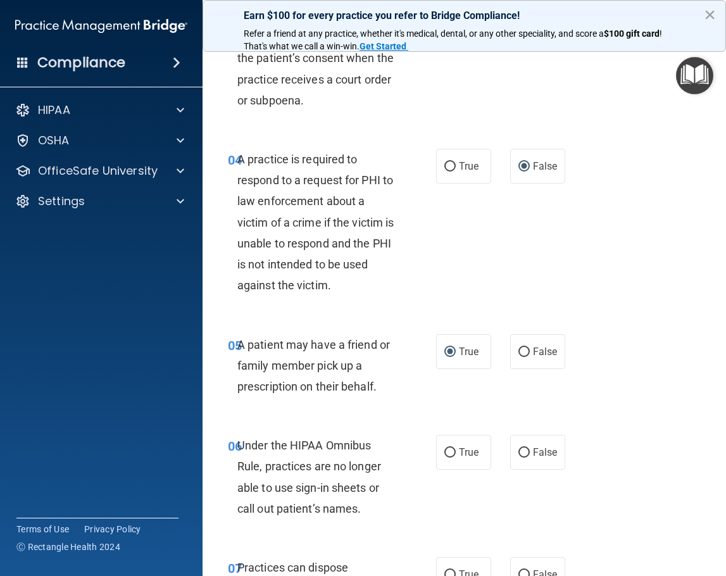
click at [375, 527] on div "06 Under the HIPAA Omnibus Rule, practices are no longer able to use sign-in sh…" at bounding box center [464, 480] width 492 height 122
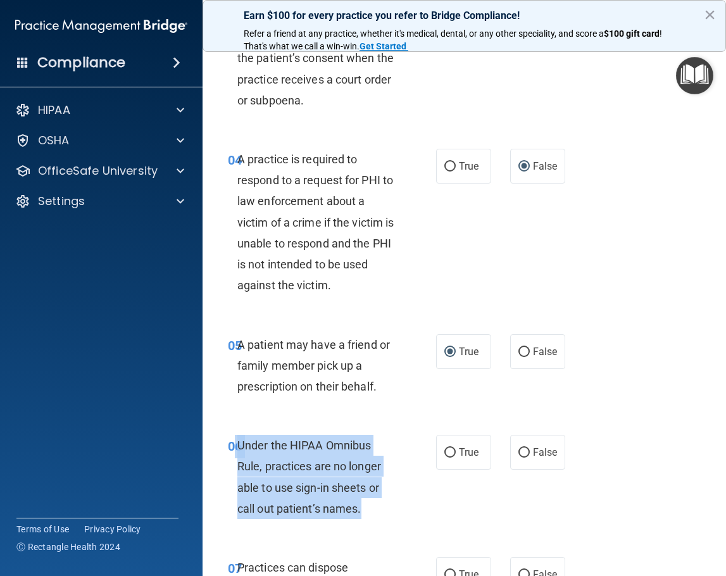
drag, startPoint x: 364, startPoint y: 509, endPoint x: 237, endPoint y: 455, distance: 138.1
click at [237, 455] on div "06 Under the HIPAA Omnibus Rule, practices are no longer able to use sign-in sh…" at bounding box center [332, 480] width 246 height 90
copy div "6 Under the HIPAA Omnibus Rule, practices are no longer able to use sign-in she…"
click at [518, 454] on input "False" at bounding box center [523, 452] width 11 height 9
radio input "true"
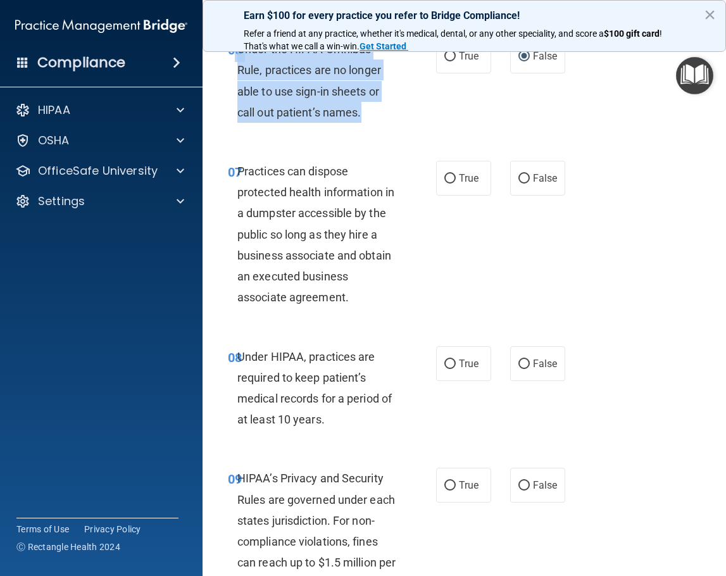
scroll to position [932, 0]
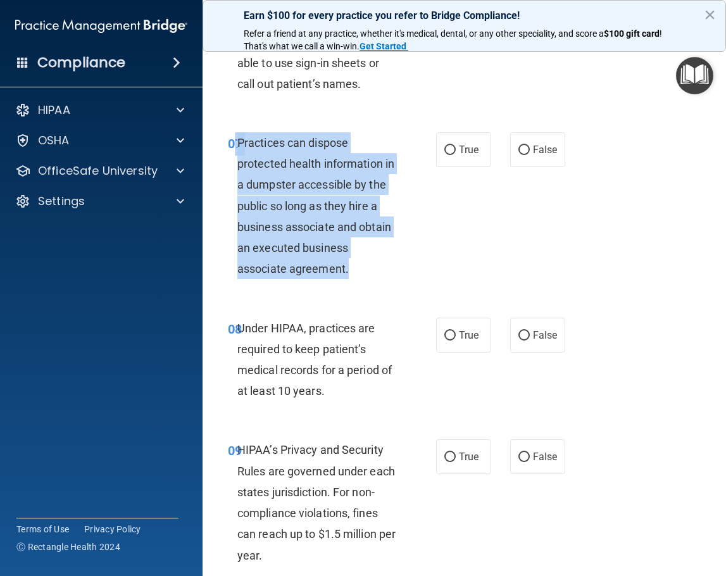
drag, startPoint x: 361, startPoint y: 273, endPoint x: 236, endPoint y: 150, distance: 175.4
click at [236, 150] on div "07 Practices can dispose protected health information in a dumpster accessible …" at bounding box center [332, 209] width 246 height 154
copy div "7 Practices can dispose protected health information in a dumpster accessible b…"
click at [518, 149] on input "False" at bounding box center [523, 150] width 11 height 9
radio input "true"
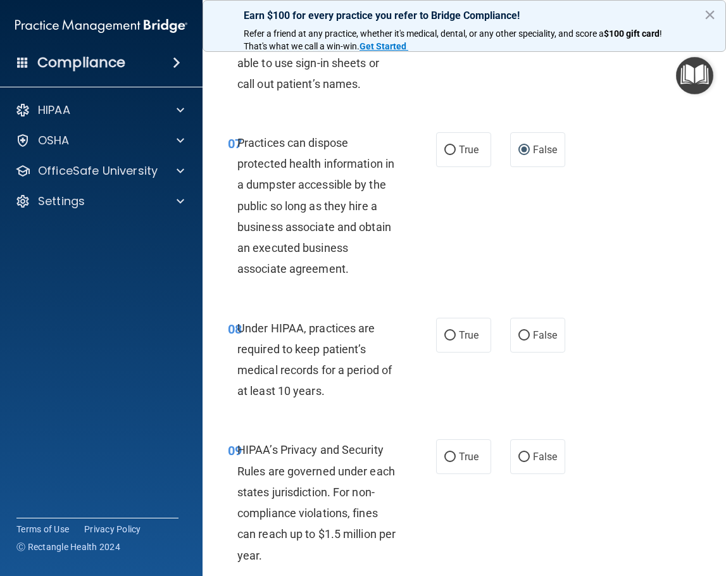
click at [366, 401] on div "Under HIPAA, practices are required to keep patient’s medical records for a per…" at bounding box center [322, 360] width 170 height 84
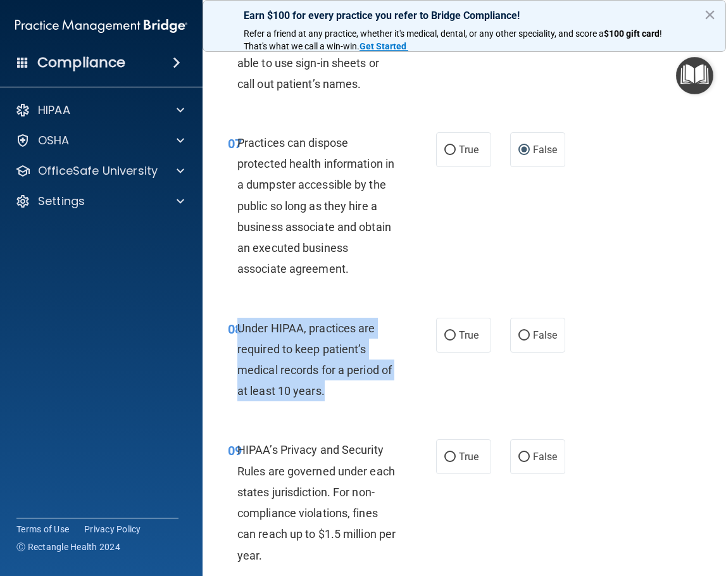
drag, startPoint x: 347, startPoint y: 392, endPoint x: 238, endPoint y: 332, distance: 124.3
click at [238, 332] on div "Under HIPAA, practices are required to keep patient’s medical records for a per…" at bounding box center [322, 360] width 170 height 84
copy span "Under HIPAA, practices are required to keep patient’s medical records for a per…"
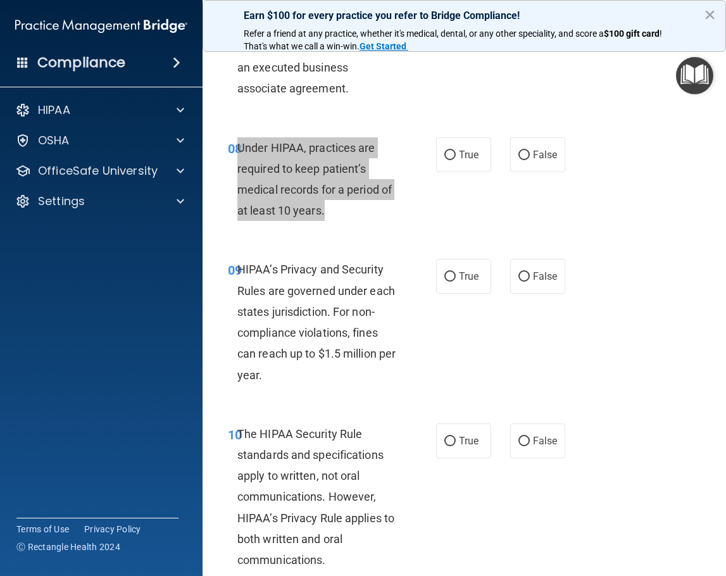
scroll to position [1121, 0]
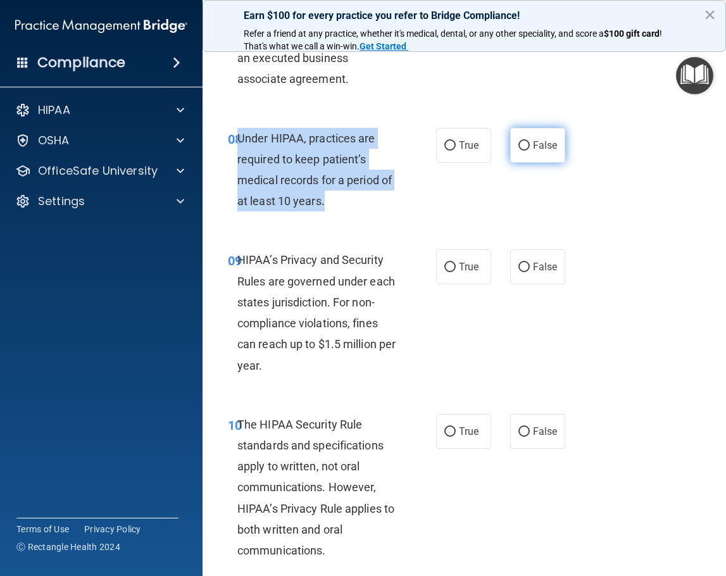
click at [518, 147] on input "False" at bounding box center [523, 145] width 11 height 9
radio input "true"
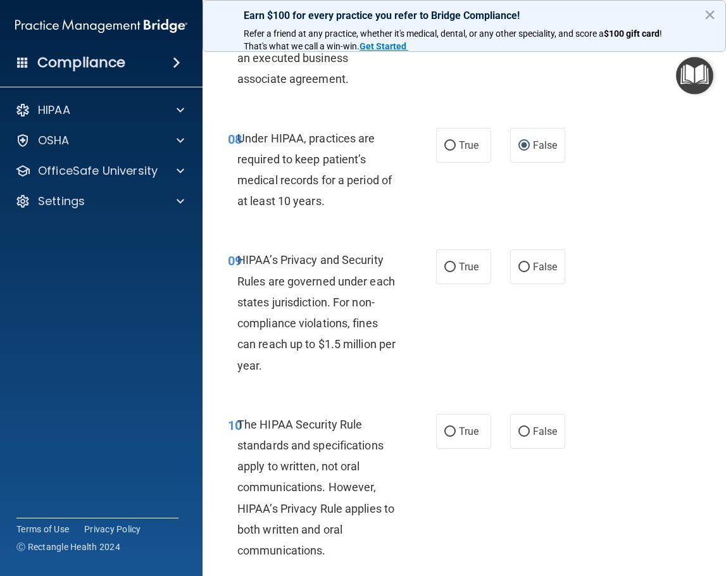
click at [324, 371] on div "HIPAA’s Privacy and Security Rules are governed under each states jurisdiction.…" at bounding box center [322, 312] width 170 height 126
click at [444, 269] on input "True" at bounding box center [449, 267] width 11 height 9
radio input "true"
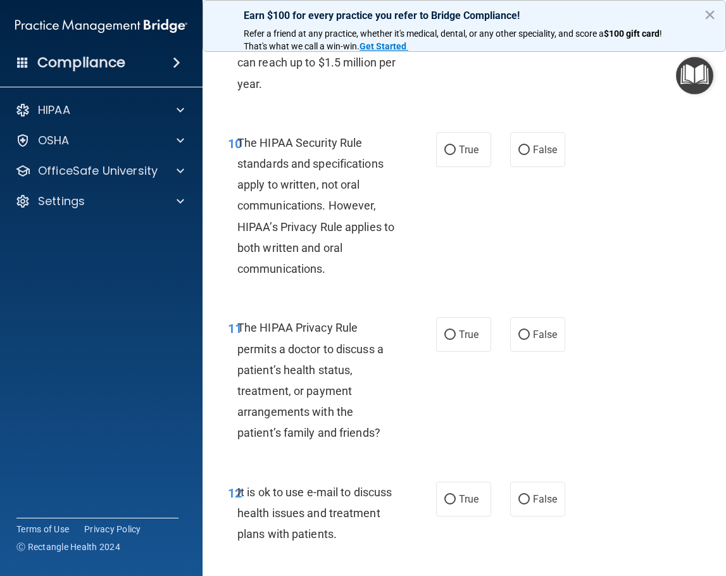
scroll to position [1391, 0]
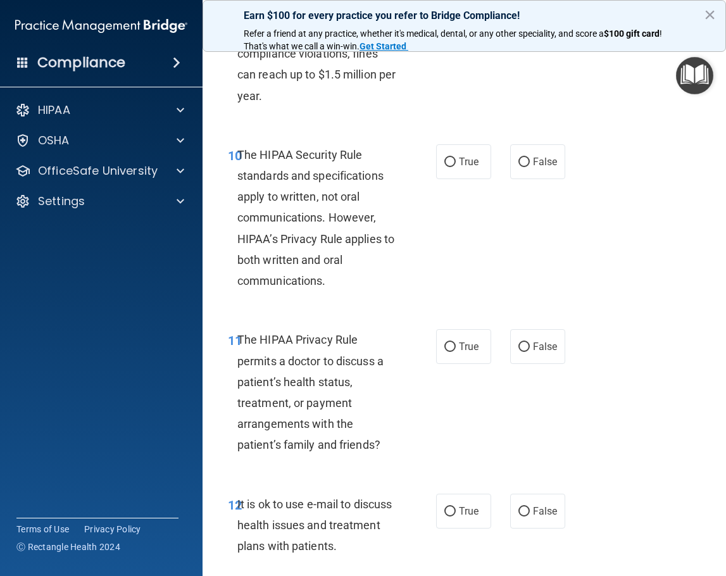
click at [354, 283] on div "The HIPAA Security Rule standards and specifications apply to written, not oral…" at bounding box center [322, 217] width 170 height 147
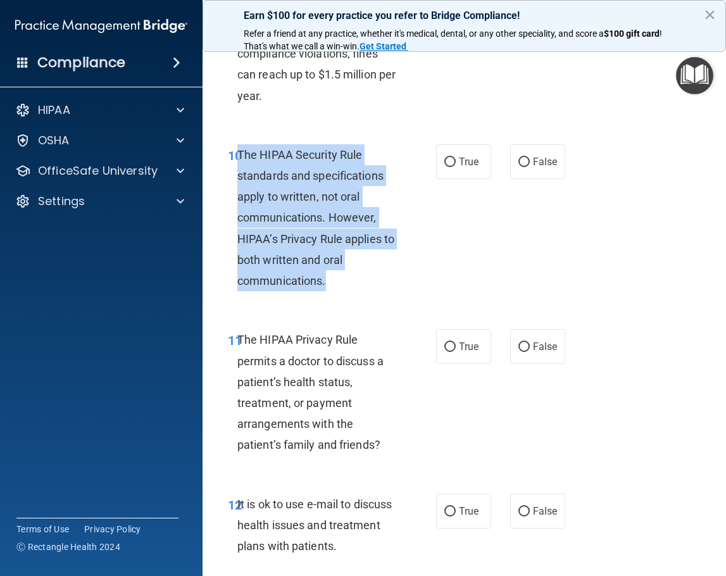
drag, startPoint x: 346, startPoint y: 282, endPoint x: 239, endPoint y: 159, distance: 163.7
click at [239, 159] on div "The HIPAA Security Rule standards and specifications apply to written, not oral…" at bounding box center [322, 217] width 170 height 147
copy span "The HIPAA Security Rule standards and specifications apply to written, not oral…"
click at [444, 158] on input "True" at bounding box center [449, 162] width 11 height 9
radio input "true"
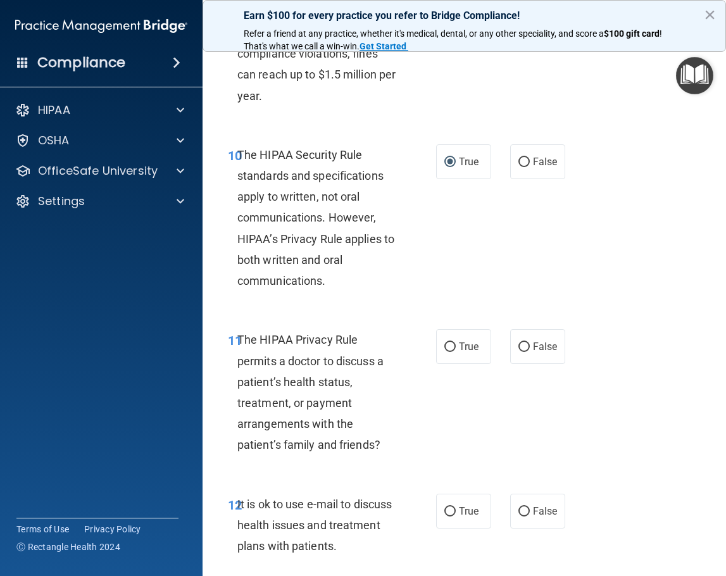
click at [390, 448] on div "The HIPAA Privacy Rule permits a doctor to discuss a patient’s health status, t…" at bounding box center [322, 392] width 170 height 126
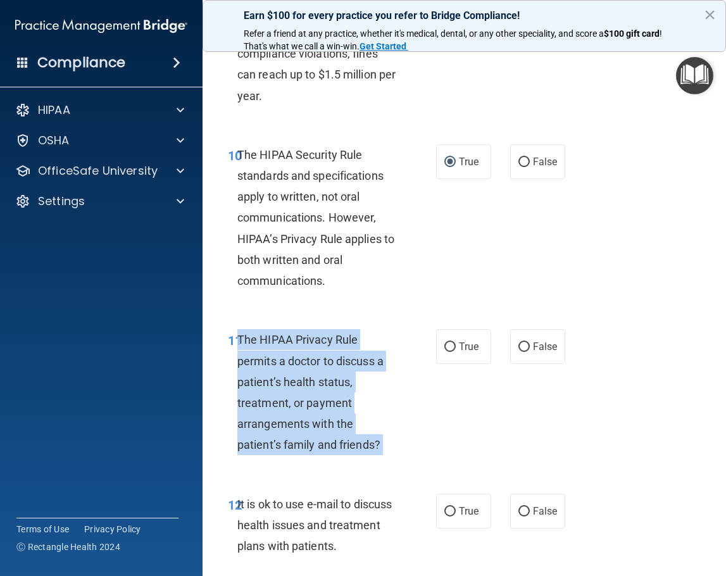
drag, startPoint x: 390, startPoint y: 448, endPoint x: 245, endPoint y: 347, distance: 176.4
click at [245, 347] on div "The HIPAA Privacy Rule permits a doctor to discuss a patient’s health status, t…" at bounding box center [322, 392] width 170 height 126
copy ng-form "The HIPAA Privacy Rule permits a doctor to discuss a patient’s health status, t…"
click at [446, 344] on input "True" at bounding box center [449, 346] width 11 height 9
radio input "true"
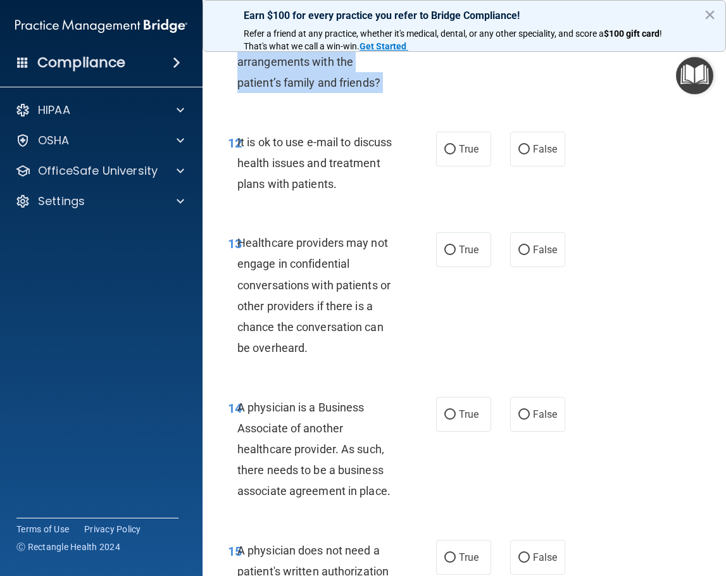
scroll to position [1724, 0]
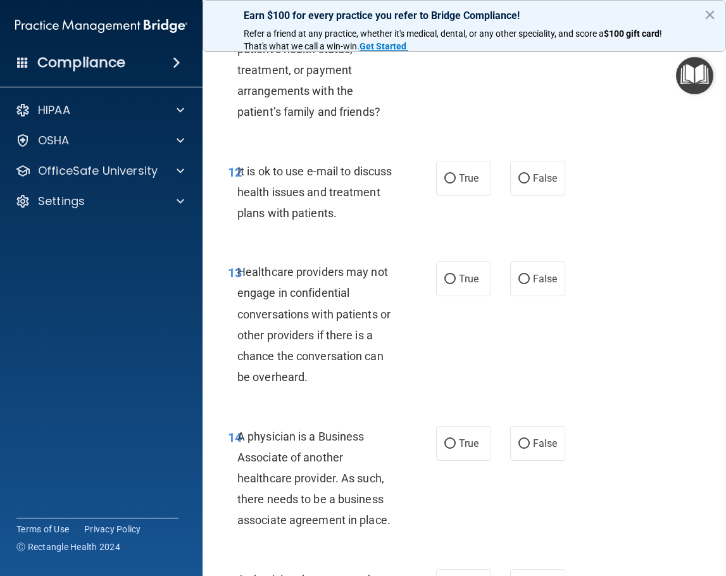
click at [402, 223] on div "It is ok to use e-mail to discuss health issues and treatment plans with patien…" at bounding box center [322, 192] width 170 height 63
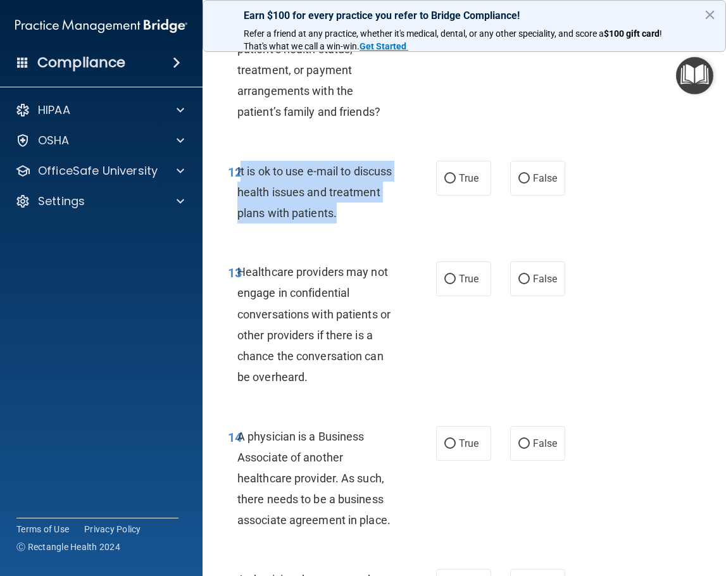
drag, startPoint x: 401, startPoint y: 216, endPoint x: 242, endPoint y: 175, distance: 164.5
click at [242, 175] on div "It is ok to use e-mail to discuss health issues and treatment plans with patien…" at bounding box center [322, 192] width 170 height 63
click at [444, 178] on input "True" at bounding box center [449, 178] width 11 height 9
radio input "true"
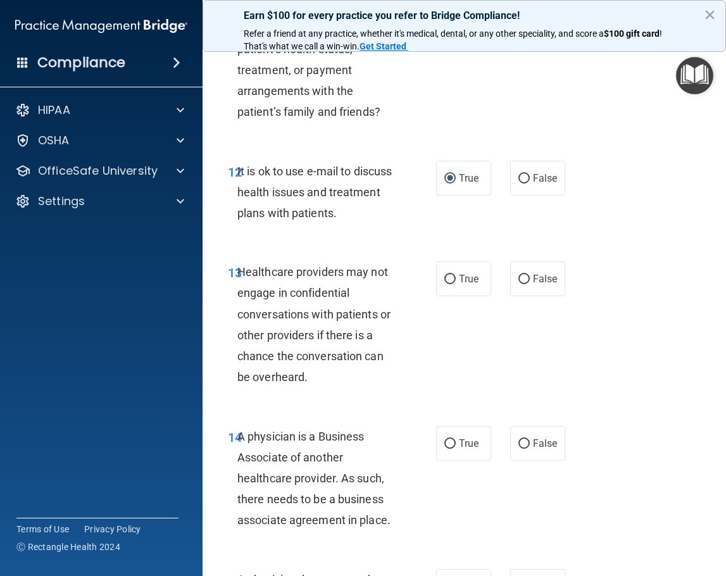
click at [336, 379] on div "Healthcare providers may not engage in confidential conversations with patients…" at bounding box center [322, 324] width 170 height 126
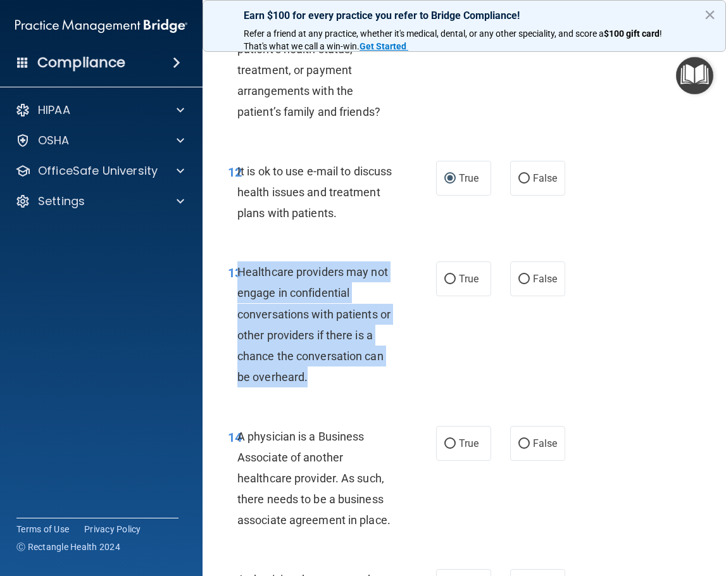
drag, startPoint x: 280, startPoint y: 371, endPoint x: 240, endPoint y: 280, distance: 98.9
click at [240, 280] on div "Healthcare providers may not engage in confidential conversations with patients…" at bounding box center [322, 324] width 170 height 126
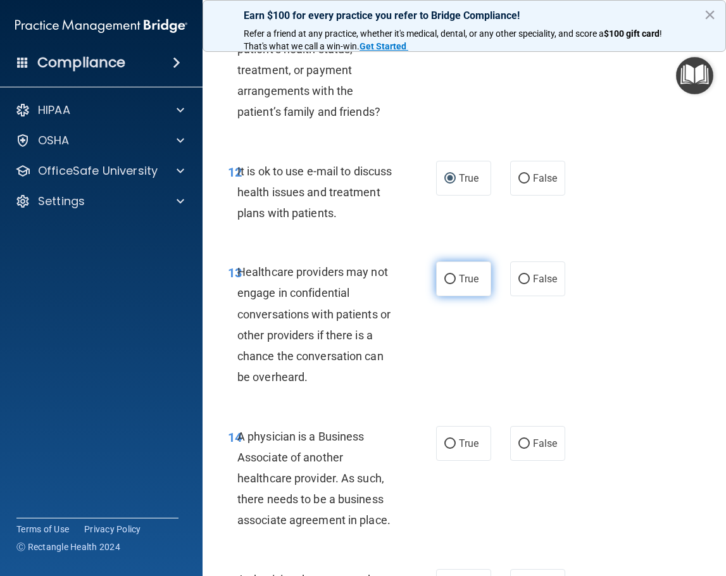
click at [440, 273] on label "True" at bounding box center [463, 278] width 55 height 35
click at [444, 275] on input "True" at bounding box center [449, 279] width 11 height 9
radio input "true"
click at [403, 520] on div "A physician is a Business Associate of another healthcare provider. As such, th…" at bounding box center [322, 478] width 170 height 105
drag, startPoint x: 389, startPoint y: 518, endPoint x: 238, endPoint y: 437, distance: 171.6
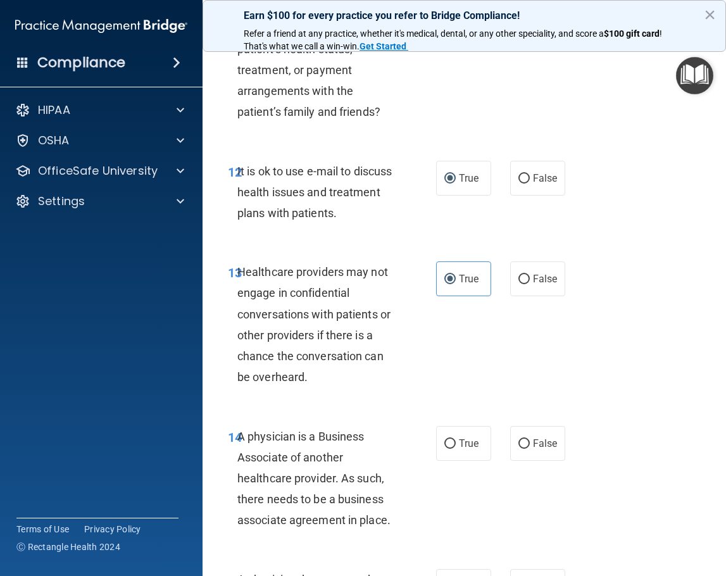
click at [238, 437] on div "A physician is a Business Associate of another healthcare provider. As such, th…" at bounding box center [322, 478] width 170 height 105
click at [518, 445] on input "False" at bounding box center [523, 443] width 11 height 9
radio input "true"
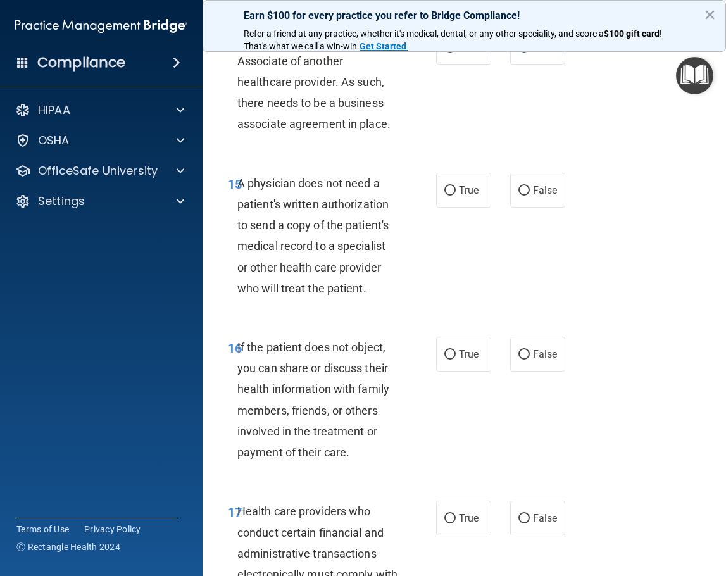
scroll to position [2137, 0]
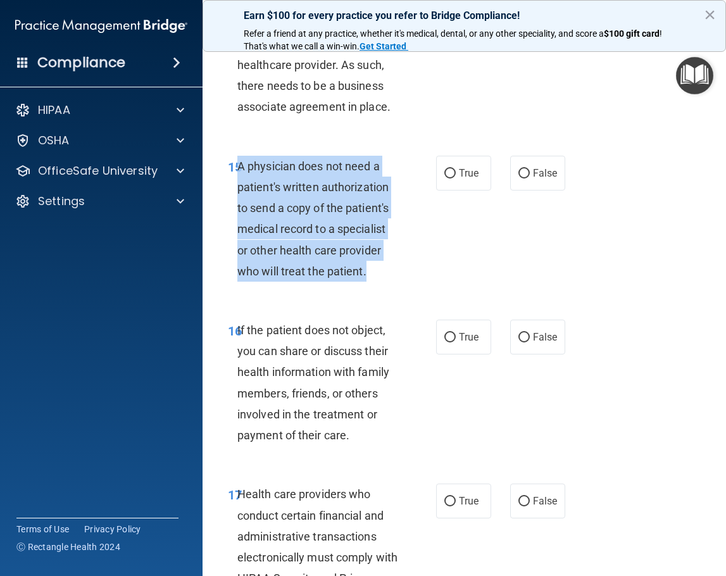
drag, startPoint x: 384, startPoint y: 278, endPoint x: 240, endPoint y: 166, distance: 183.0
click at [240, 166] on div "A physician does not need a patient's written authorization to send a copy of t…" at bounding box center [322, 219] width 170 height 126
click at [446, 170] on input "True" at bounding box center [449, 173] width 11 height 9
radio input "true"
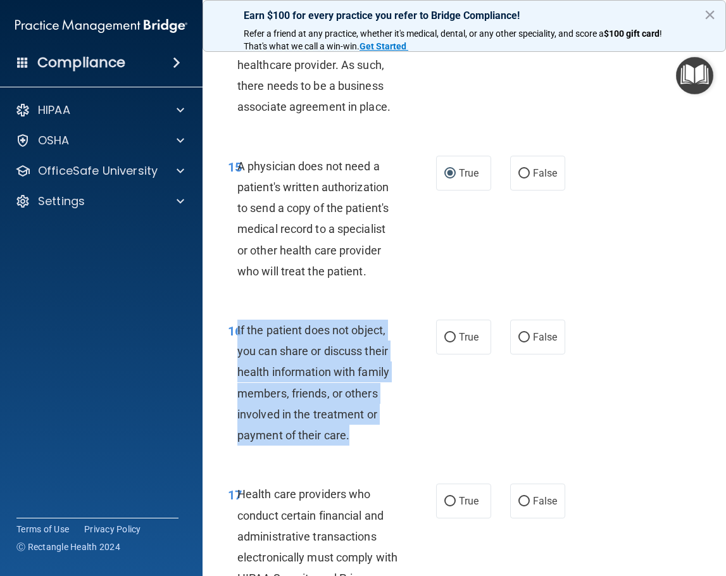
drag, startPoint x: 359, startPoint y: 439, endPoint x: 239, endPoint y: 334, distance: 160.1
click at [239, 334] on div "If the patient does not object, you can share or discuss their health informati…" at bounding box center [322, 383] width 170 height 126
click at [445, 339] on input "True" at bounding box center [449, 337] width 11 height 9
radio input "true"
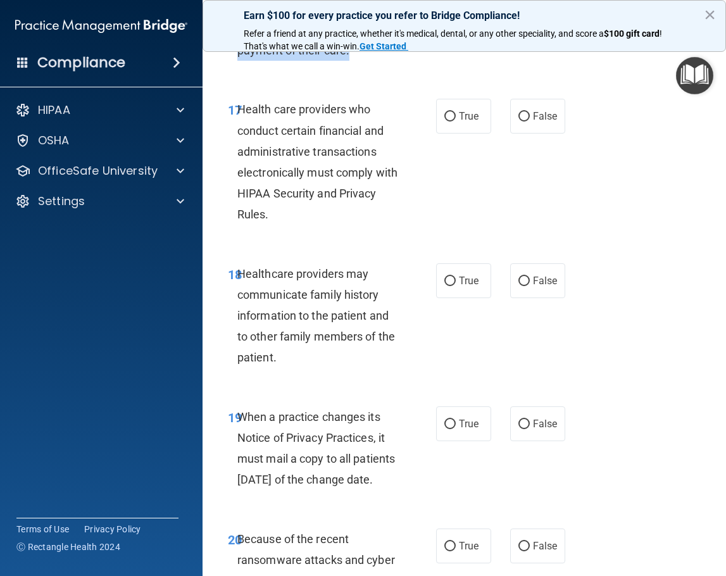
scroll to position [2510, 0]
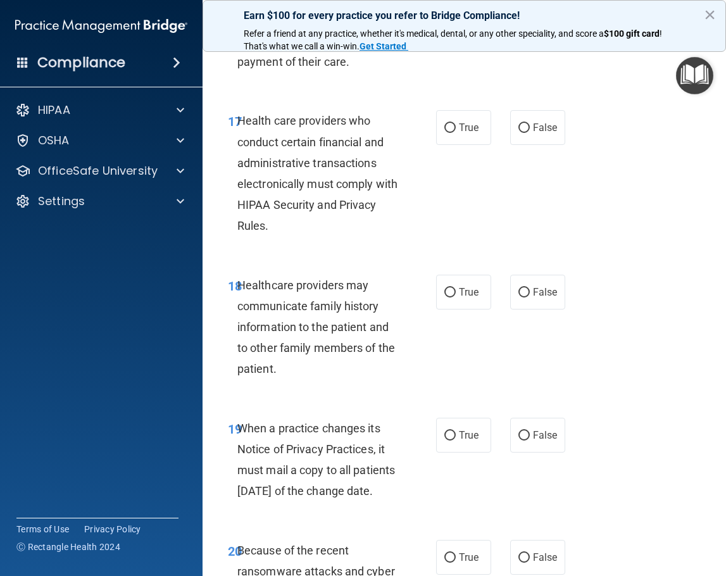
click at [319, 227] on div "Health care providers who conduct certain financial and administrative transact…" at bounding box center [322, 173] width 170 height 126
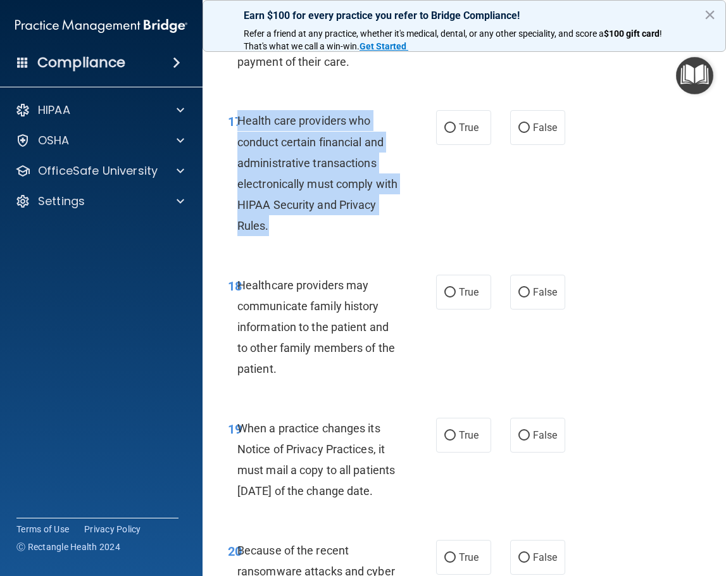
drag, startPoint x: 312, startPoint y: 227, endPoint x: 241, endPoint y: 128, distance: 121.0
click at [241, 128] on div "Health care providers who conduct certain financial and administrative transact…" at bounding box center [322, 173] width 170 height 126
click at [446, 127] on input "True" at bounding box center [449, 127] width 11 height 9
radio input "true"
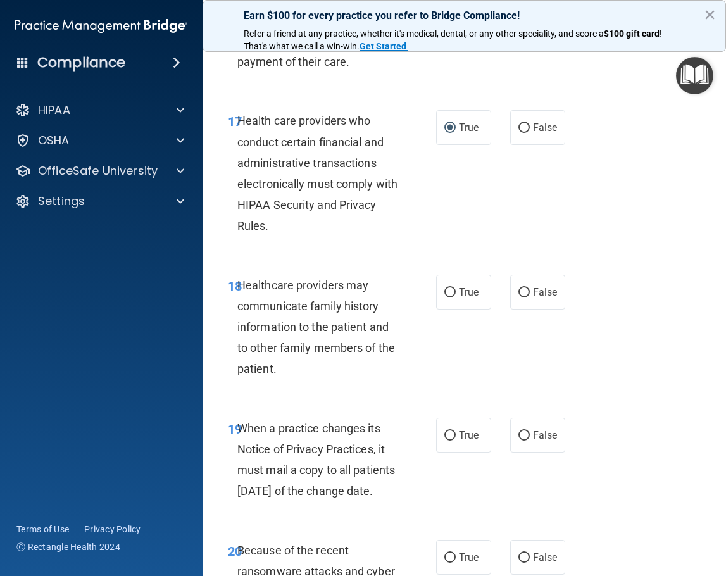
click at [325, 371] on div "Healthcare providers may communicate family history information to the patient …" at bounding box center [322, 327] width 170 height 105
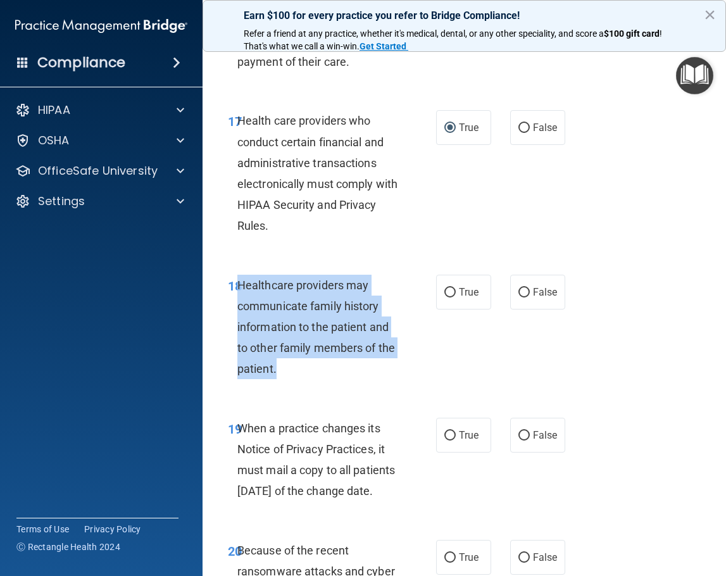
drag, startPoint x: 306, startPoint y: 373, endPoint x: 239, endPoint y: 290, distance: 106.7
click at [239, 290] on div "Healthcare providers may communicate family history information to the patient …" at bounding box center [322, 327] width 170 height 105
click at [450, 288] on input "True" at bounding box center [449, 292] width 11 height 9
radio input "true"
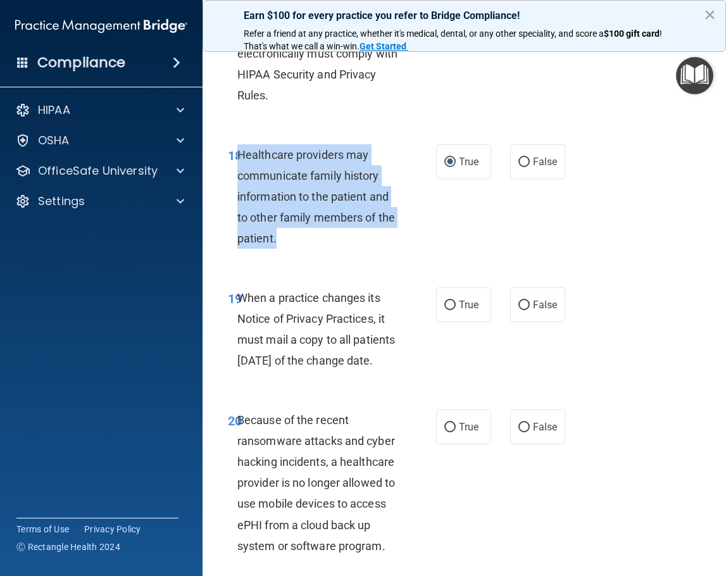
scroll to position [2700, 0]
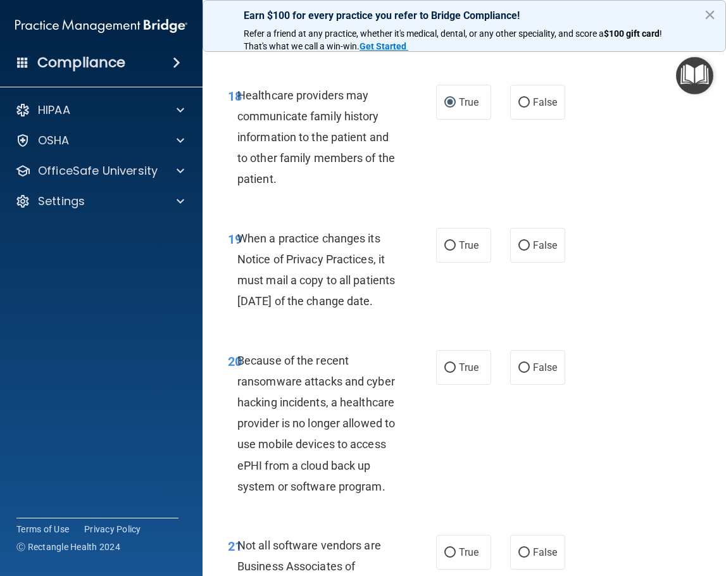
click at [302, 308] on span "When a practice changes its Notice of Privacy Practices, it must mail a copy to…" at bounding box center [316, 270] width 158 height 77
drag, startPoint x: 304, startPoint y: 325, endPoint x: 238, endPoint y: 240, distance: 106.8
click at [238, 240] on div "When a practice changes its Notice of Privacy Practices, it must mail a copy to…" at bounding box center [322, 270] width 170 height 84
click at [518, 242] on input "False" at bounding box center [523, 245] width 11 height 9
radio input "true"
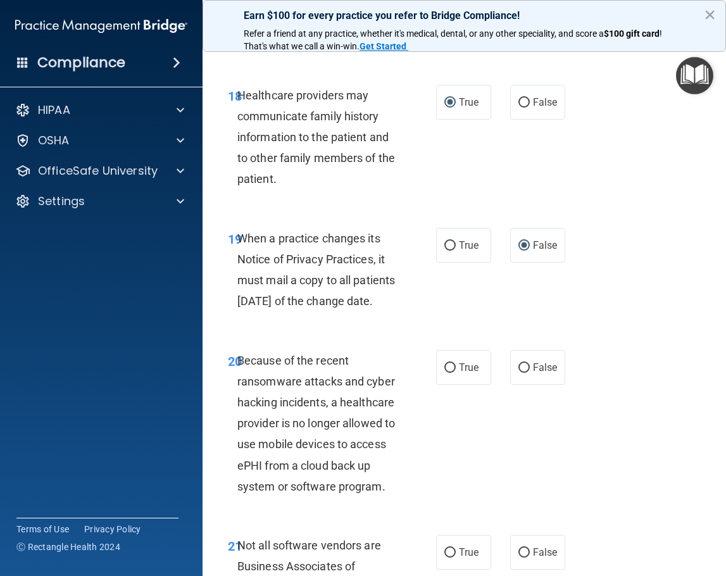
click at [339, 497] on div "Because of the recent ransomware attacks and cyber hacking incidents, a healthc…" at bounding box center [322, 423] width 170 height 147
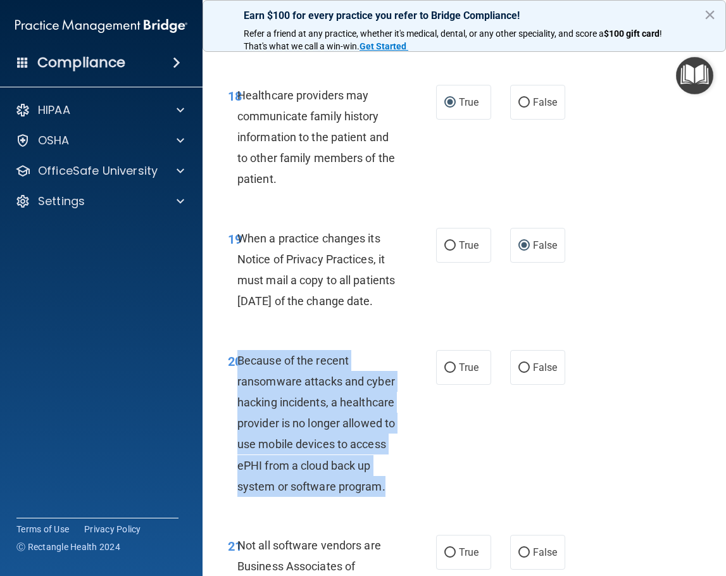
drag, startPoint x: 337, startPoint y: 526, endPoint x: 239, endPoint y: 380, distance: 175.2
click at [239, 380] on div "Because of the recent ransomware attacks and cyber hacking incidents, a healthc…" at bounding box center [322, 423] width 170 height 147
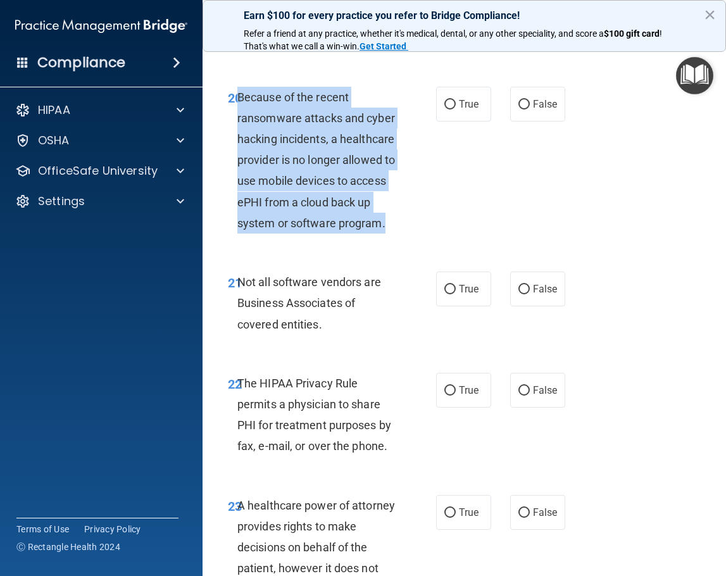
scroll to position [2998, 0]
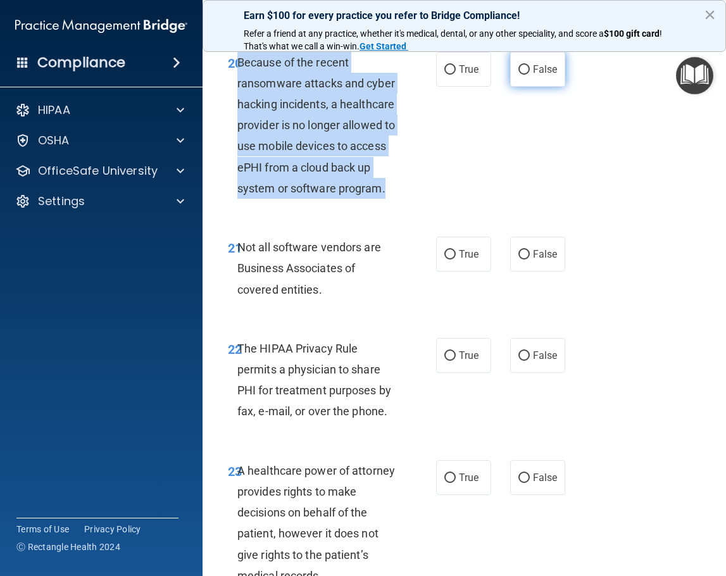
click at [518, 75] on input "False" at bounding box center [523, 69] width 11 height 9
radio input "true"
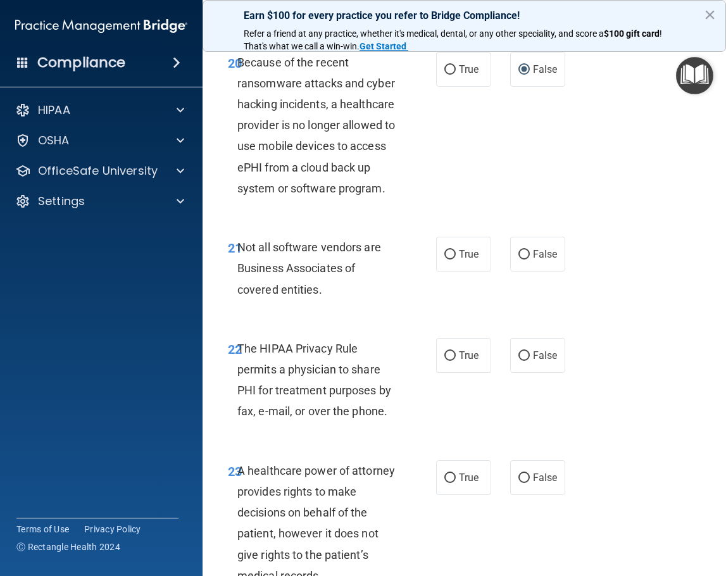
click at [384, 300] on div "Not all software vendors are Business Associates of covered entities." at bounding box center [322, 268] width 170 height 63
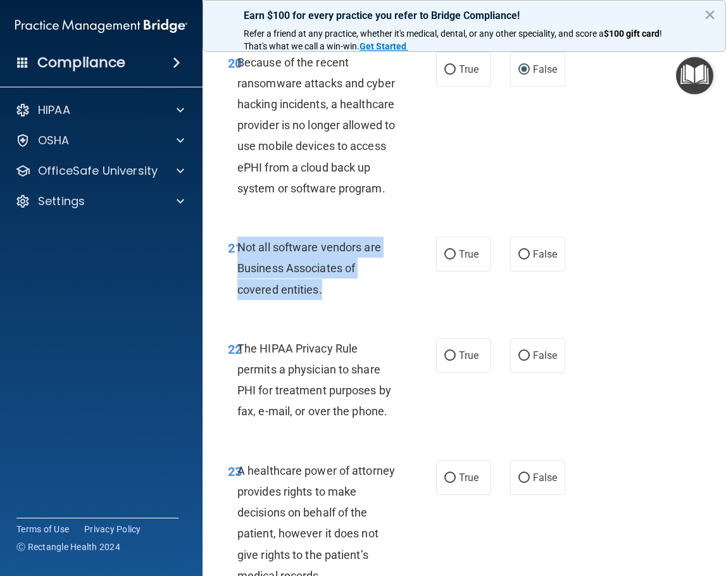
drag, startPoint x: 322, startPoint y: 330, endPoint x: 237, endPoint y: 296, distance: 91.4
click at [237, 296] on div "Not all software vendors are Business Associates of covered entities." at bounding box center [322, 268] width 170 height 63
click at [444, 259] on input "True" at bounding box center [449, 254] width 11 height 9
radio input "true"
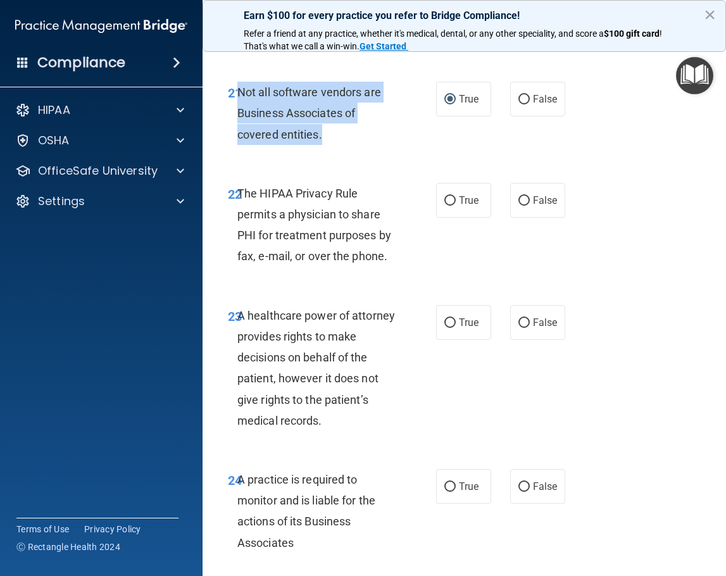
scroll to position [3251, 0]
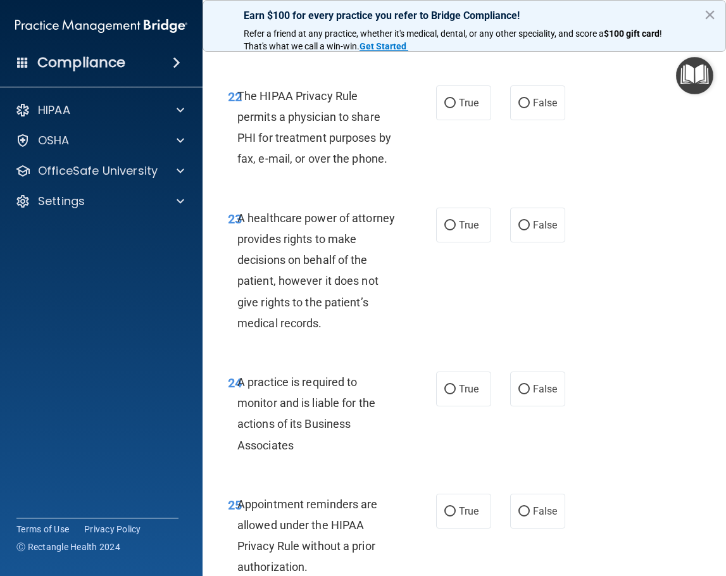
click at [399, 170] on div "The HIPAA Privacy Rule permits a physician to share PHI for treatment purposes …" at bounding box center [322, 127] width 170 height 84
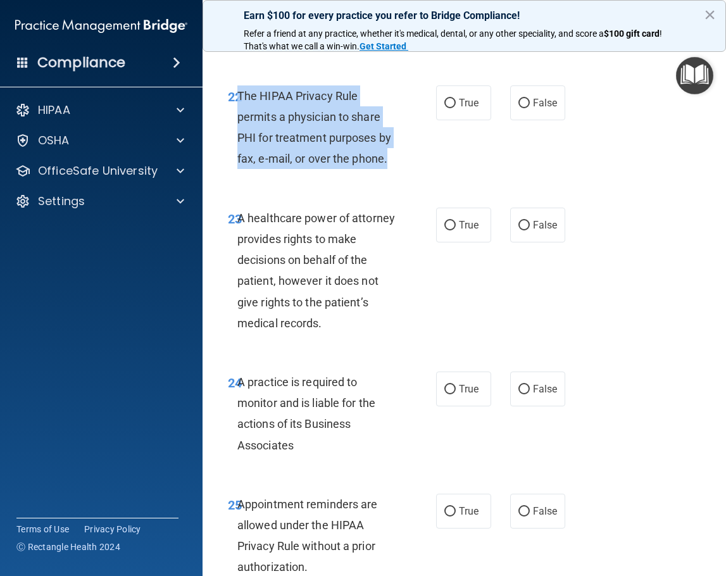
drag, startPoint x: 393, startPoint y: 200, endPoint x: 239, endPoint y: 139, distance: 165.3
click at [239, 139] on div "The HIPAA Privacy Rule permits a physician to share PHI for treatment purposes …" at bounding box center [322, 127] width 170 height 84
click at [444, 108] on input "True" at bounding box center [449, 103] width 11 height 9
radio input "true"
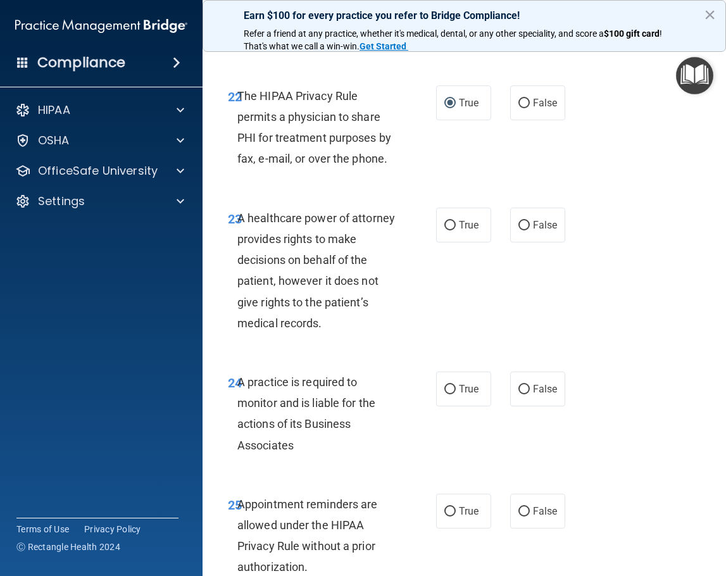
click at [428, 340] on div "23 A healthcare power of attorney provides rights to make decisions on behalf o…" at bounding box center [332, 274] width 246 height 132
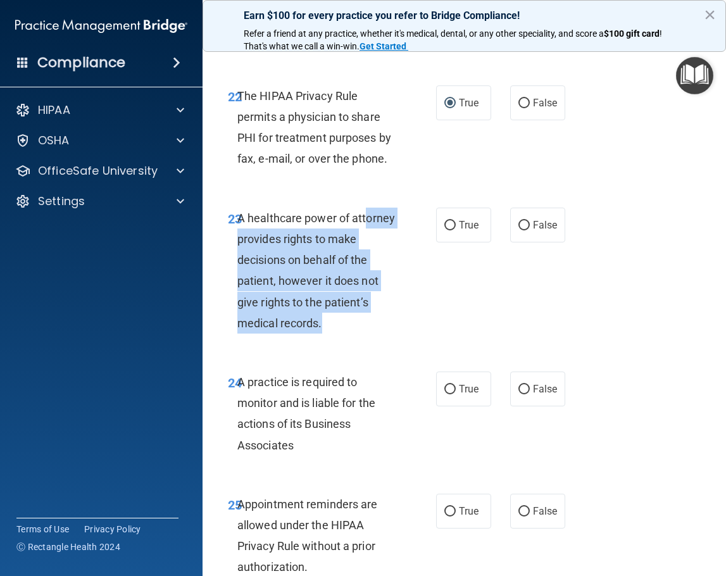
drag, startPoint x: 328, startPoint y: 364, endPoint x: 253, endPoint y: 274, distance: 117.2
click at [253, 274] on div "A healthcare power of attorney provides rights to make decisions on behalf of t…" at bounding box center [322, 271] width 170 height 126
click at [378, 334] on div "A healthcare power of attorney provides rights to make decisions on behalf of t…" at bounding box center [322, 271] width 170 height 126
drag, startPoint x: 328, startPoint y: 365, endPoint x: 239, endPoint y: 266, distance: 132.2
click at [239, 266] on div "A healthcare power of attorney provides rights to make decisions on behalf of t…" at bounding box center [322, 271] width 170 height 126
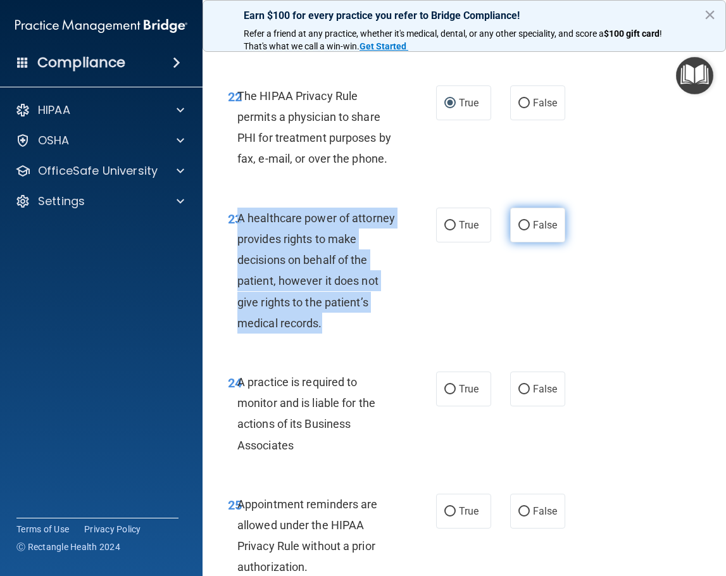
click at [518, 230] on input "False" at bounding box center [523, 225] width 11 height 9
radio input "true"
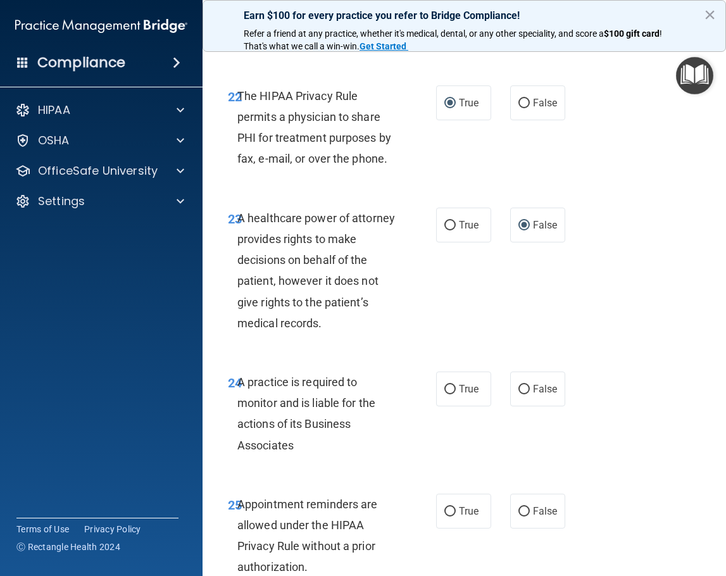
click at [472, 356] on div "23 A healthcare power of attorney provides rights to make decisions on behalf o…" at bounding box center [464, 274] width 492 height 164
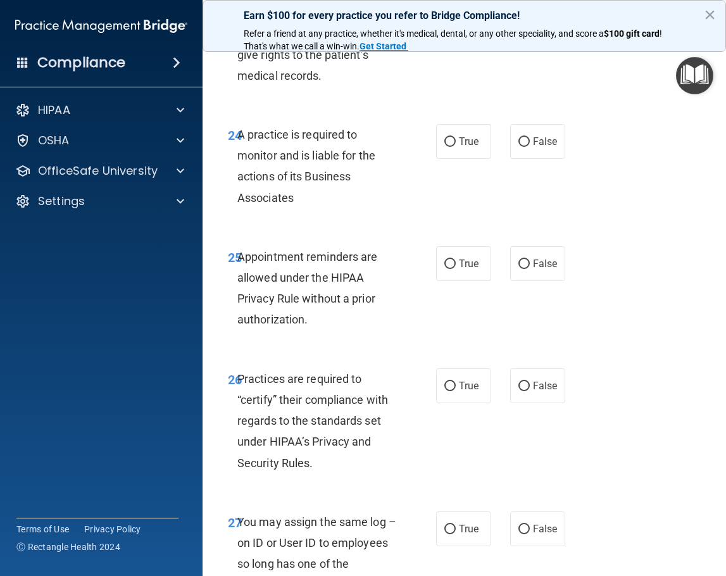
scroll to position [3520, 0]
